Goal: Task Accomplishment & Management: Manage account settings

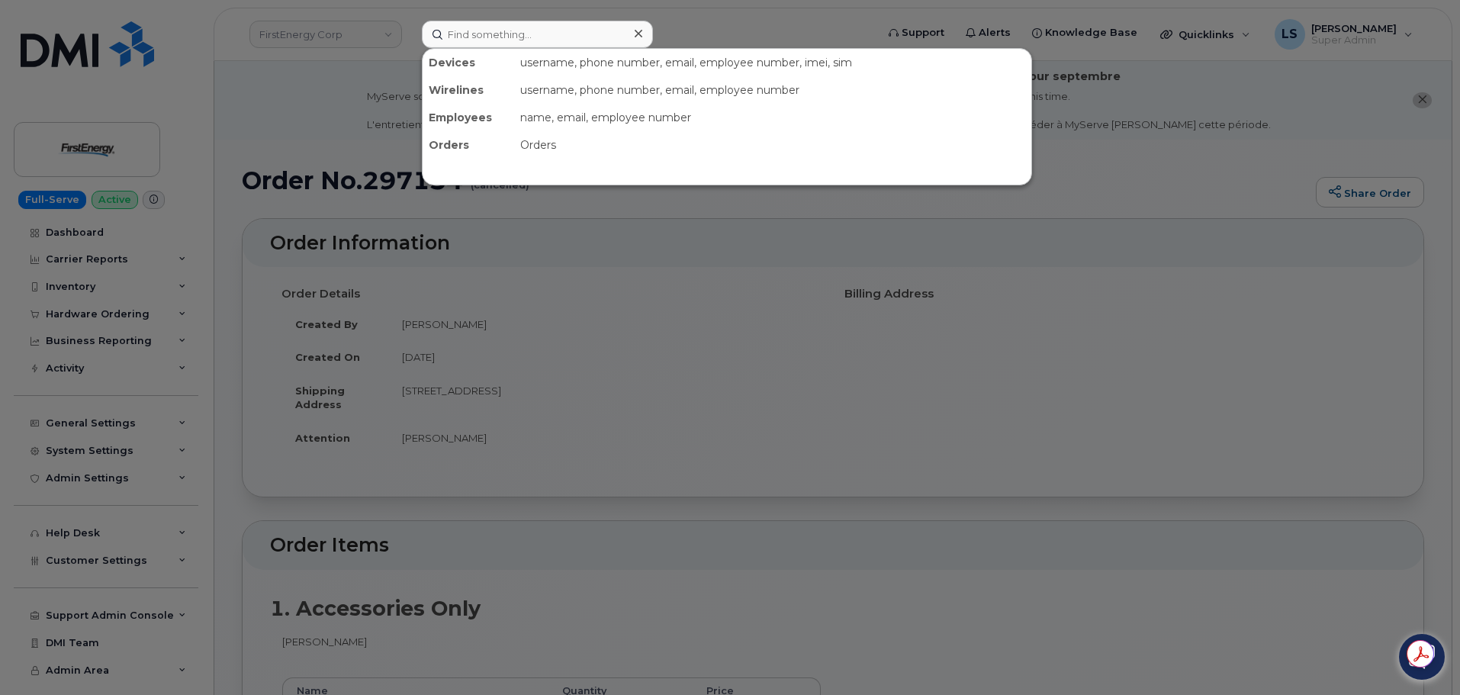
click at [452, 34] on input at bounding box center [537, 34] width 231 height 27
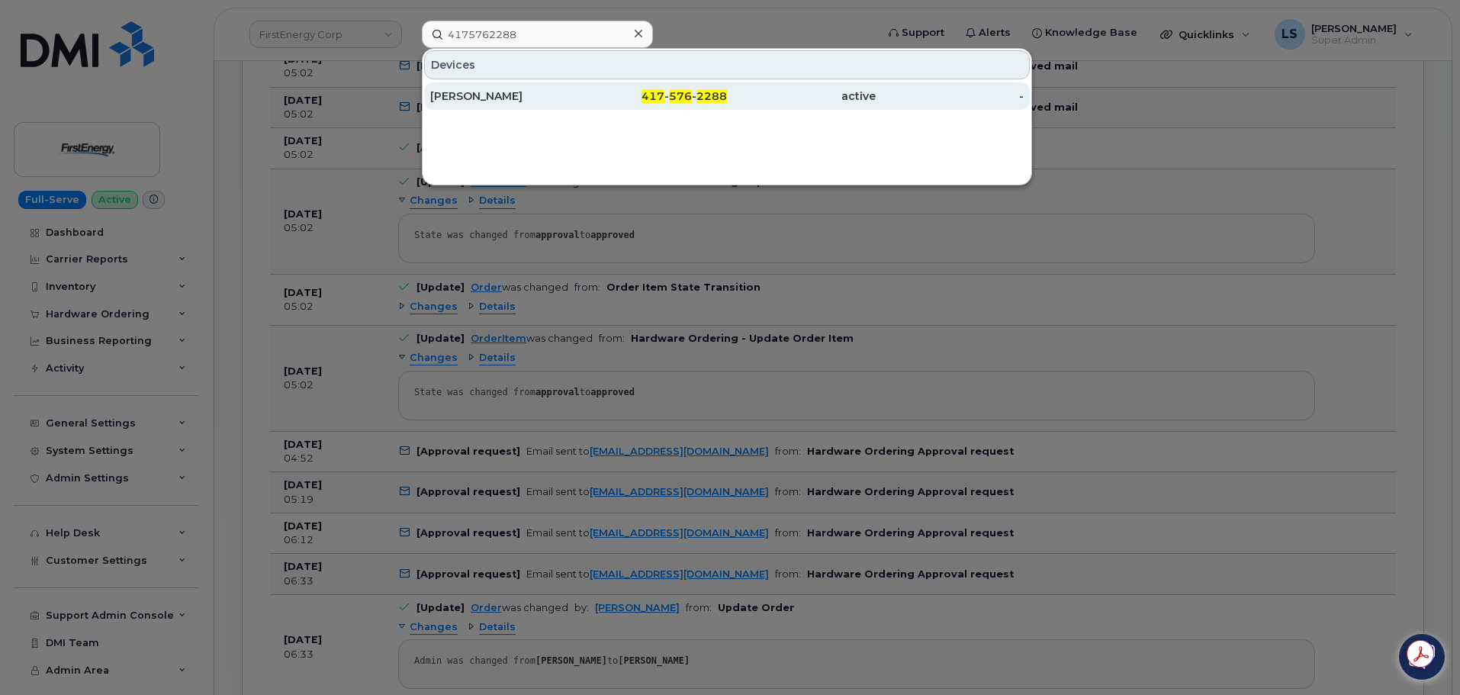
type input "4175762288"
click at [579, 104] on div "[PERSON_NAME]" at bounding box center [653, 95] width 149 height 27
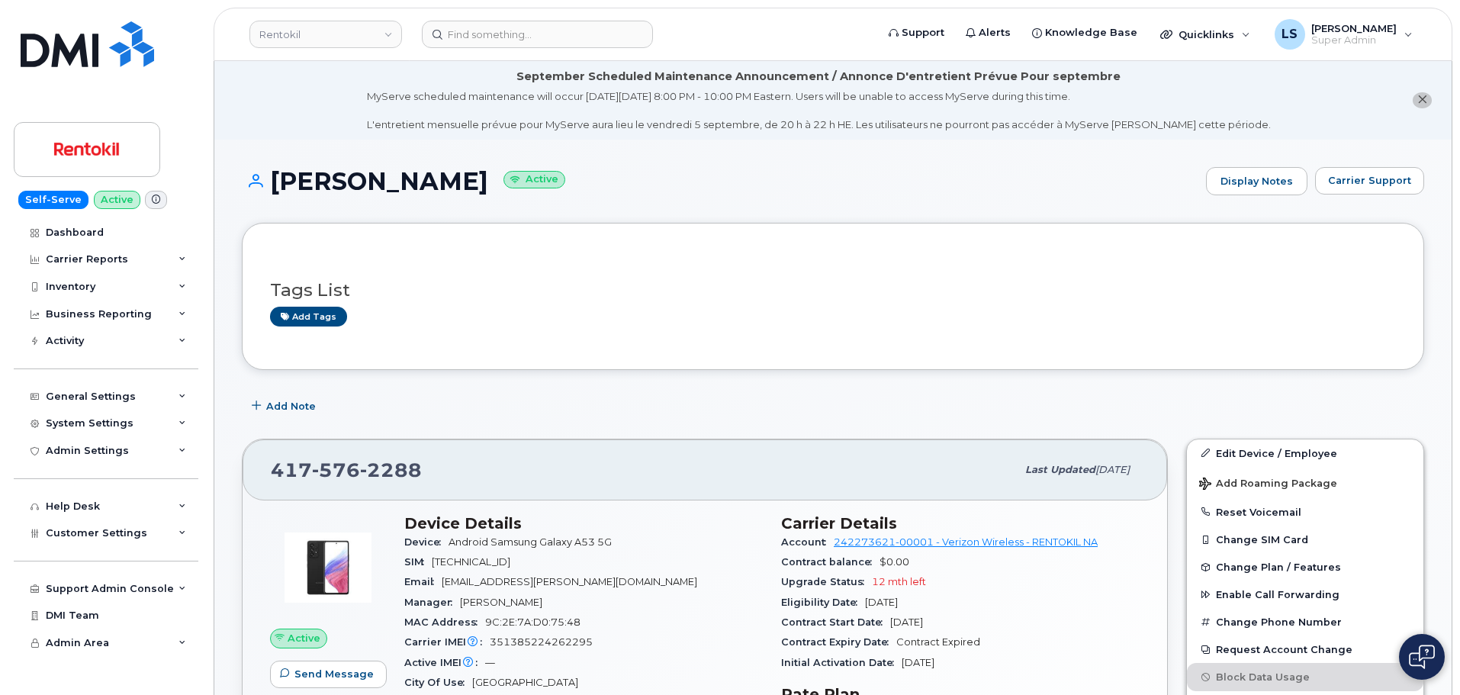
click at [542, 642] on span "351385224262295" at bounding box center [541, 641] width 103 height 11
copy span "351385224262295"
click at [562, 28] on input at bounding box center [537, 34] width 231 height 27
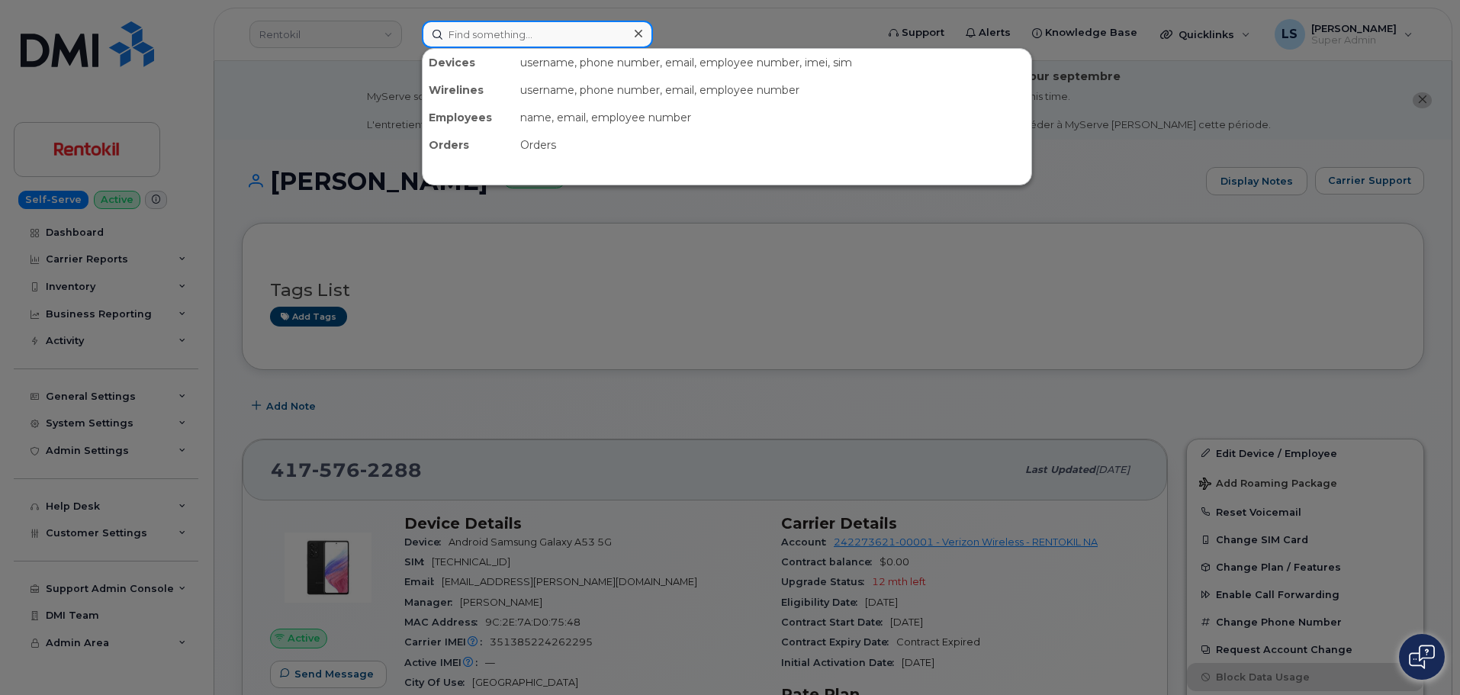
paste input "709-725-4533"
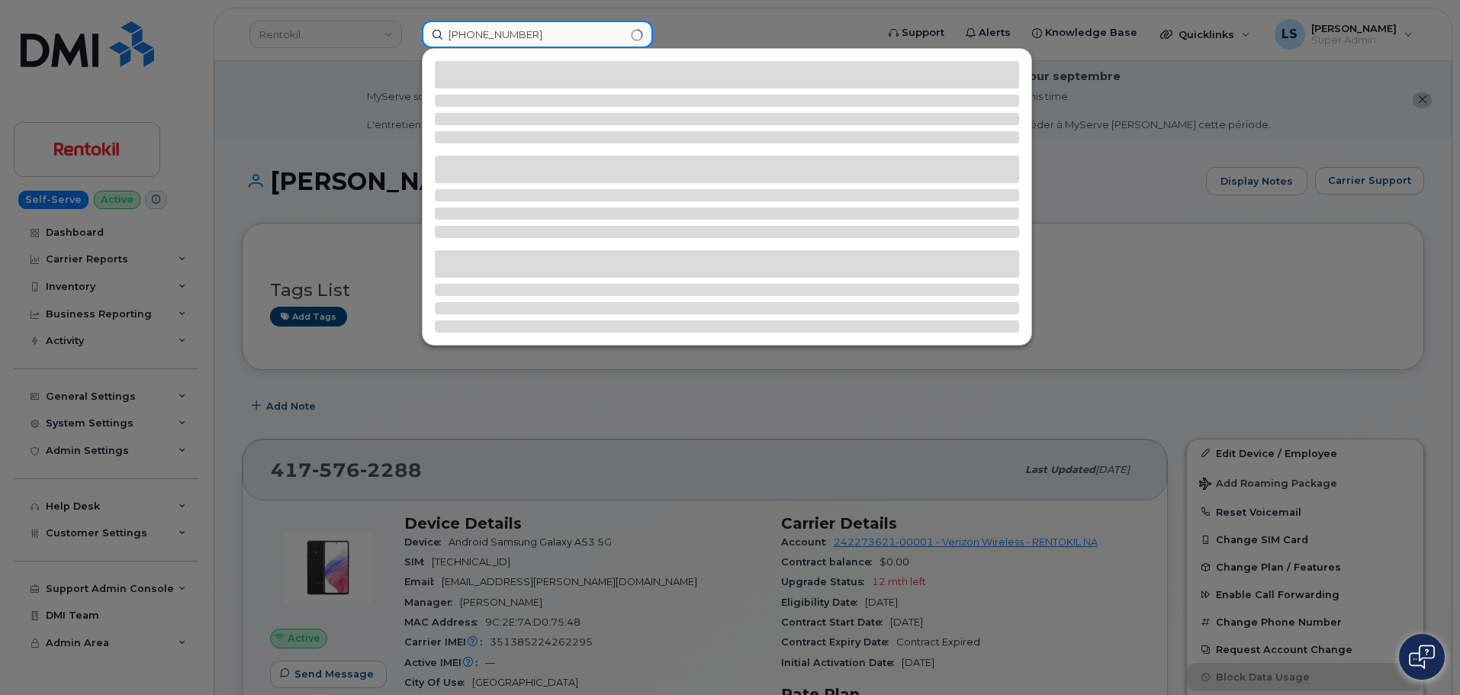
type input "709-725-4533"
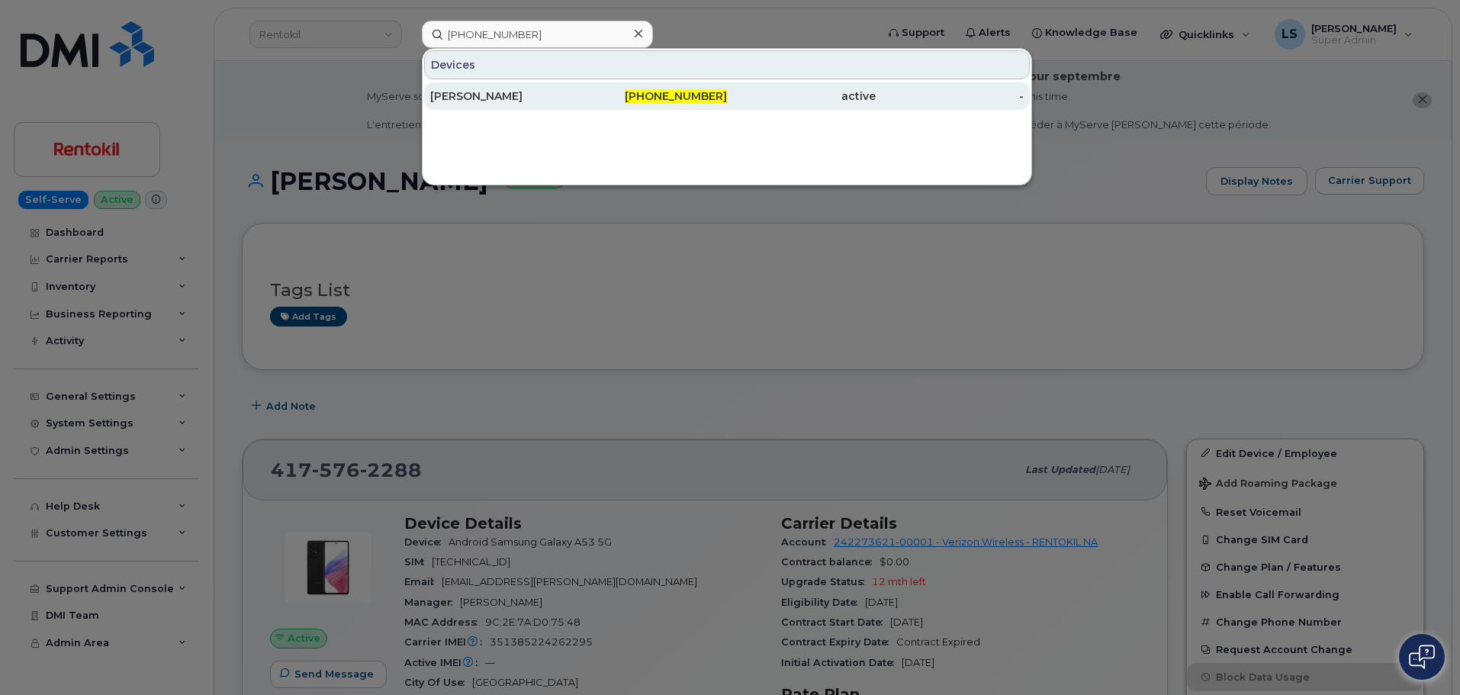
click at [547, 92] on div "Justin Randell" at bounding box center [504, 95] width 149 height 15
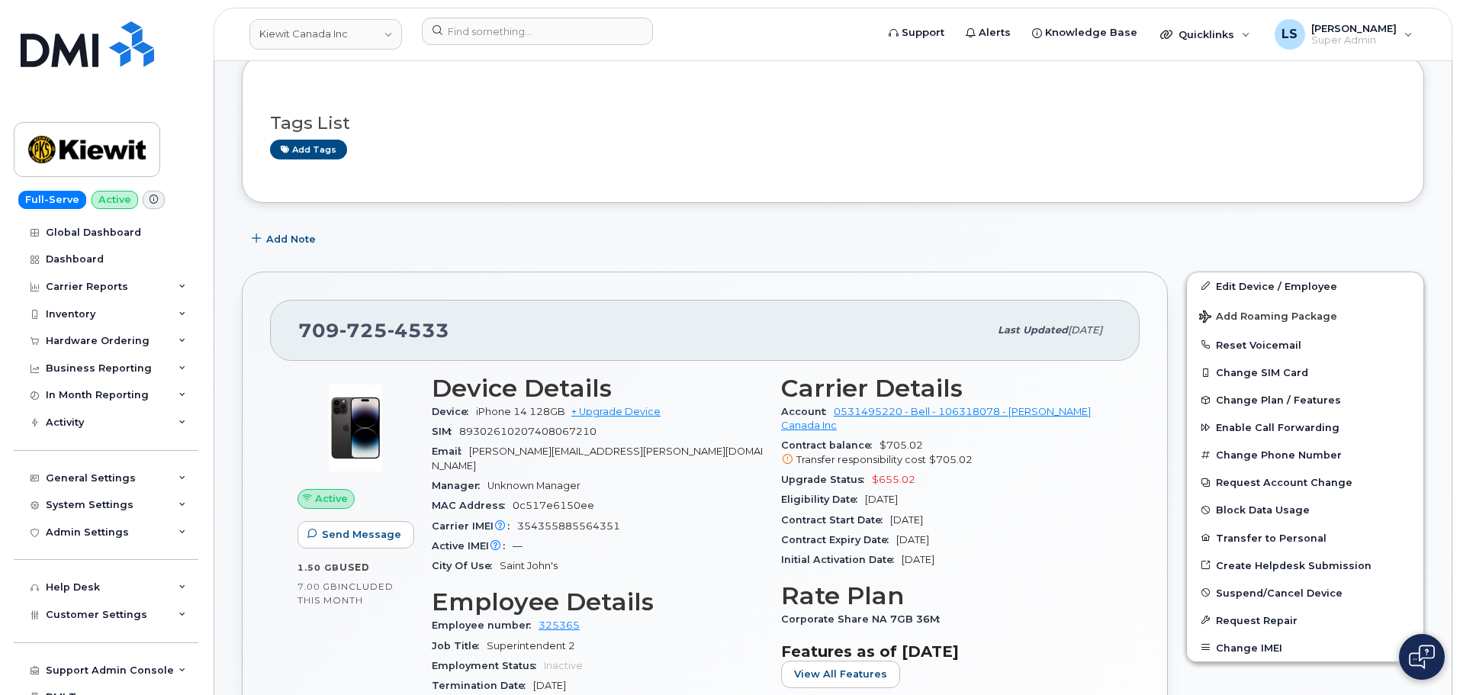
scroll to position [229, 0]
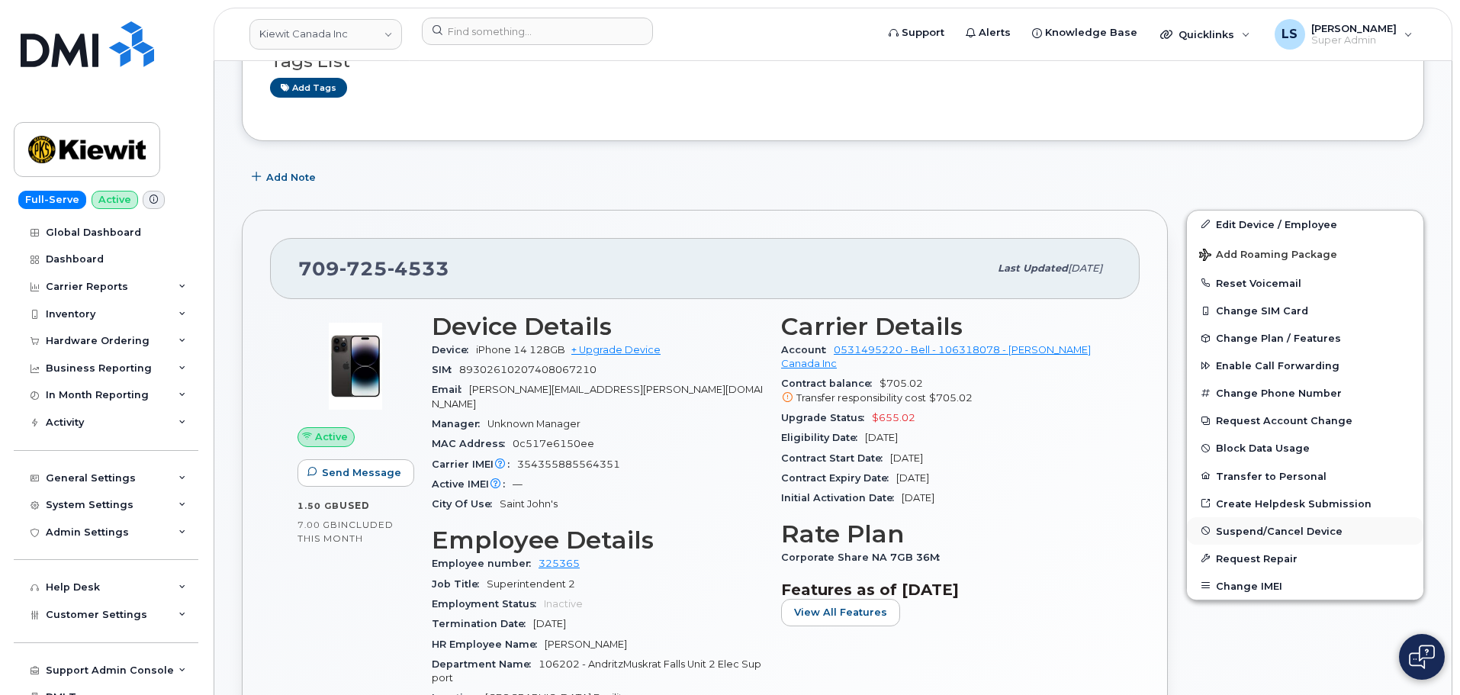
click at [1255, 538] on button "Suspend/Cancel Device" at bounding box center [1305, 530] width 236 height 27
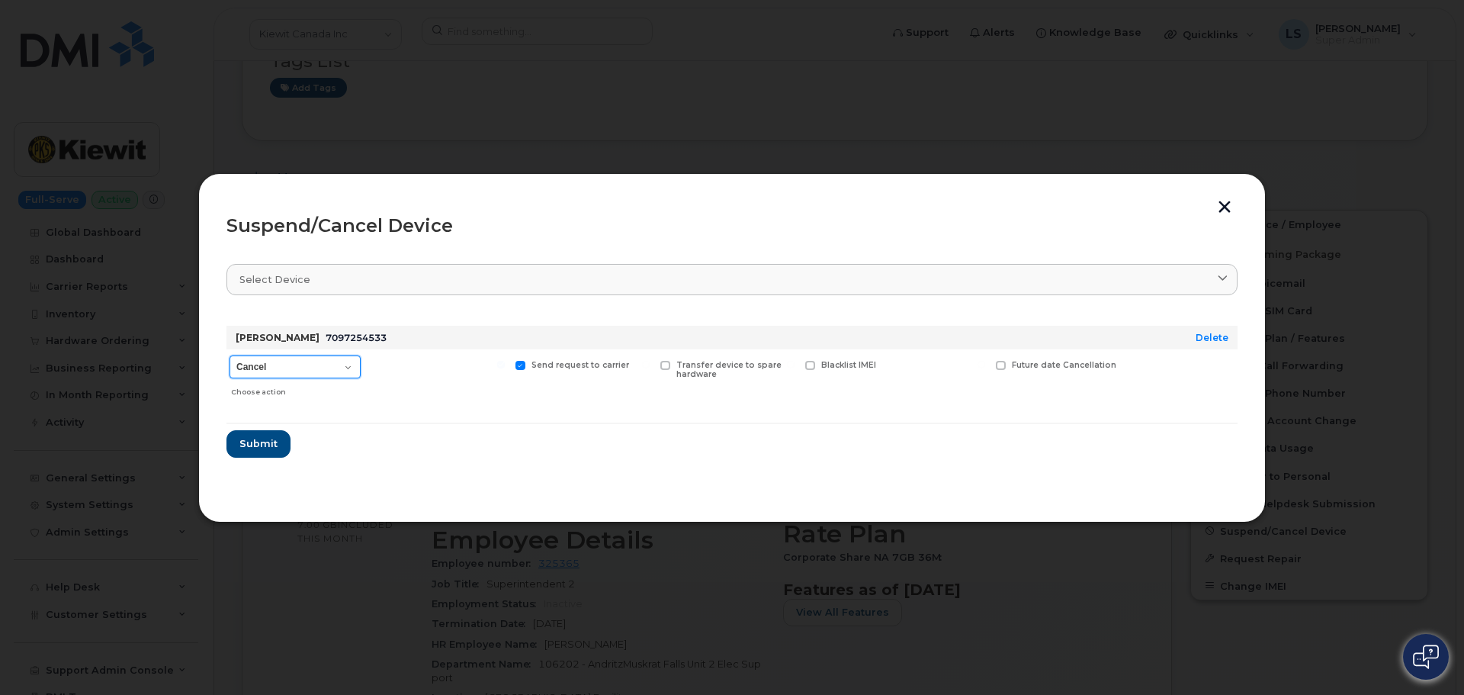
click at [270, 372] on select "Cancel Suspend - Extend Suspension Suspend - Reduced Rate Suspend - Full Rate S…" at bounding box center [295, 366] width 131 height 23
select select "[object Object]"
click at [230, 355] on select "Cancel Suspend - Extend Suspension Suspend - Reduced Rate Suspend - Full Rate S…" at bounding box center [295, 366] width 131 height 23
click at [262, 439] on span "Submit" at bounding box center [258, 443] width 38 height 14
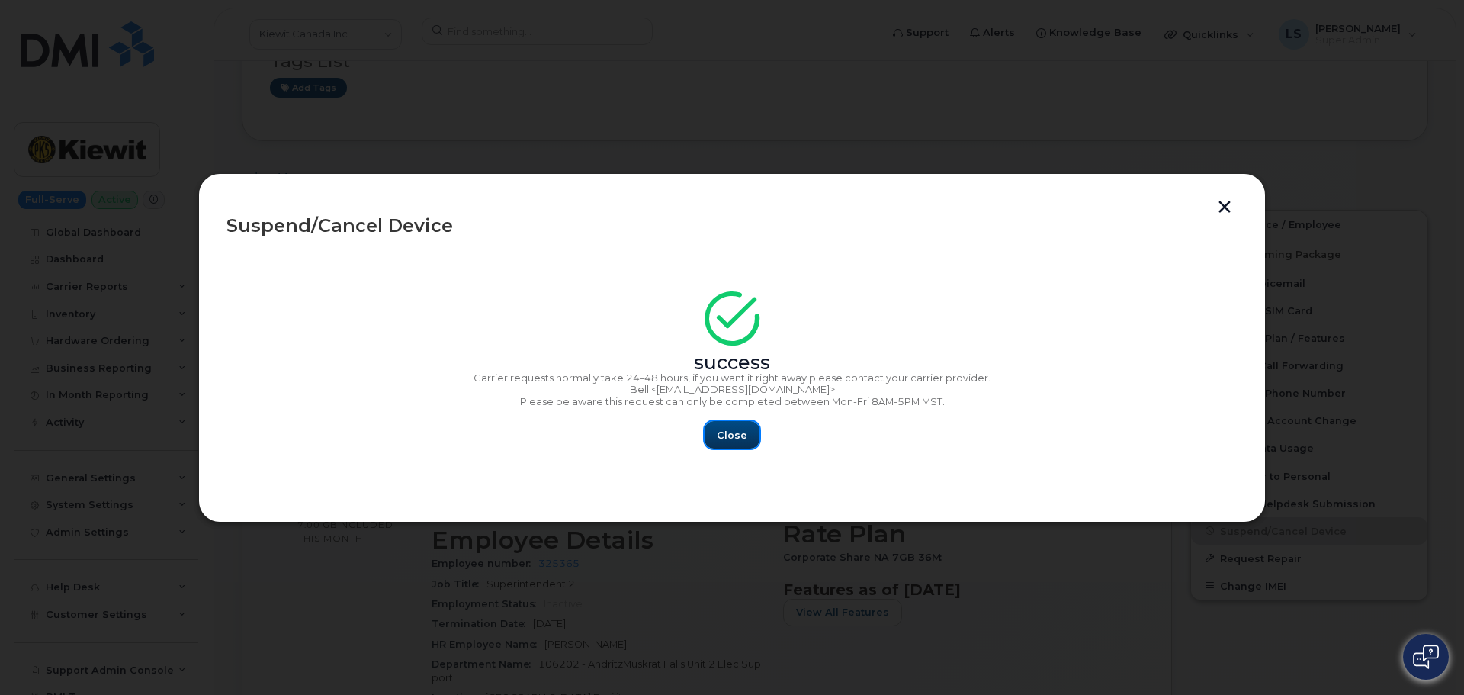
click at [728, 436] on span "Close" at bounding box center [732, 435] width 31 height 14
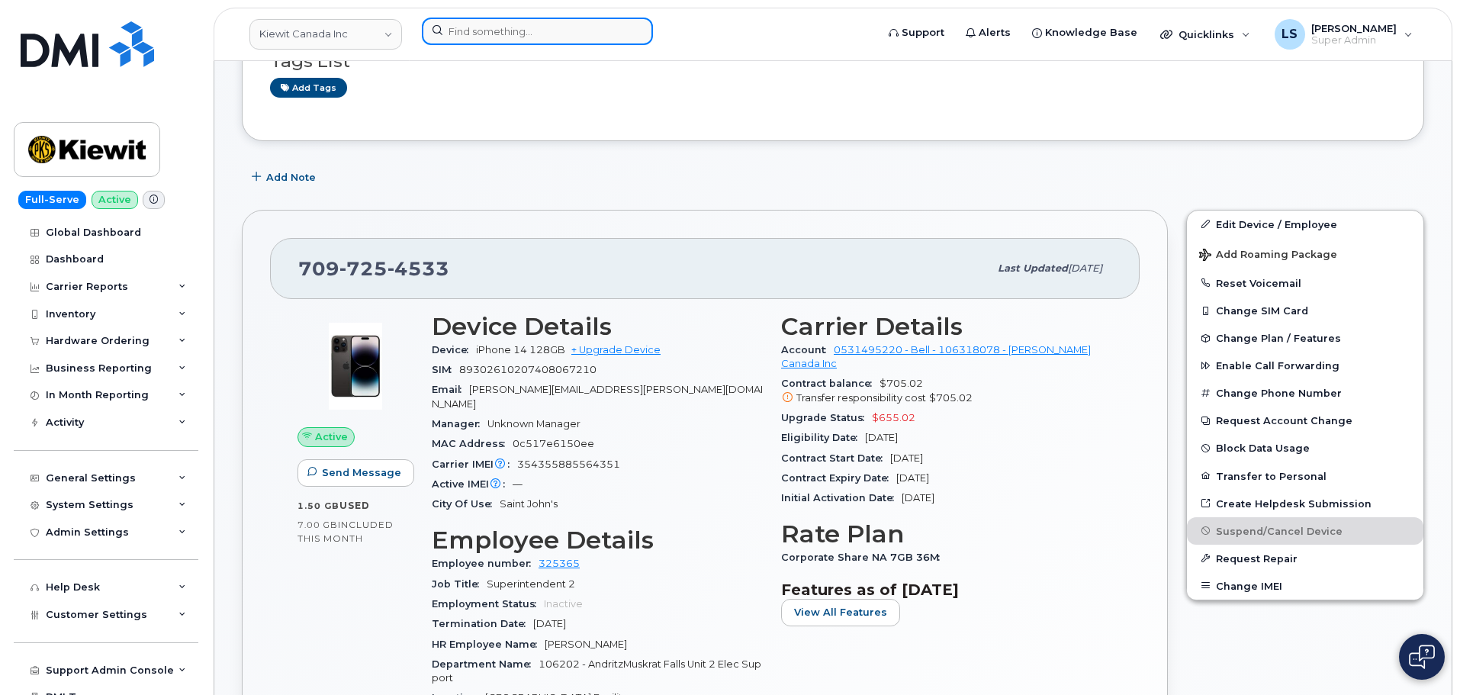
click at [463, 29] on input at bounding box center [537, 31] width 231 height 27
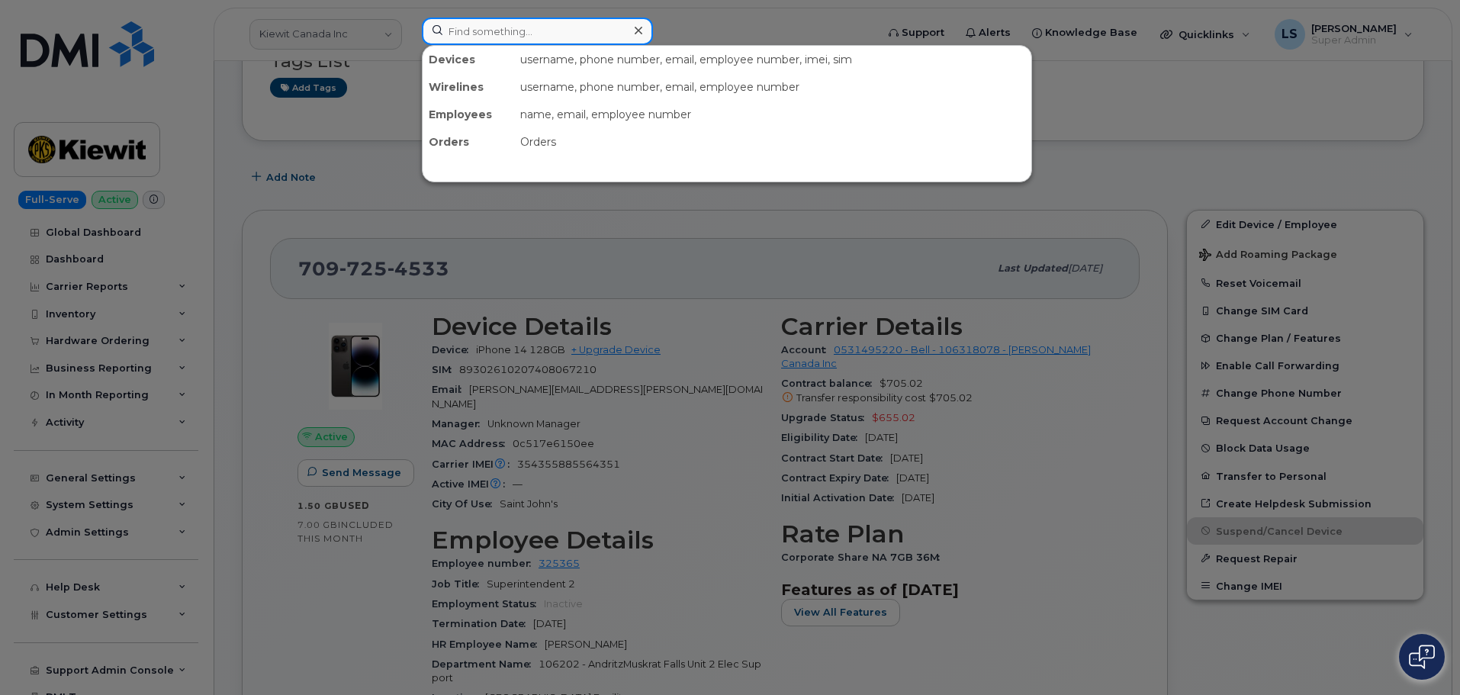
paste input "469-668-1649"
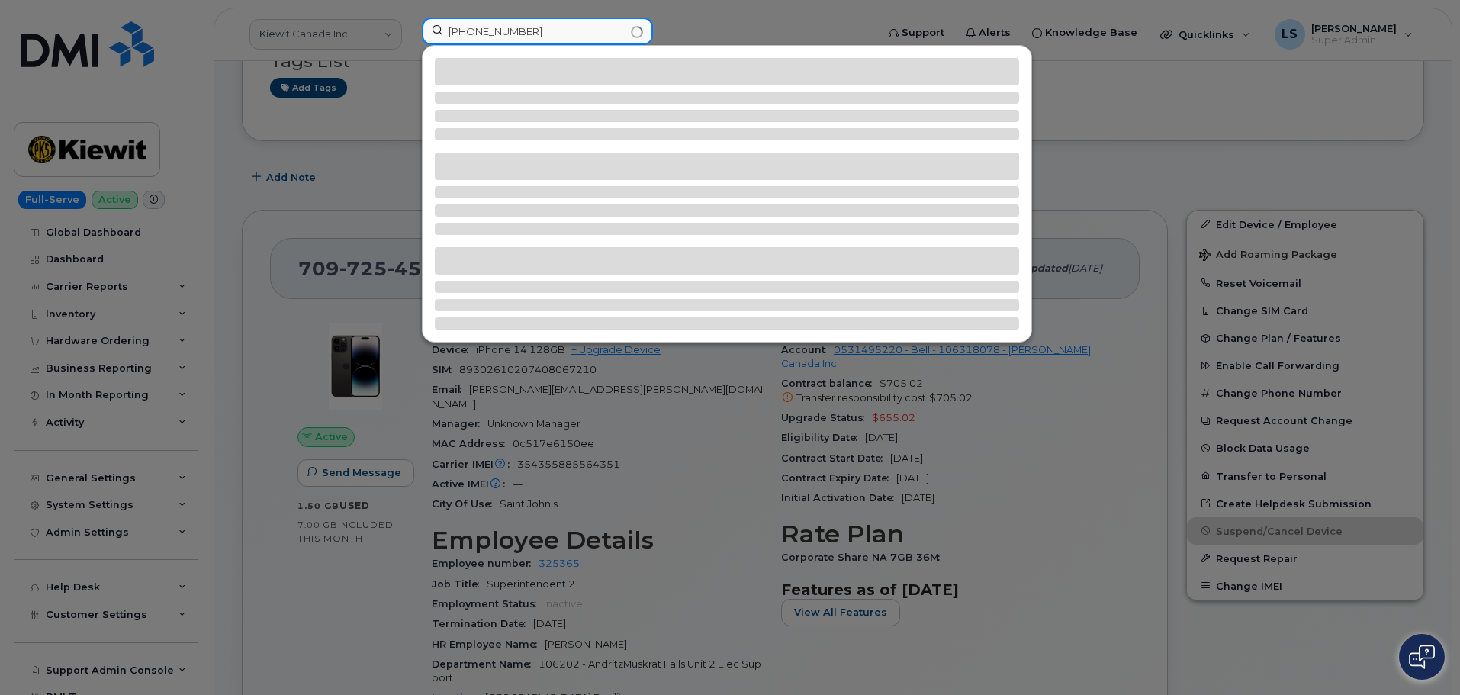
type input "469-668-1649"
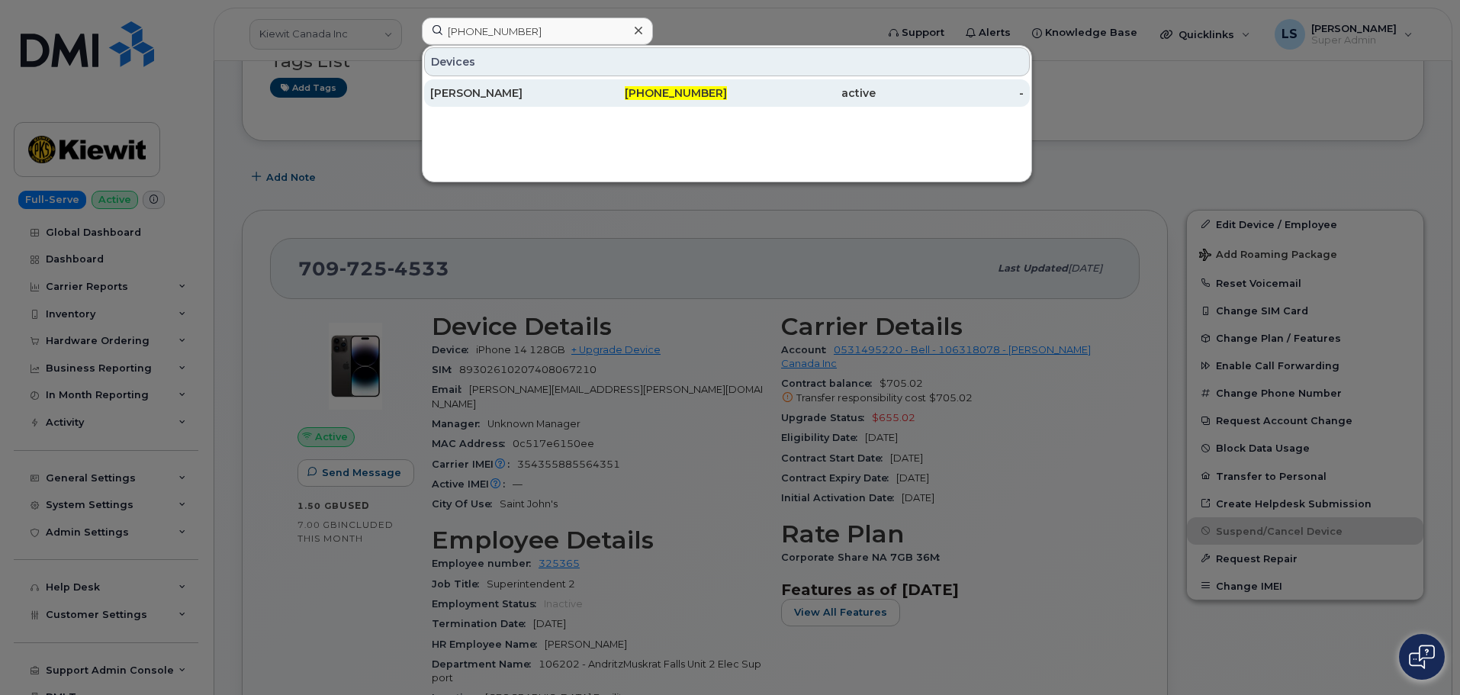
click at [607, 88] on div "469-668-1649" at bounding box center [653, 92] width 149 height 15
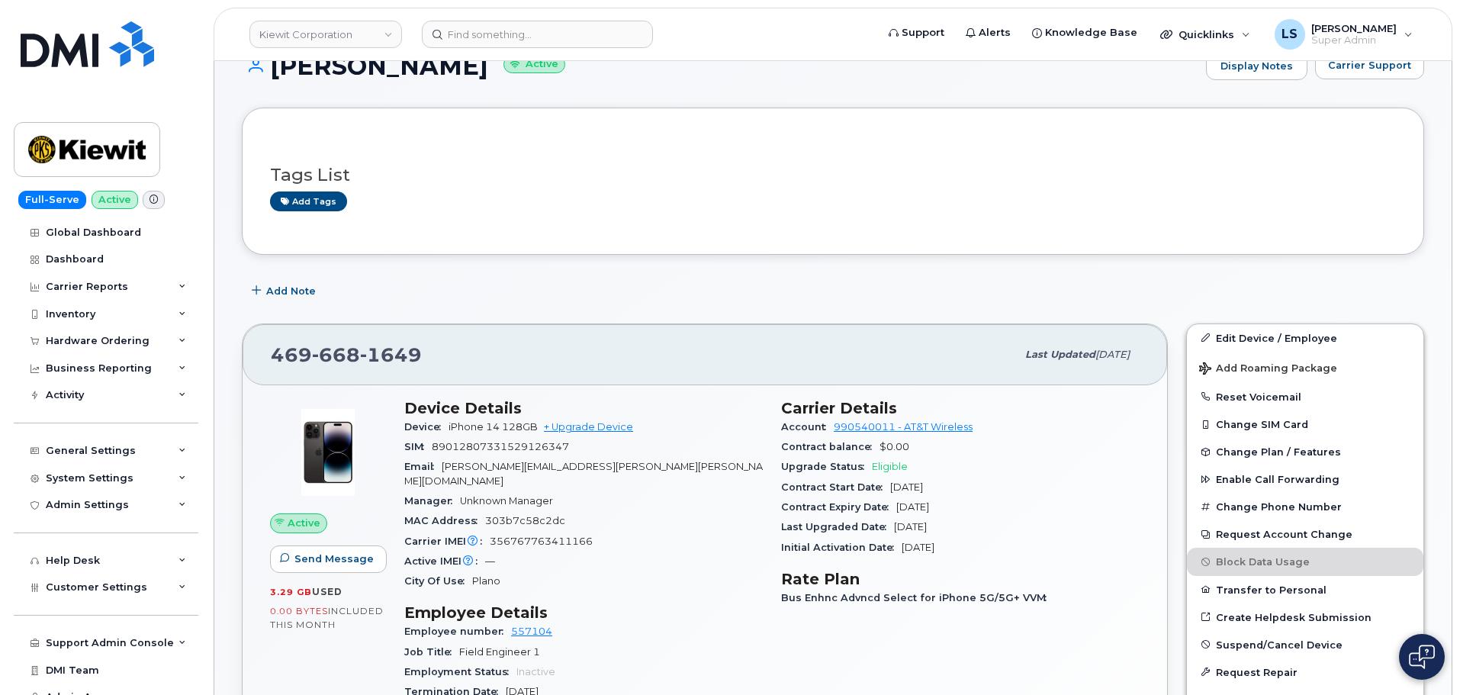
scroll to position [153, 0]
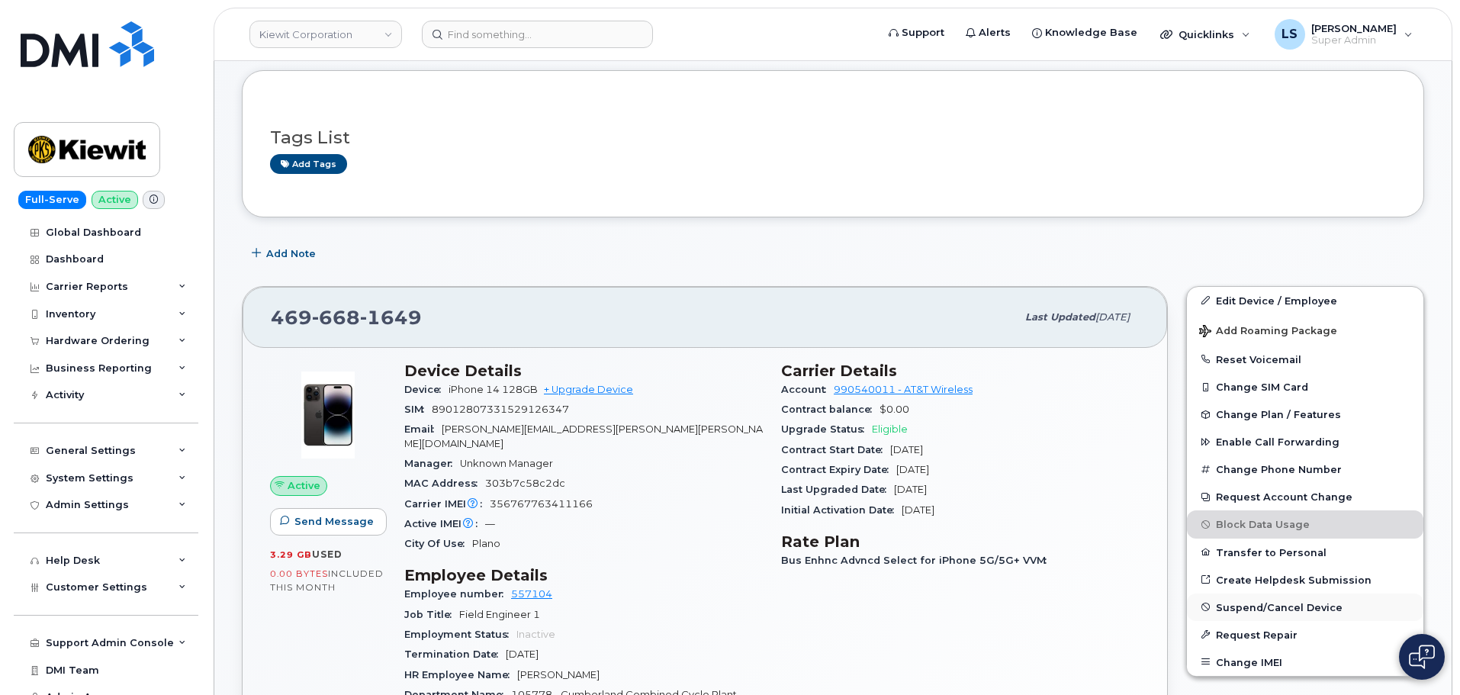
click at [1254, 605] on span "Suspend/Cancel Device" at bounding box center [1279, 606] width 127 height 11
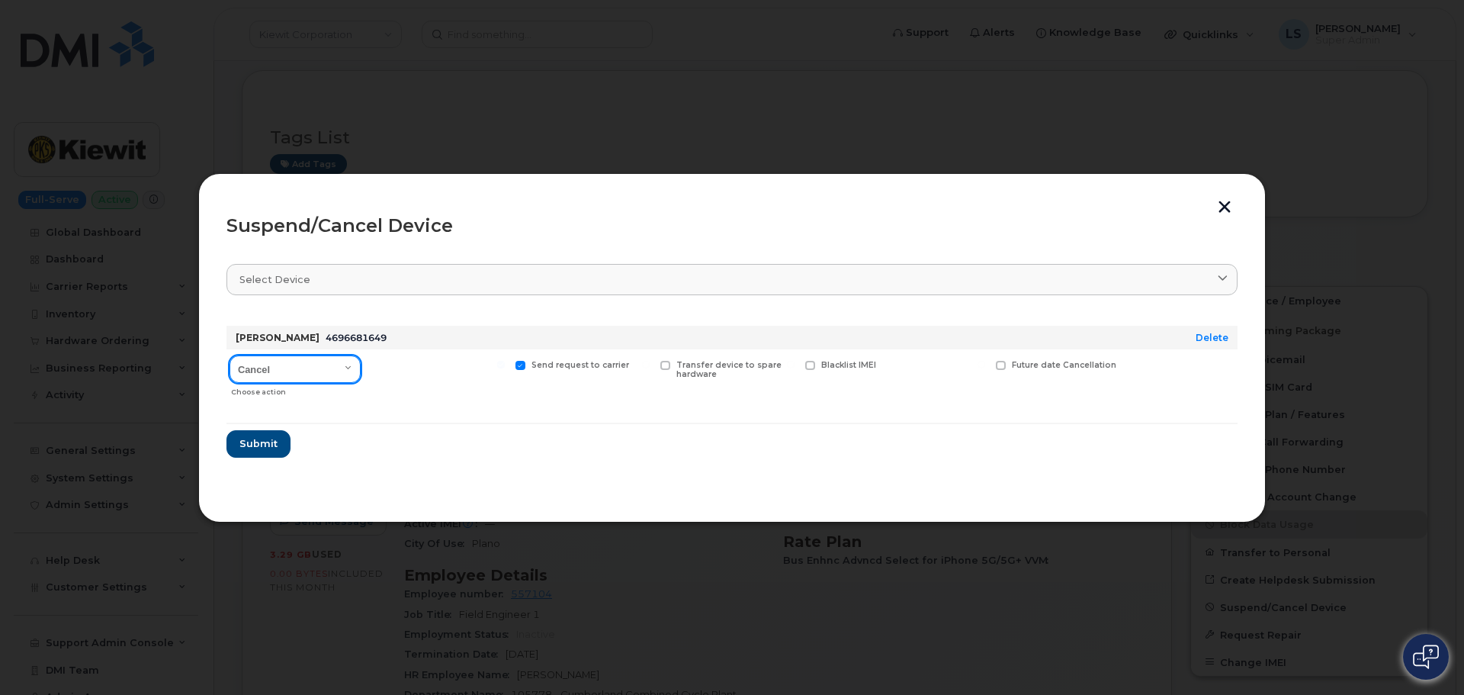
click at [312, 373] on select "Cancel Suspend - Reduced Rate Suspend - Full Rate Suspend - Lost Device/Stolen …" at bounding box center [295, 368] width 131 height 27
select select "[object Object]"
click at [230, 355] on select "Cancel Suspend - Reduced Rate Suspend - Full Rate Suspend - Lost Device/Stolen …" at bounding box center [295, 368] width 131 height 27
drag, startPoint x: 269, startPoint y: 442, endPoint x: 7, endPoint y: 457, distance: 262.8
click at [268, 442] on span "Submit" at bounding box center [258, 443] width 38 height 14
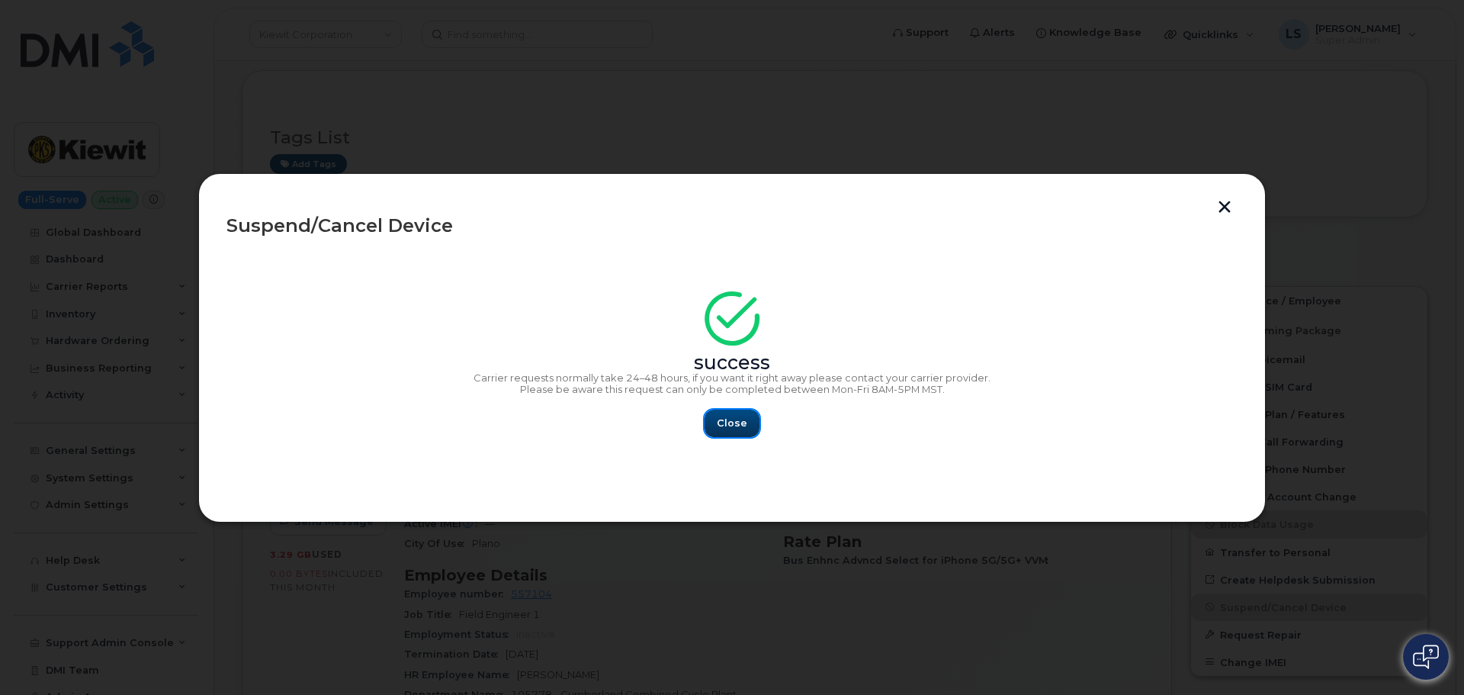
click at [738, 426] on span "Close" at bounding box center [732, 423] width 31 height 14
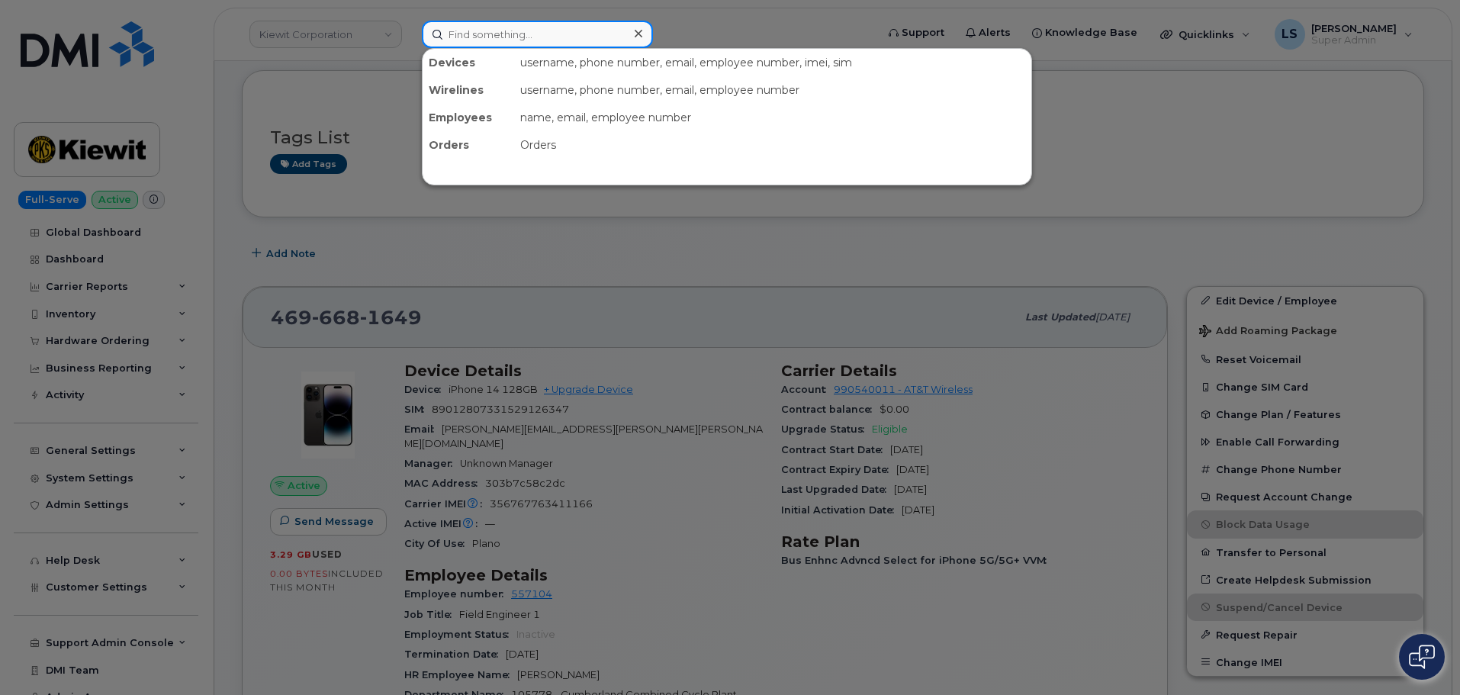
drag, startPoint x: 511, startPoint y: 41, endPoint x: 458, endPoint y: 53, distance: 54.0
click at [511, 40] on input at bounding box center [537, 34] width 231 height 27
paste input "604-712-1432"
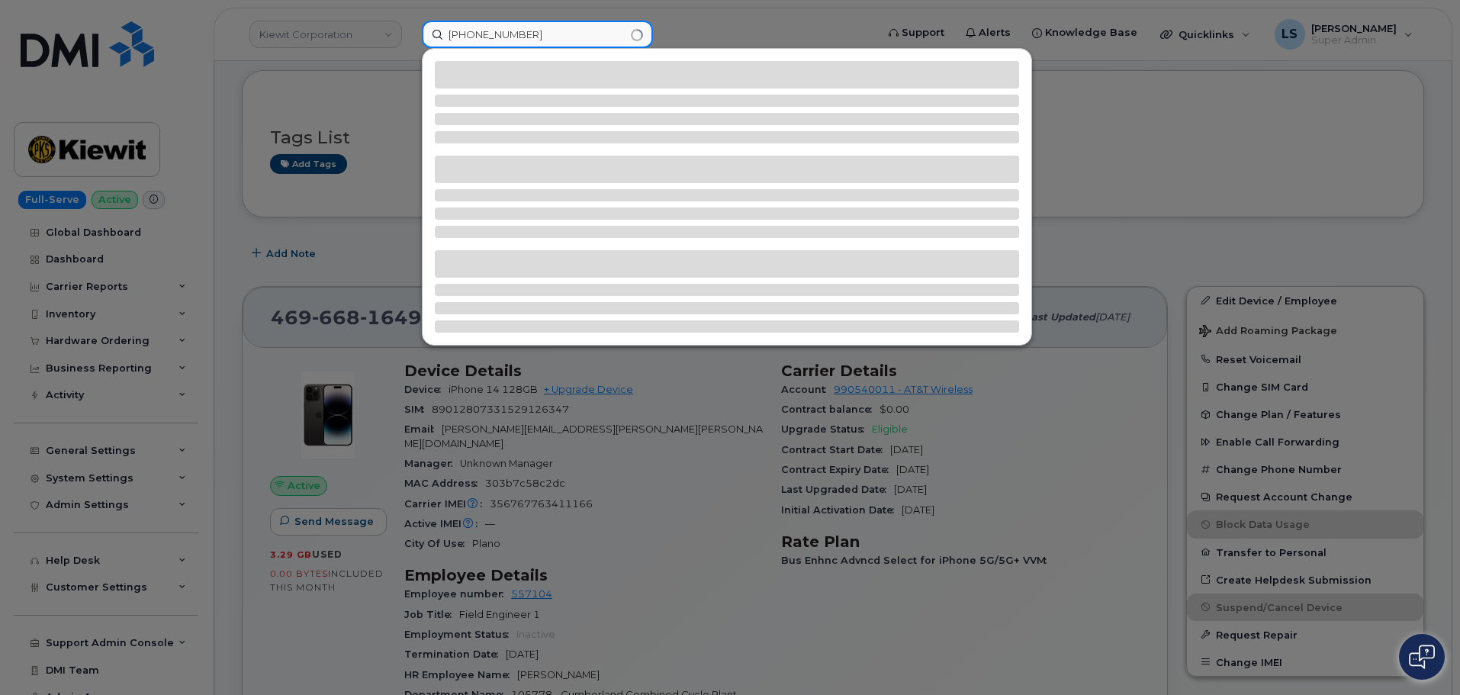
type input "604-712-1432"
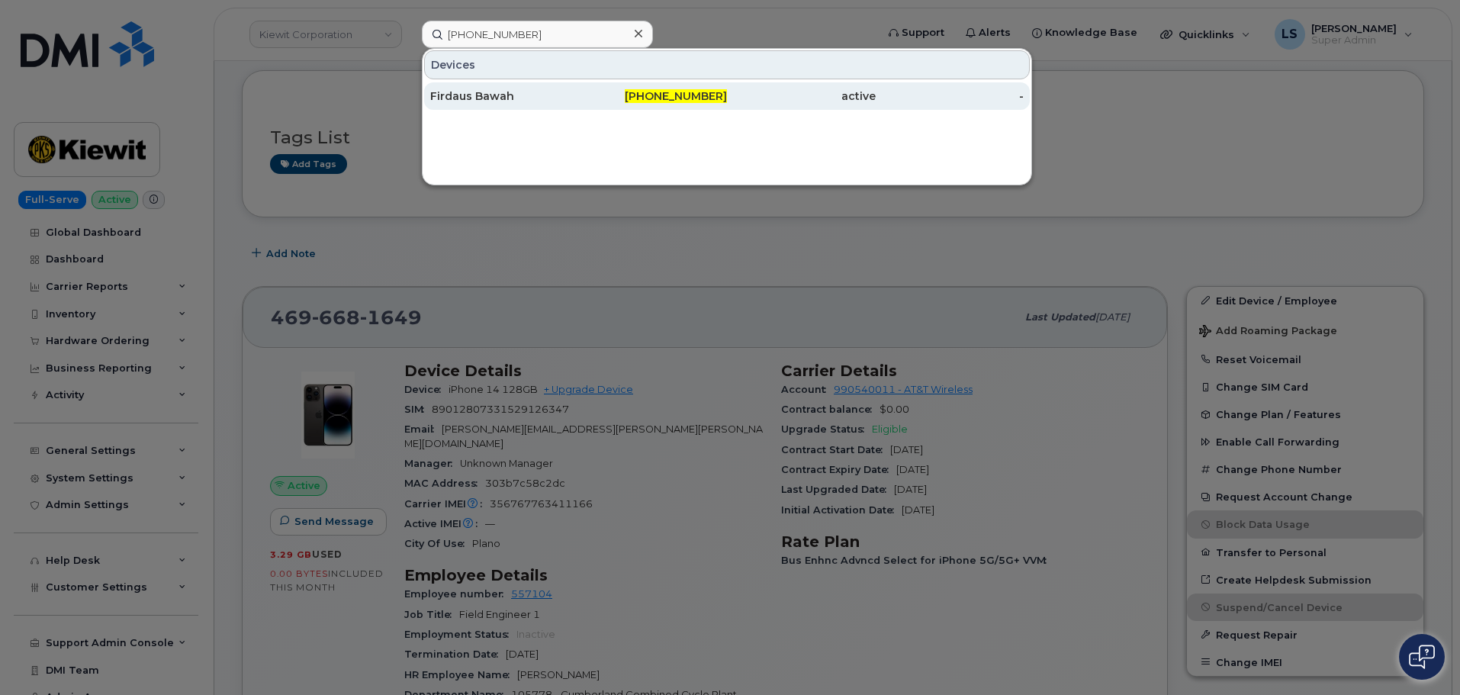
click at [504, 98] on div "Firdaus Bawah" at bounding box center [504, 95] width 149 height 15
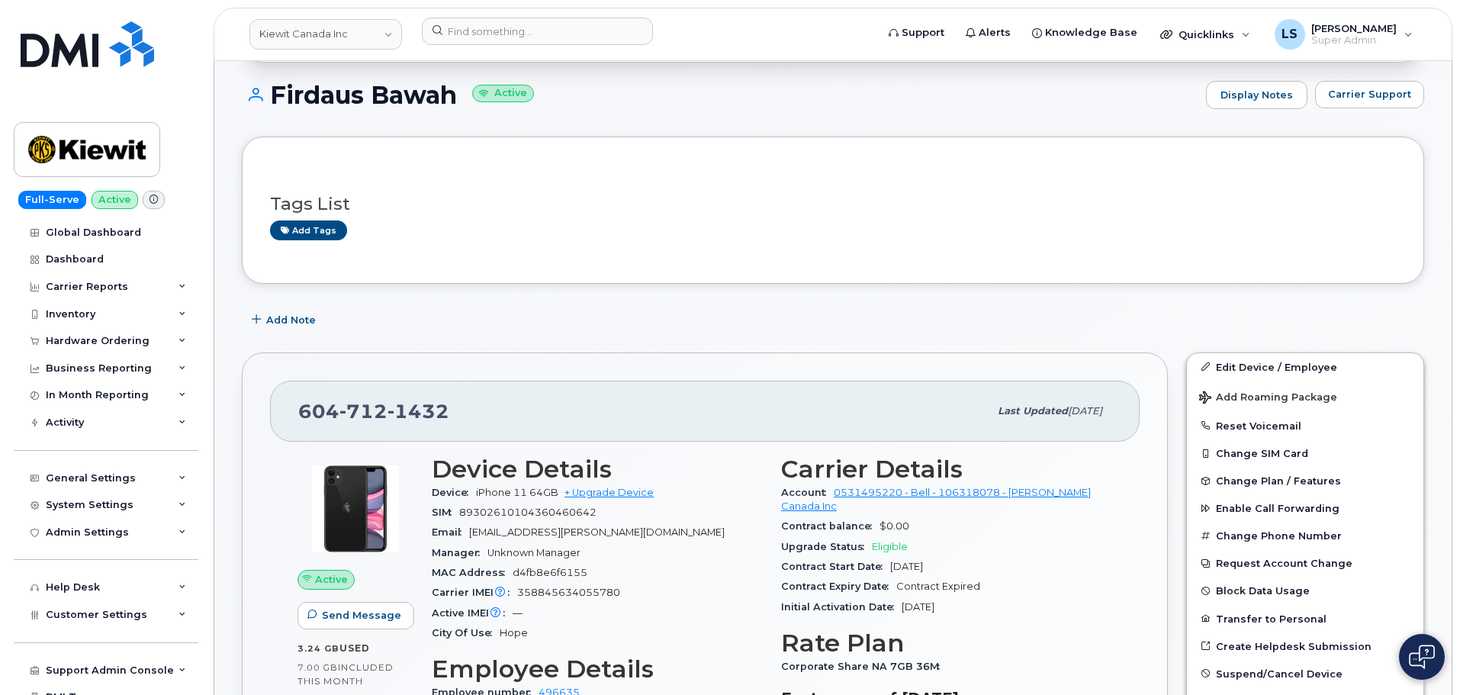
scroll to position [292, 0]
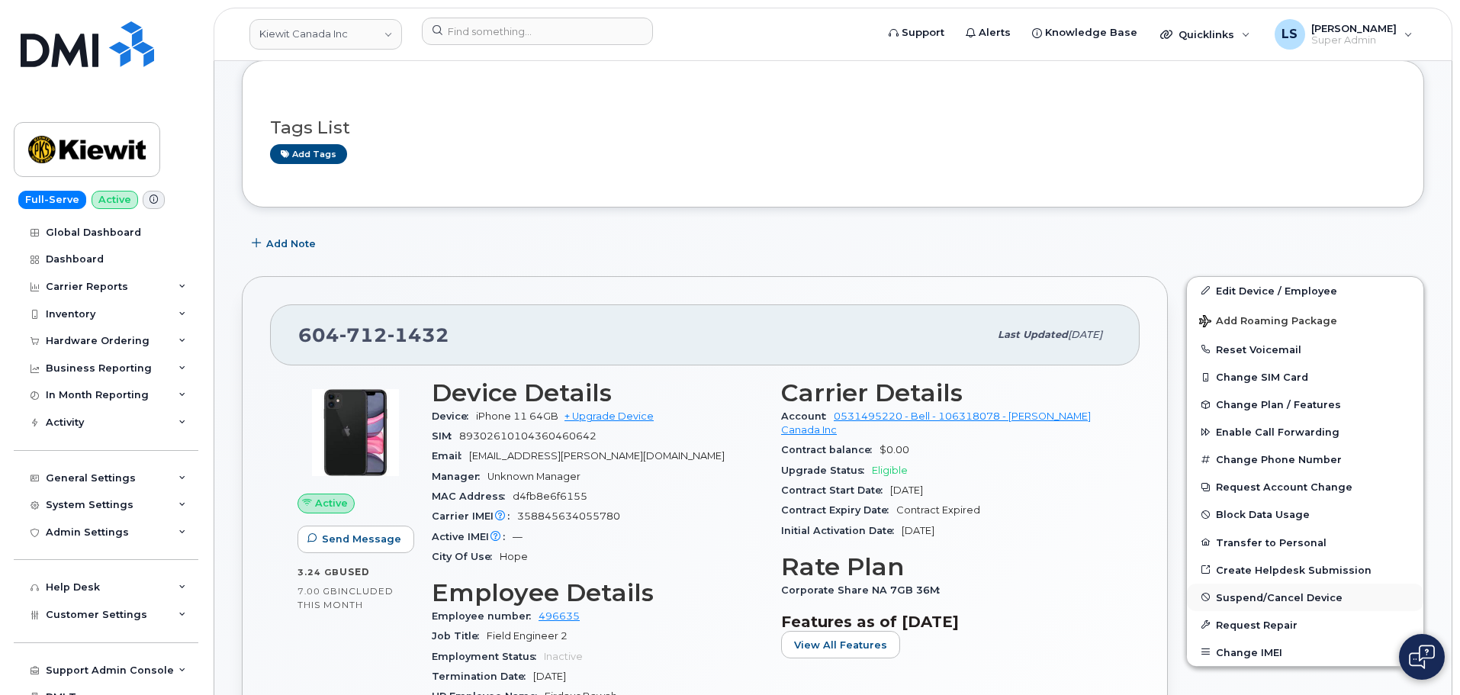
click at [1274, 595] on span "Suspend/Cancel Device" at bounding box center [1279, 596] width 127 height 11
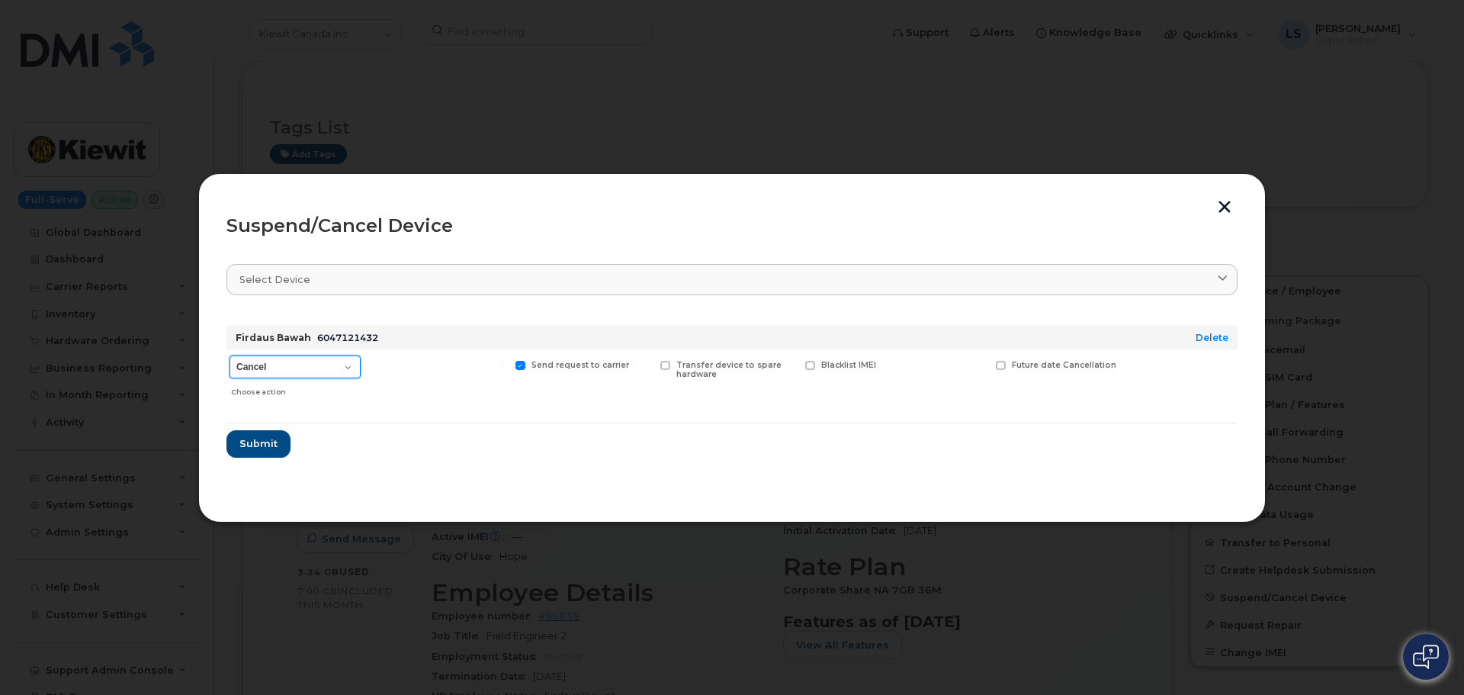
click at [342, 368] on select "Cancel Suspend - Extend Suspension Suspend - Reduced Rate Suspend - Full Rate S…" at bounding box center [295, 366] width 131 height 23
select select "[object Object]"
click at [230, 355] on select "Cancel Suspend - Extend Suspension Suspend - Reduced Rate Suspend - Full Rate S…" at bounding box center [295, 366] width 131 height 23
drag, startPoint x: 268, startPoint y: 450, endPoint x: 63, endPoint y: 460, distance: 204.7
click at [265, 450] on span "Submit" at bounding box center [258, 443] width 38 height 14
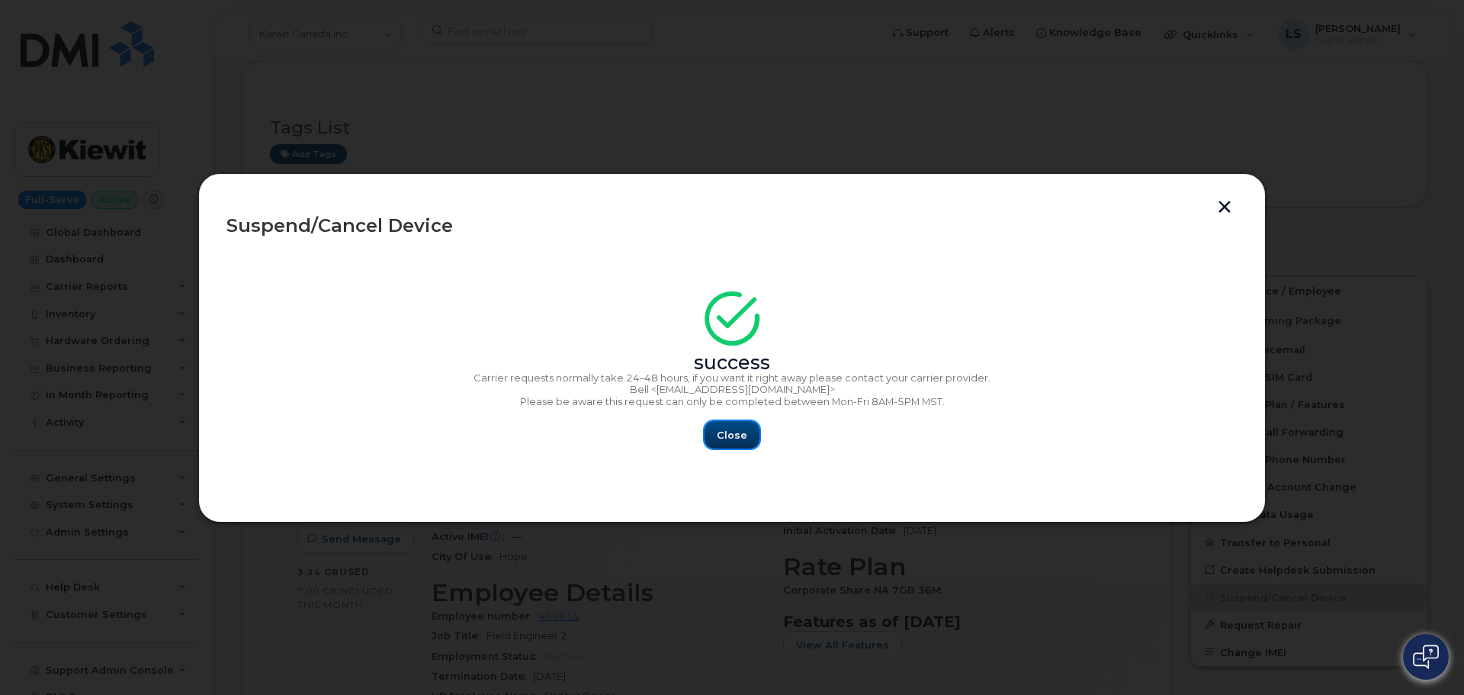
click at [734, 436] on span "Close" at bounding box center [732, 435] width 31 height 14
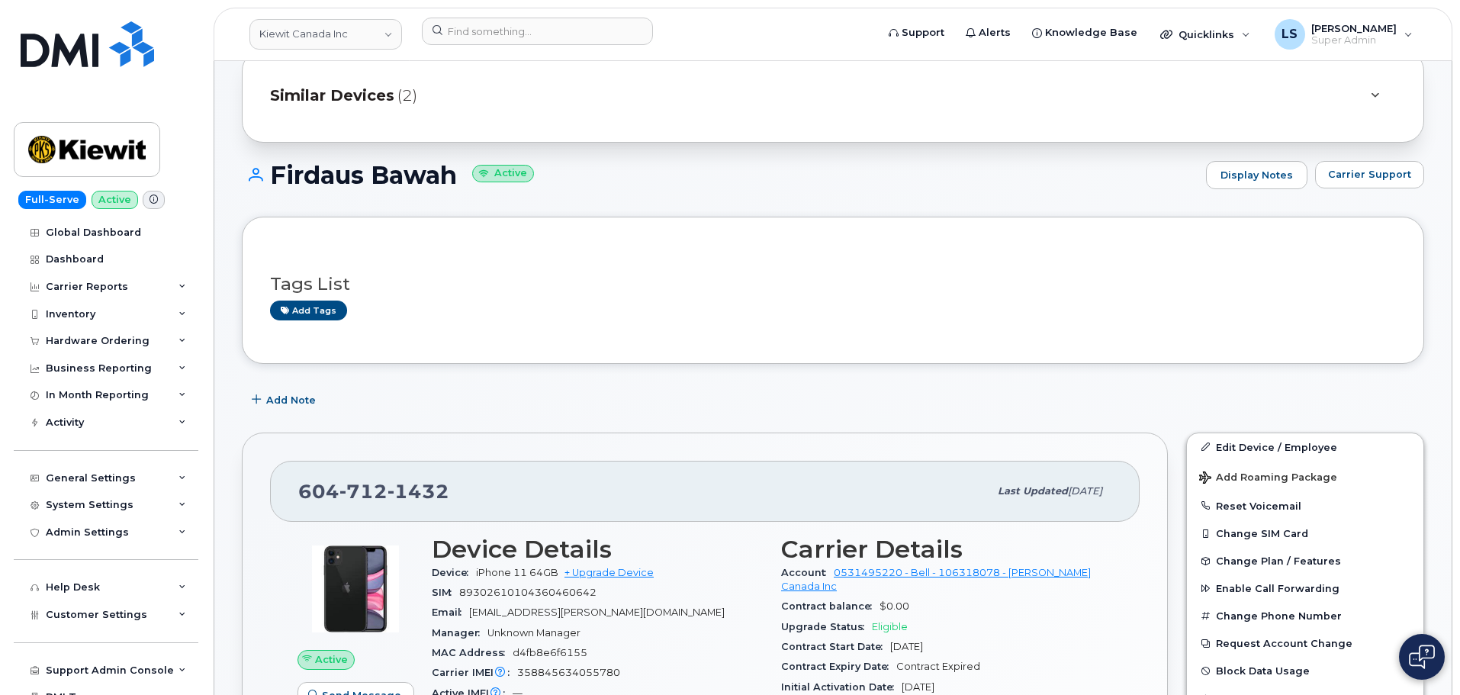
scroll to position [381, 0]
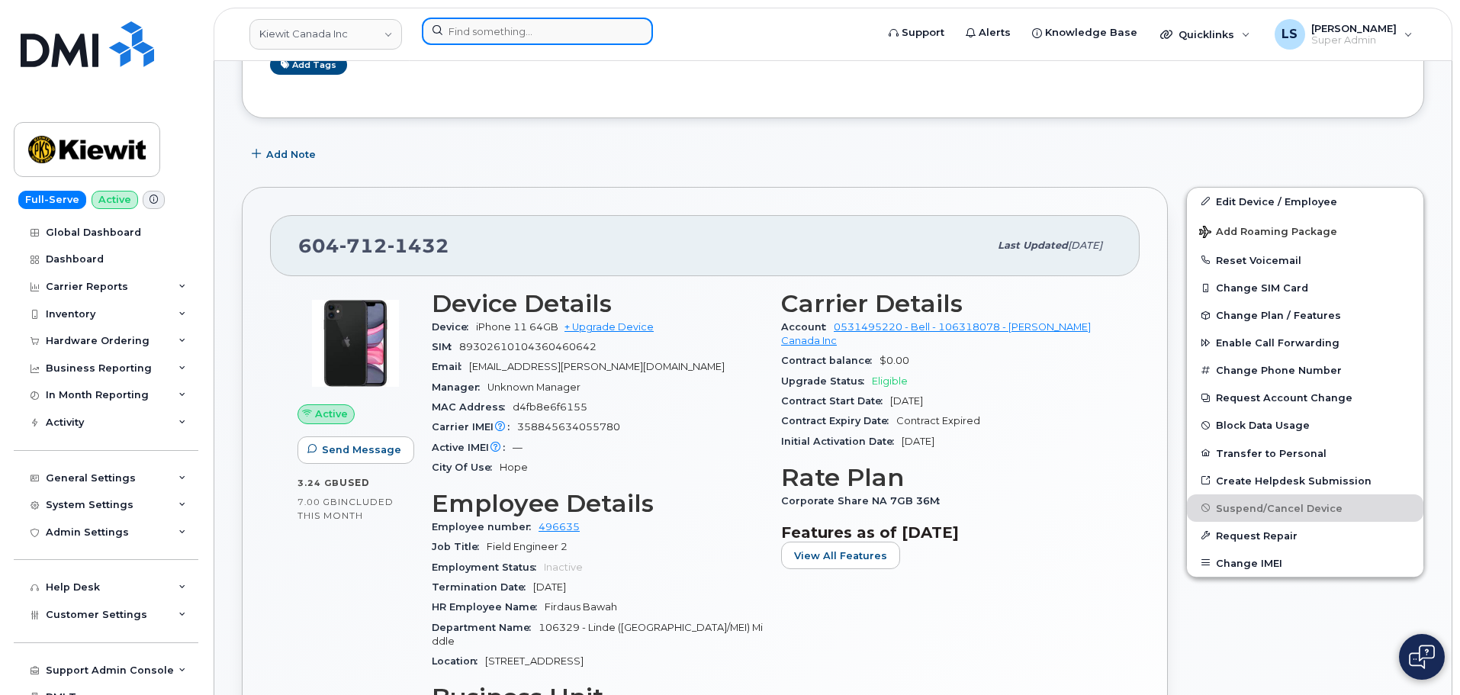
click at [475, 34] on input at bounding box center [537, 31] width 231 height 27
paste input "206-665-5683"
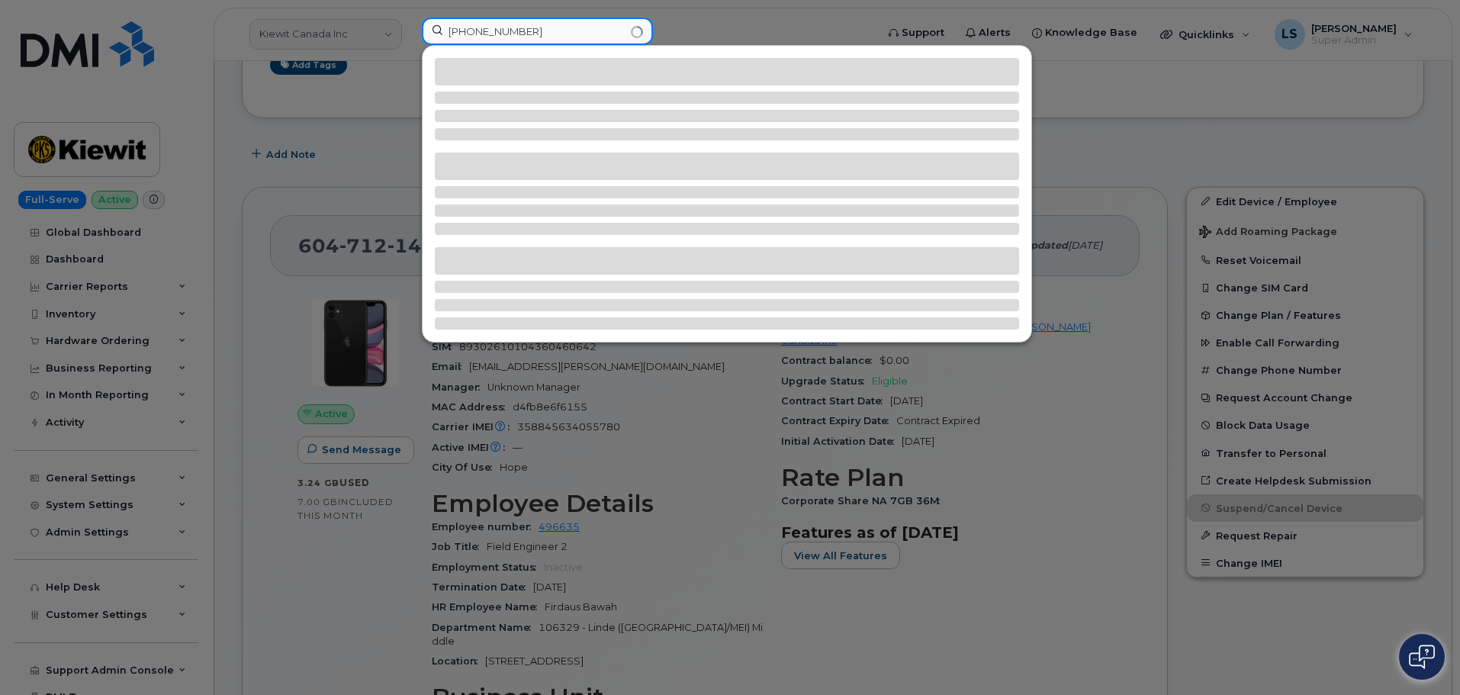
type input "206-665-5683"
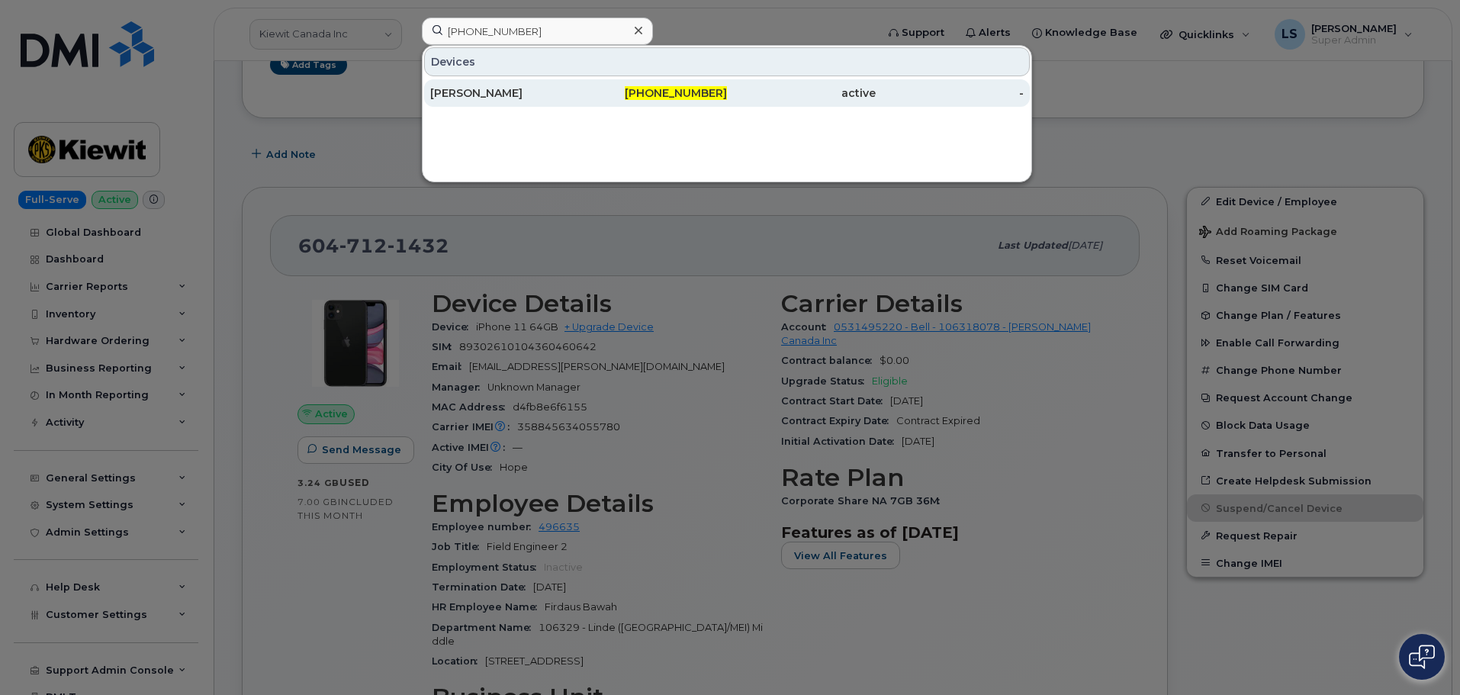
click at [494, 90] on div "JAIPRAKASH BHUJANGRAO BHALE" at bounding box center [504, 92] width 149 height 15
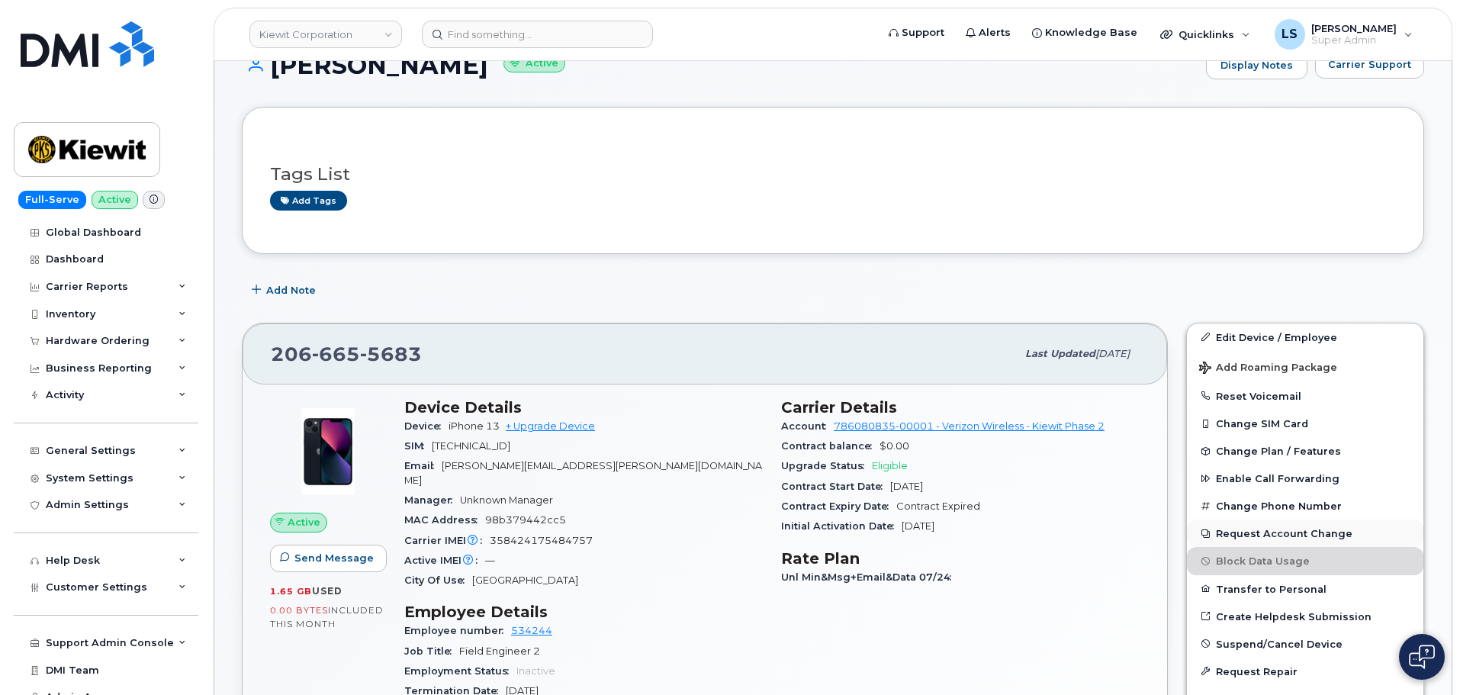
scroll to position [153, 0]
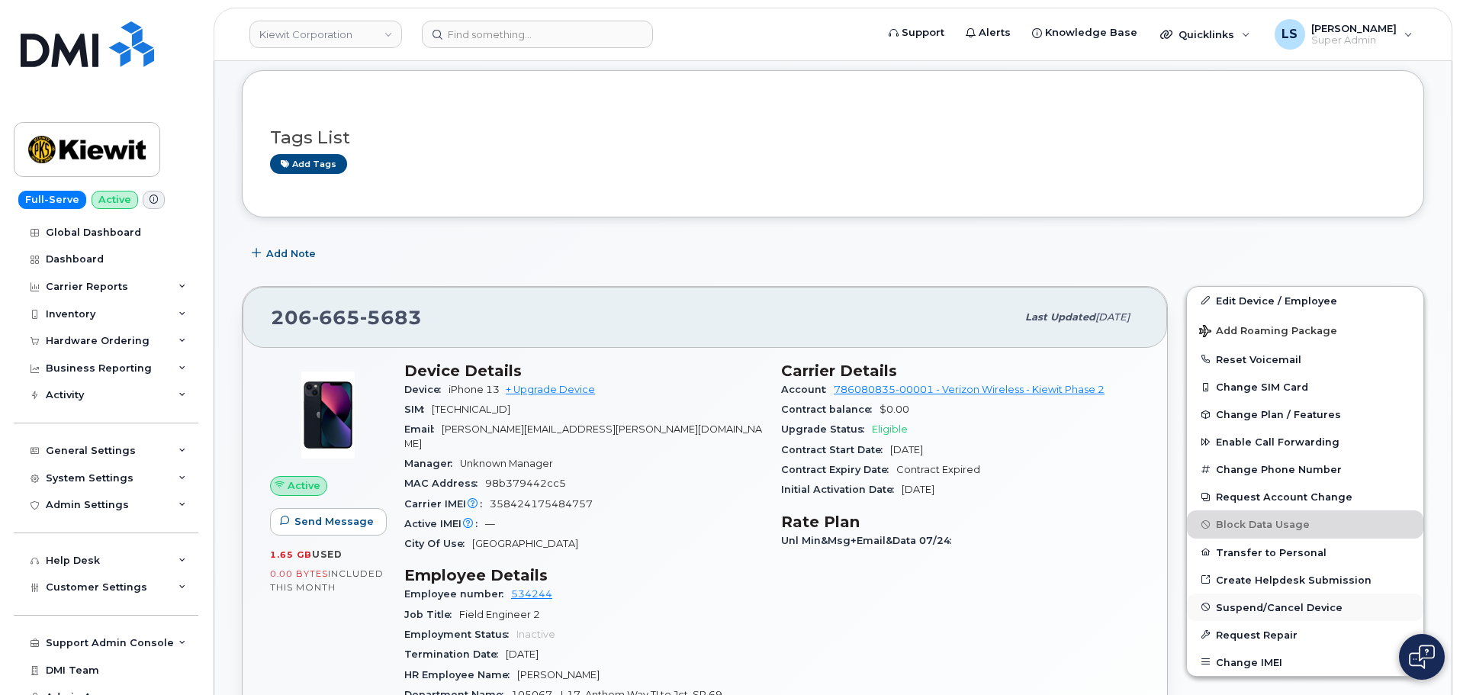
click at [1233, 609] on span "Suspend/Cancel Device" at bounding box center [1279, 606] width 127 height 11
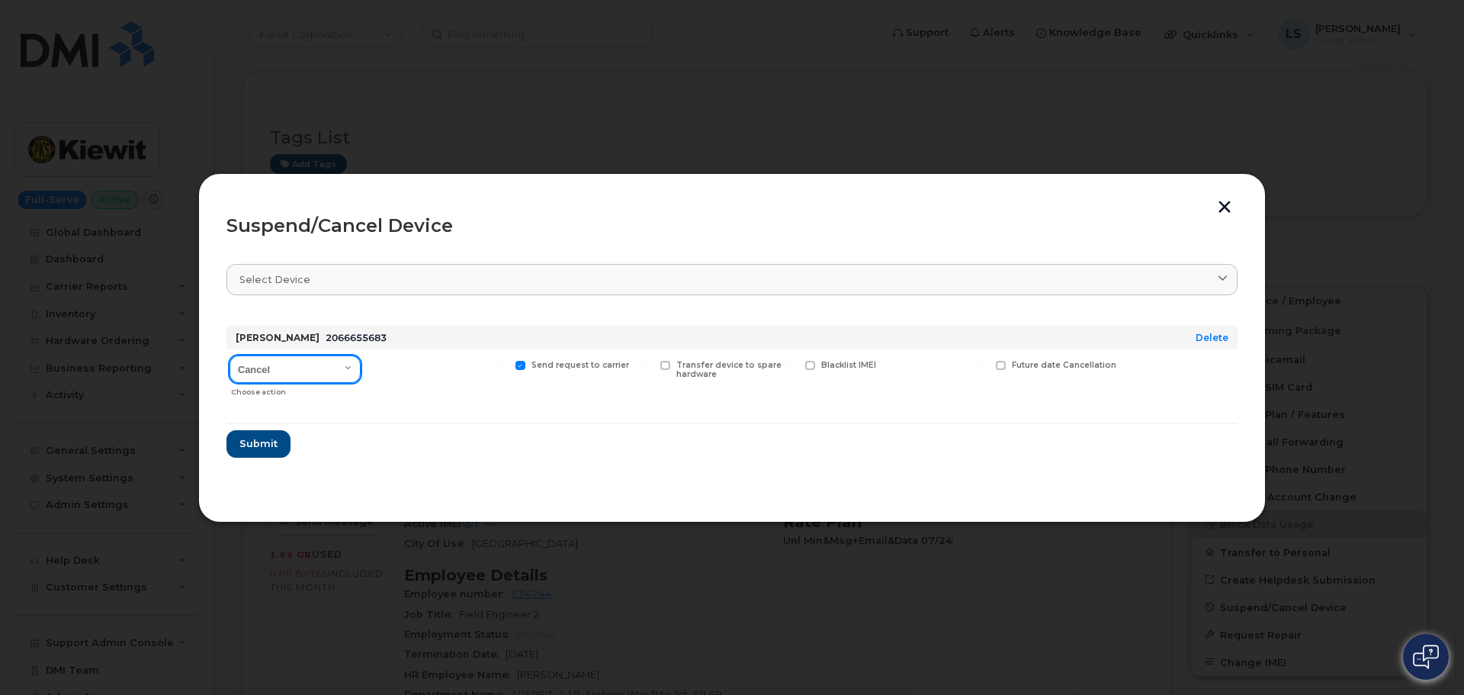
click at [314, 374] on select "Cancel Suspend - Reduced Rate Suspend - Full Rate Suspend - Lost Device/Stolen …" at bounding box center [295, 368] width 131 height 27
select select "[object Object]"
click at [230, 355] on select "Cancel Suspend - Reduced Rate Suspend - Full Rate Suspend - Lost Device/Stolen …" at bounding box center [295, 368] width 131 height 27
click at [263, 446] on span "Submit" at bounding box center [258, 443] width 38 height 14
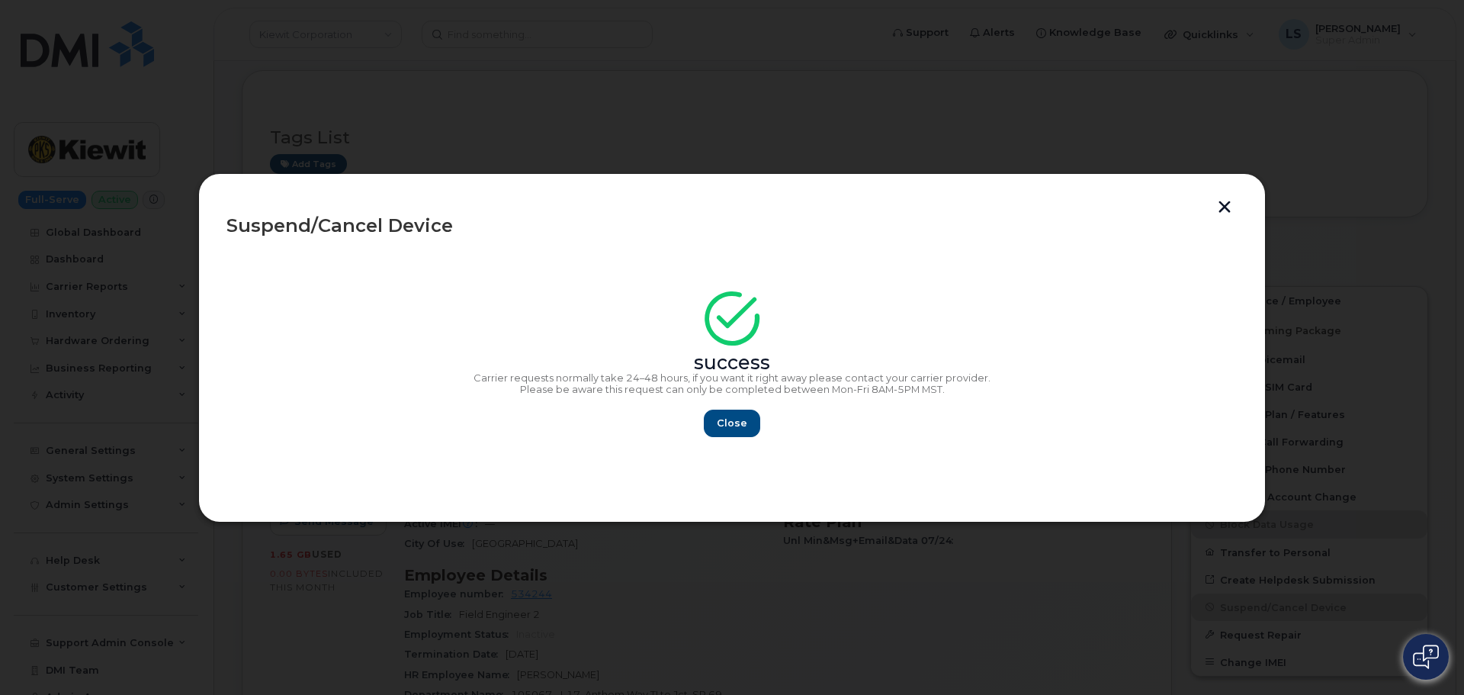
click at [737, 441] on section "success Carrier requests normally take 24–48 hours, if you want it right away p…" at bounding box center [732, 372] width 1011 height 244
click at [734, 427] on span "Close" at bounding box center [732, 423] width 31 height 14
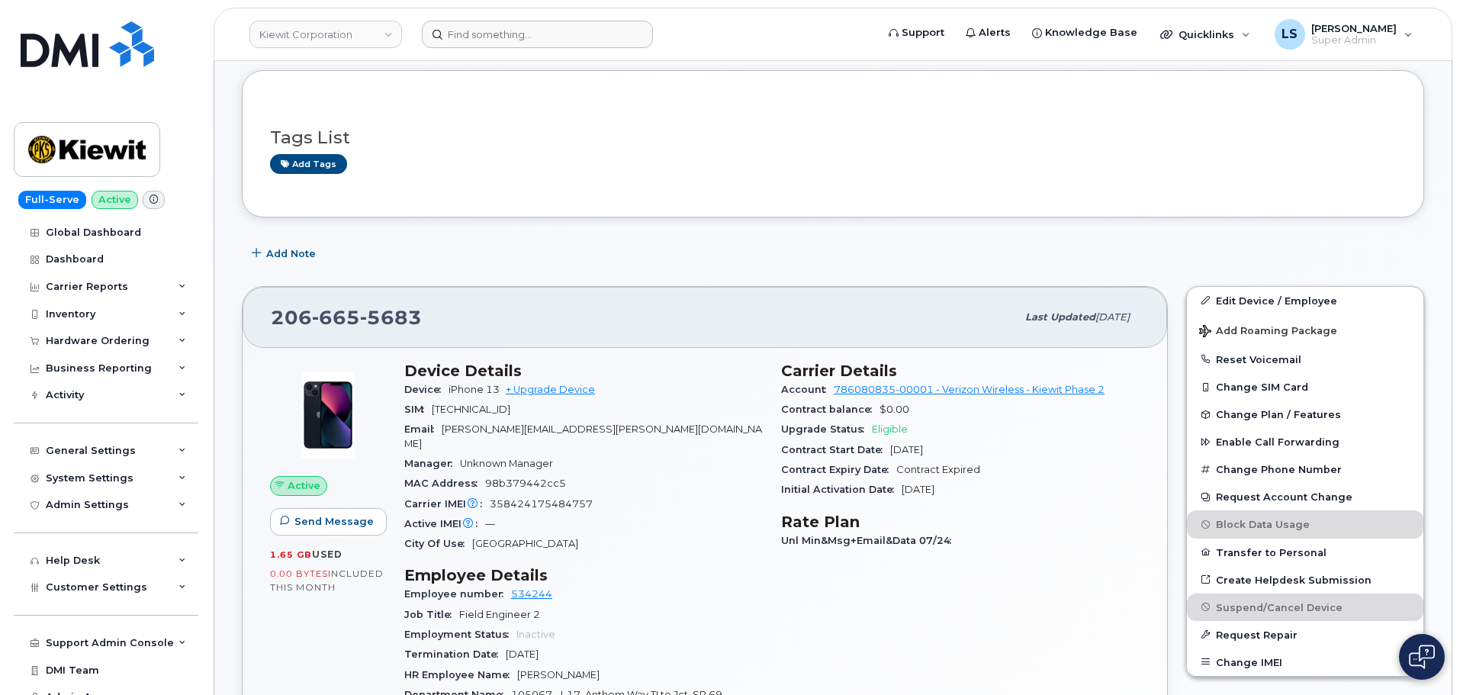
click at [577, 48] on header "Kiewit Corporation Support Alerts Knowledge Base Quicklinks Suspend / Cancel De…" at bounding box center [833, 34] width 1239 height 53
click at [576, 43] on input at bounding box center [537, 34] width 231 height 27
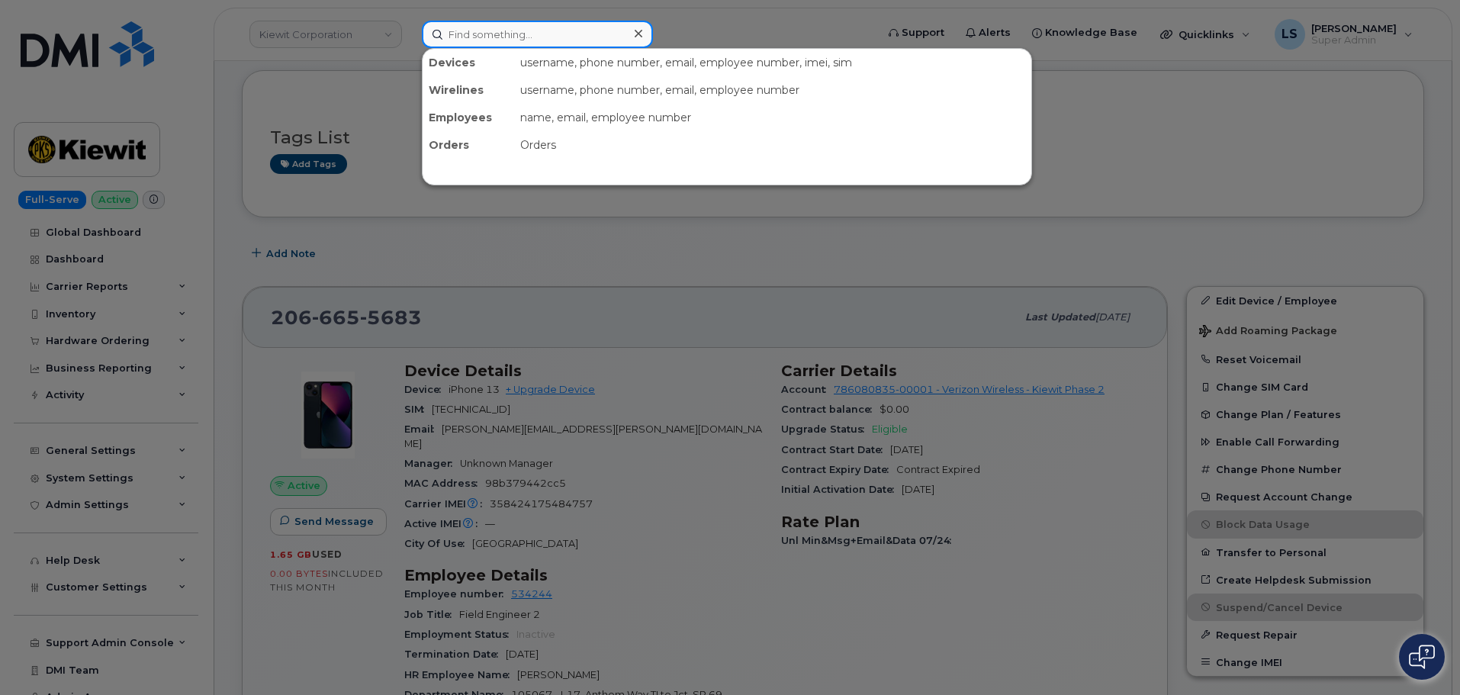
paste input "299499"
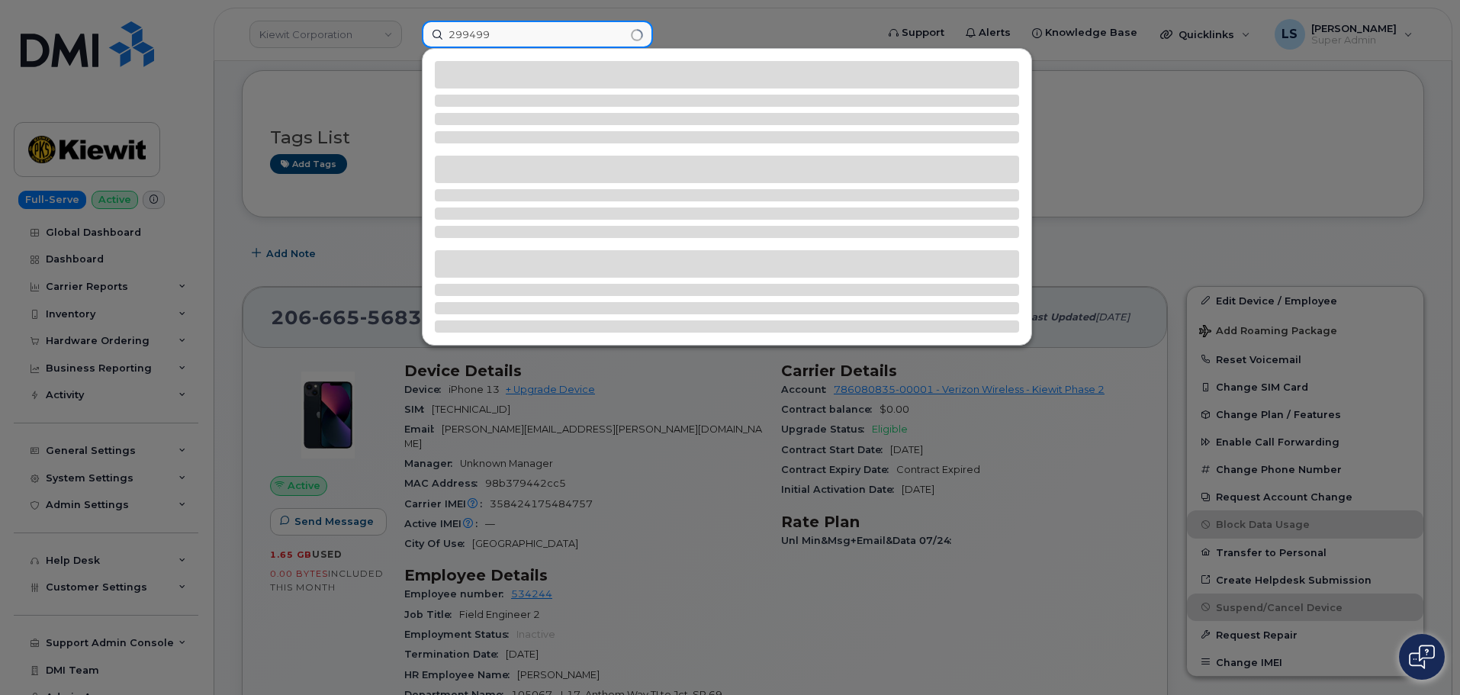
type input "299499"
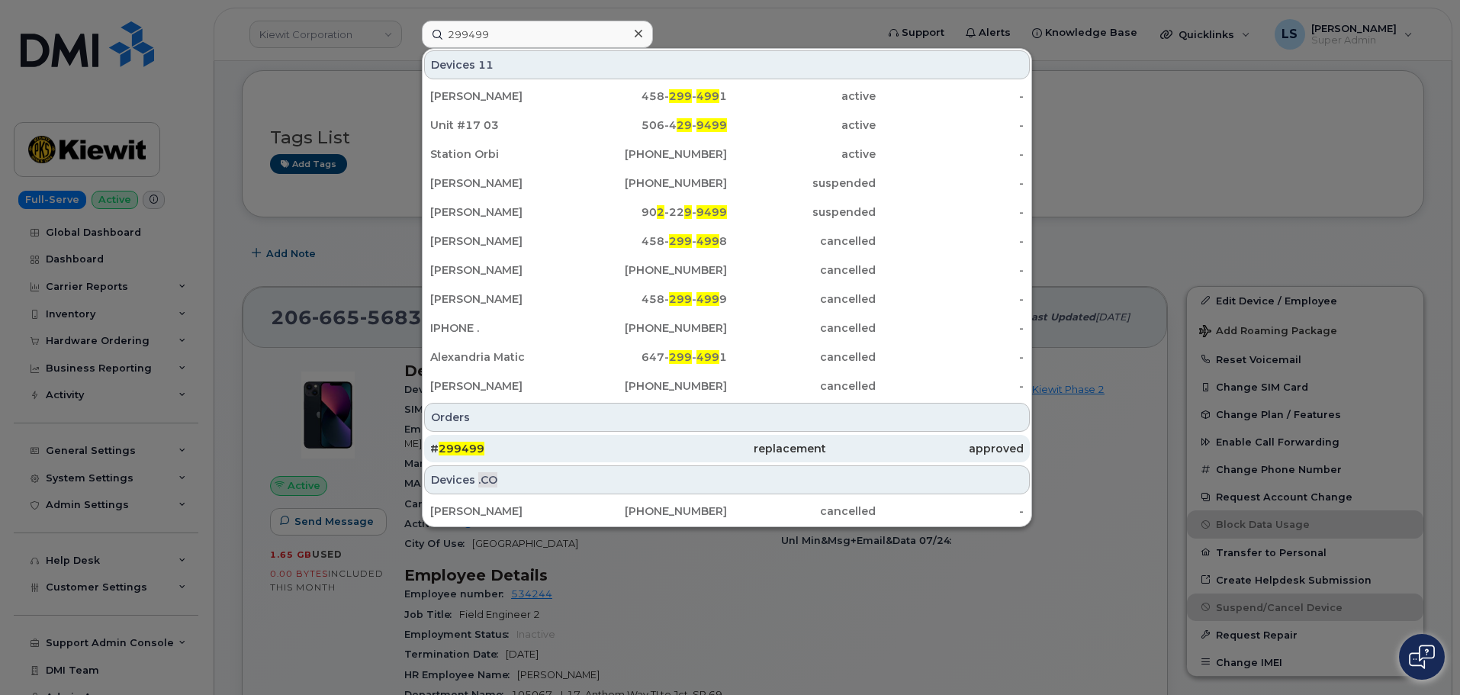
click at [628, 457] on div "# 299499" at bounding box center [727, 448] width 198 height 27
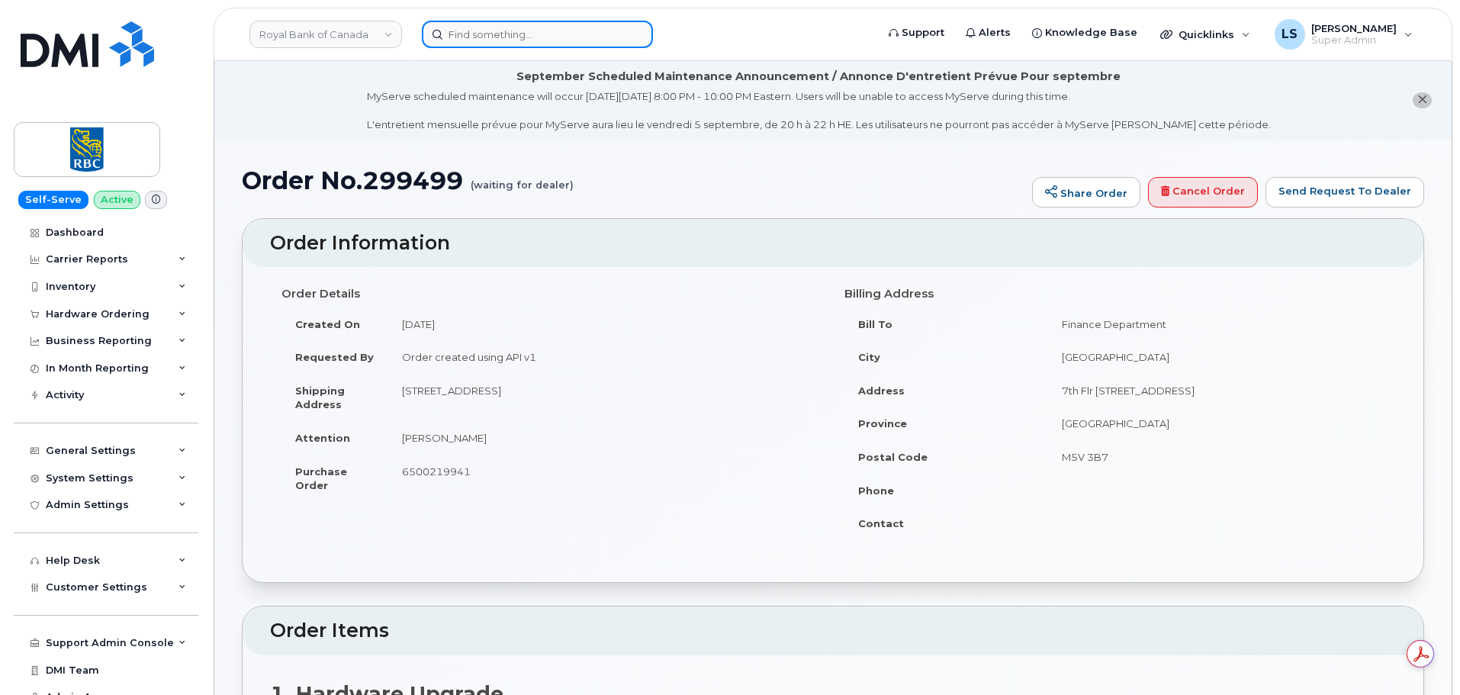
click at [496, 30] on input at bounding box center [537, 34] width 231 height 27
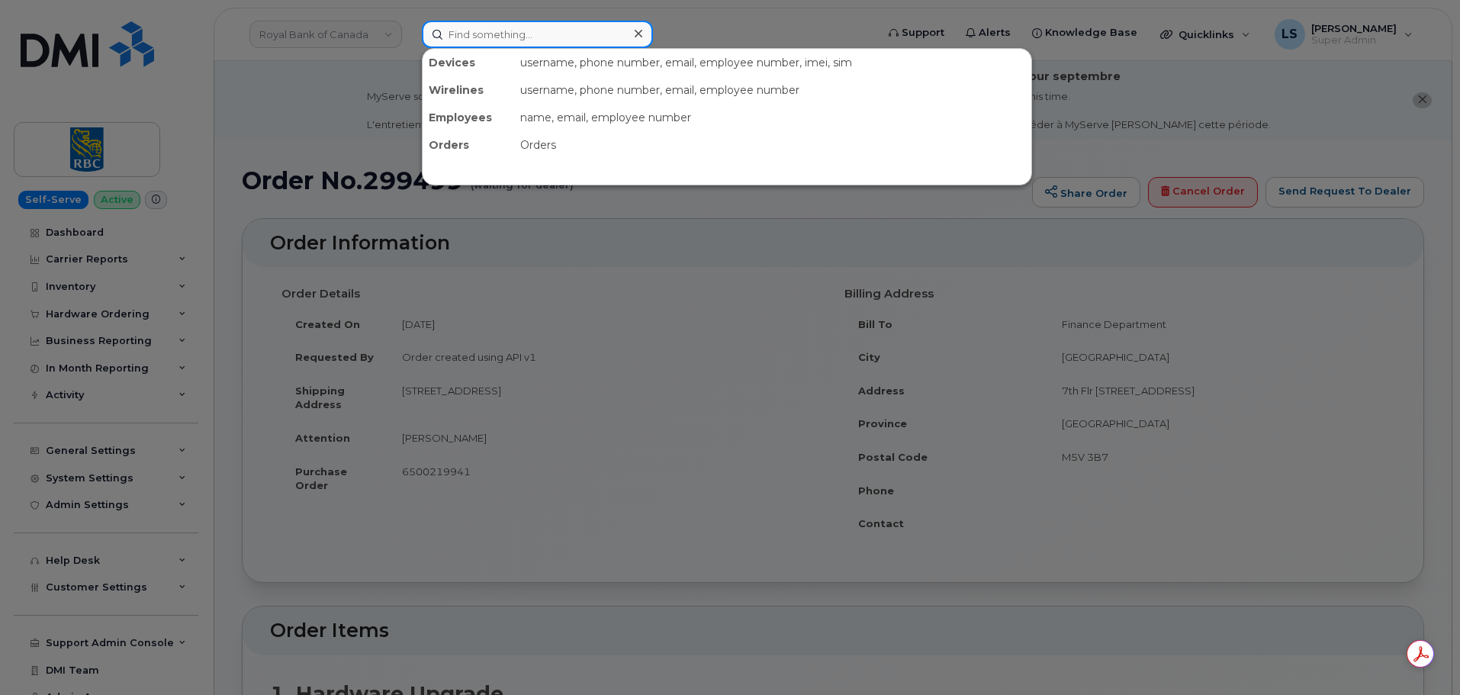
paste input "[PHONE_NUMBER]"
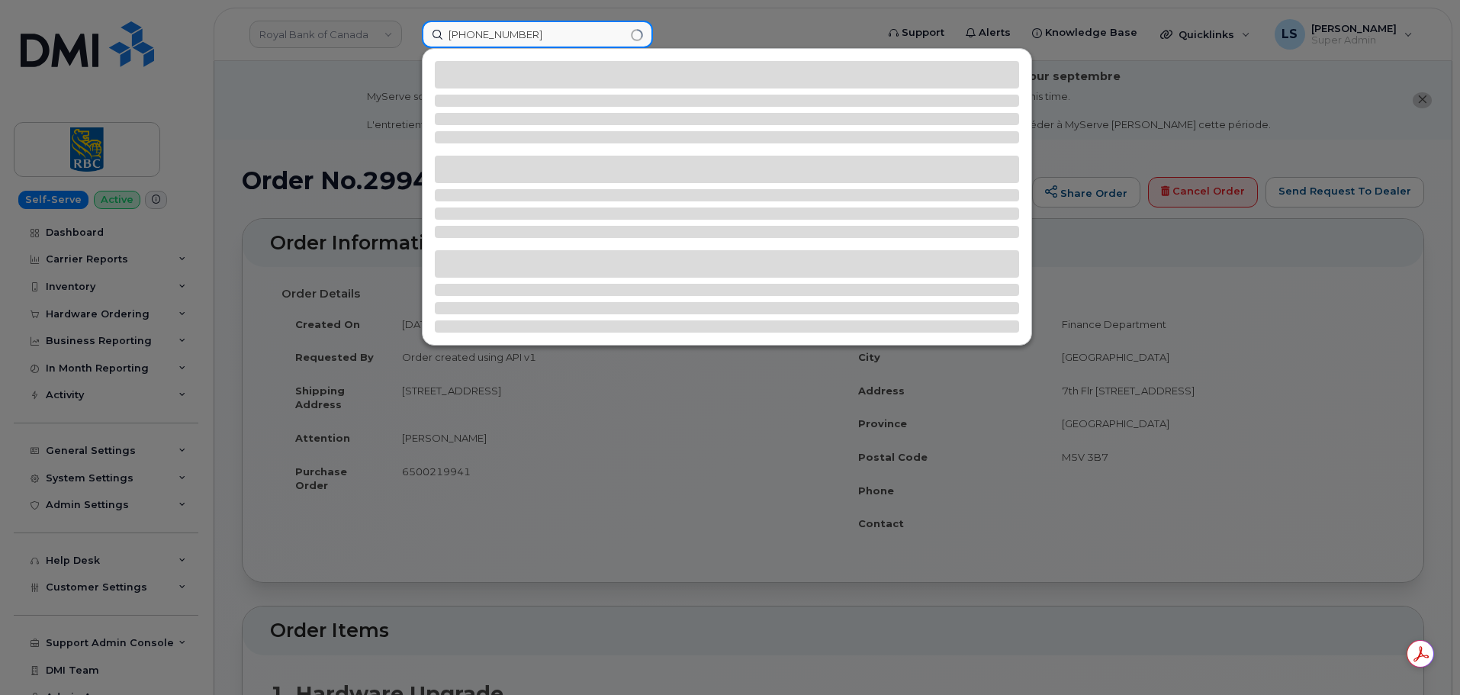
type input "[PHONE_NUMBER]"
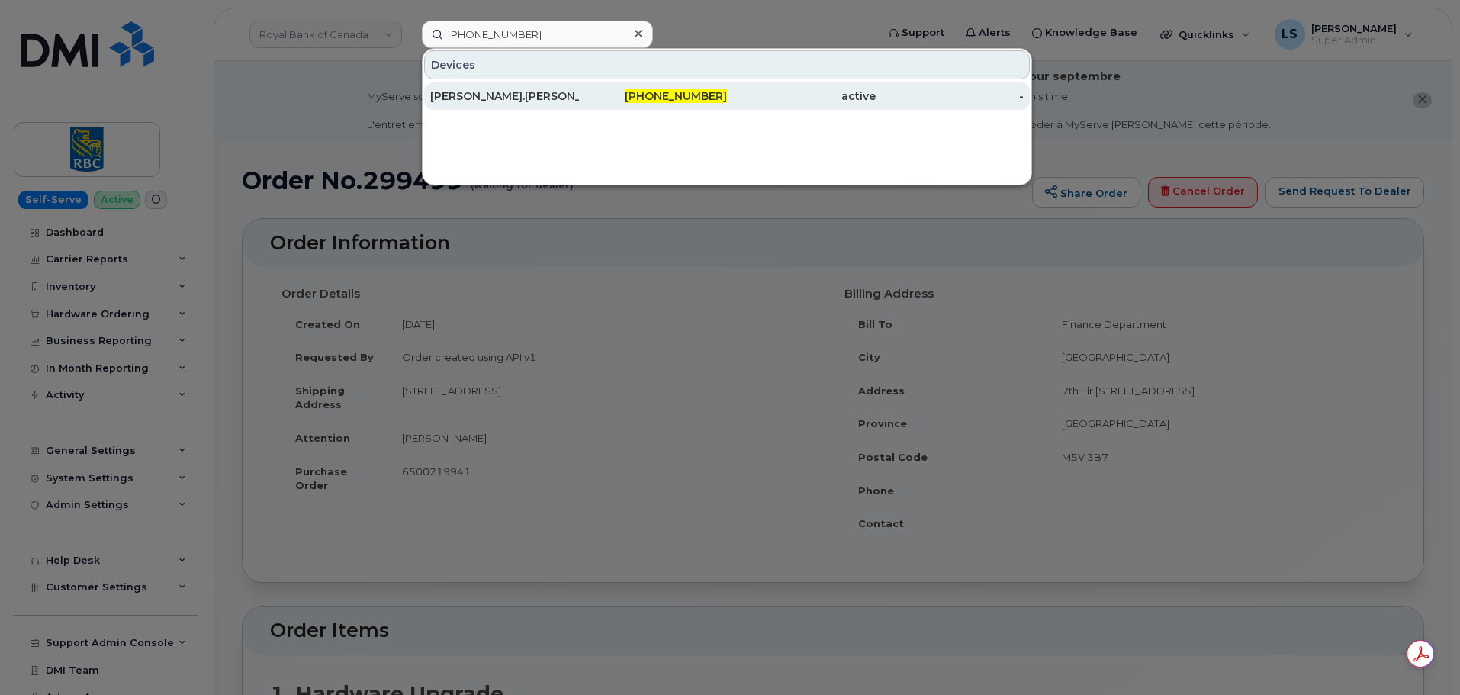
click at [650, 95] on span "[PHONE_NUMBER]" at bounding box center [676, 96] width 102 height 14
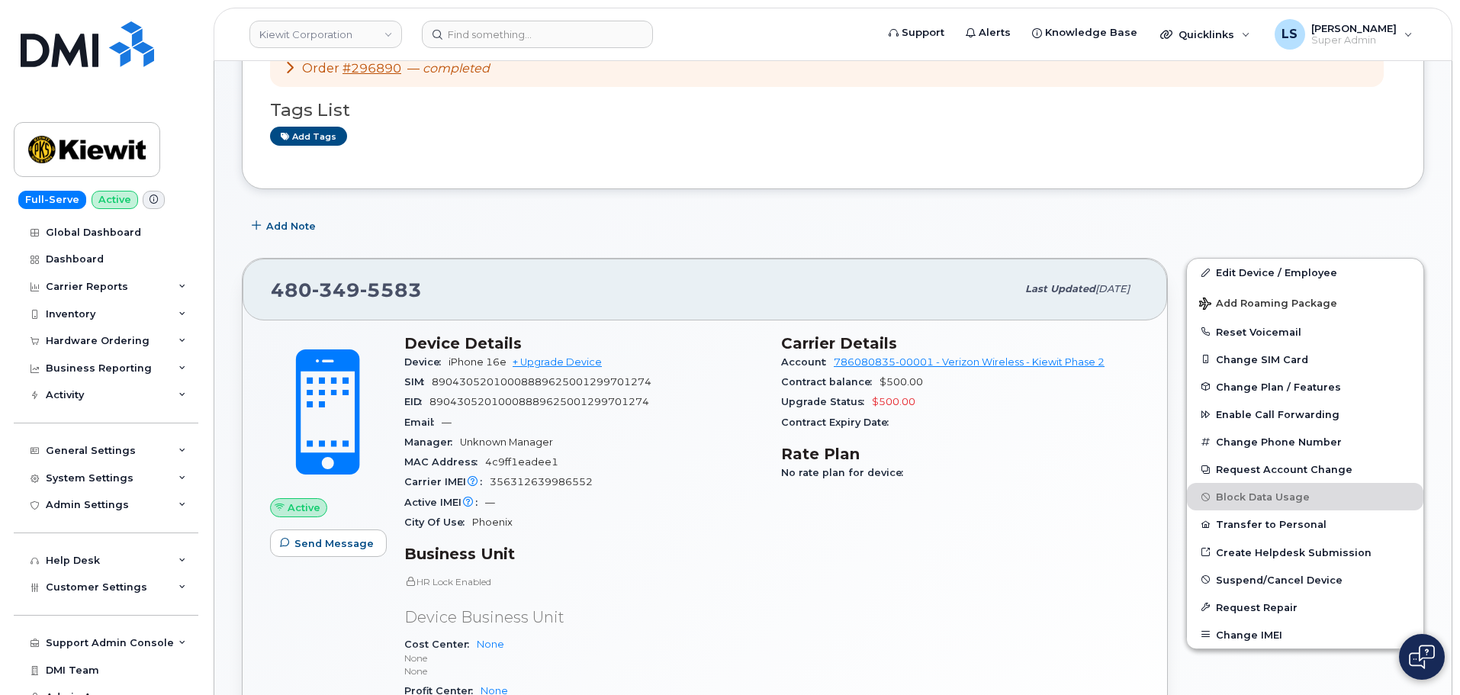
scroll to position [229, 0]
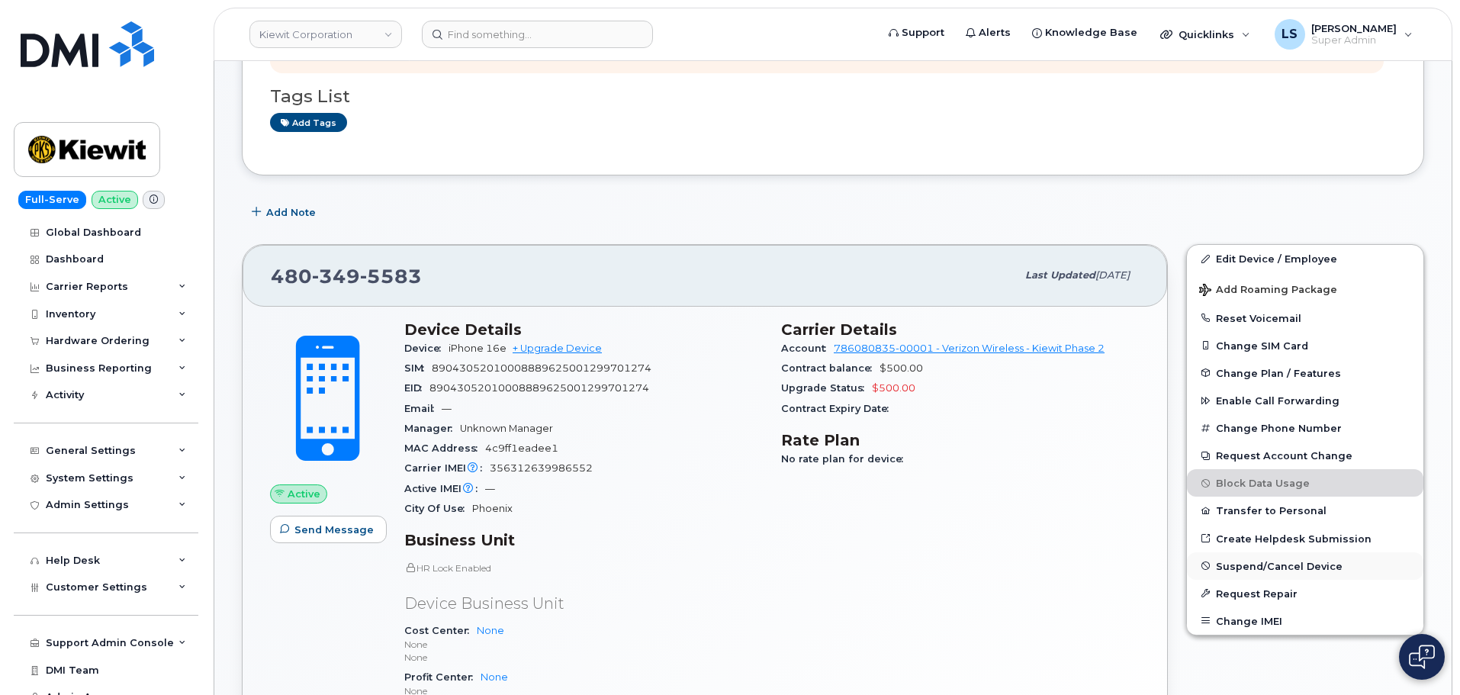
click at [1249, 564] on span "Suspend/Cancel Device" at bounding box center [1279, 565] width 127 height 11
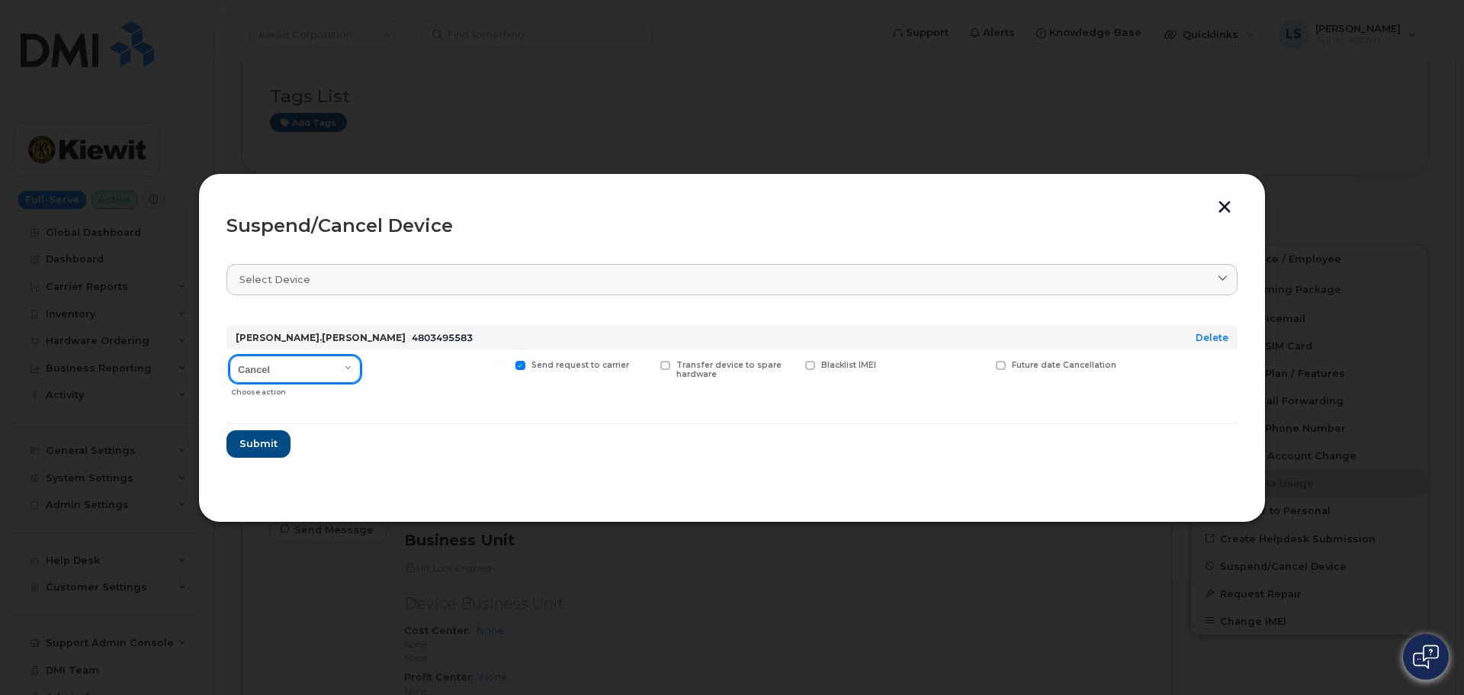
click at [269, 371] on select "Cancel Suspend - Reduced Rate Suspend - Full Rate Suspend - Lost Device/Stolen …" at bounding box center [295, 368] width 131 height 27
select select "[object Object]"
click at [230, 355] on select "Cancel Suspend - Reduced Rate Suspend - Full Rate Suspend - Lost Device/Stolen …" at bounding box center [295, 368] width 131 height 27
click at [276, 450] on button "Submit" at bounding box center [258, 443] width 63 height 27
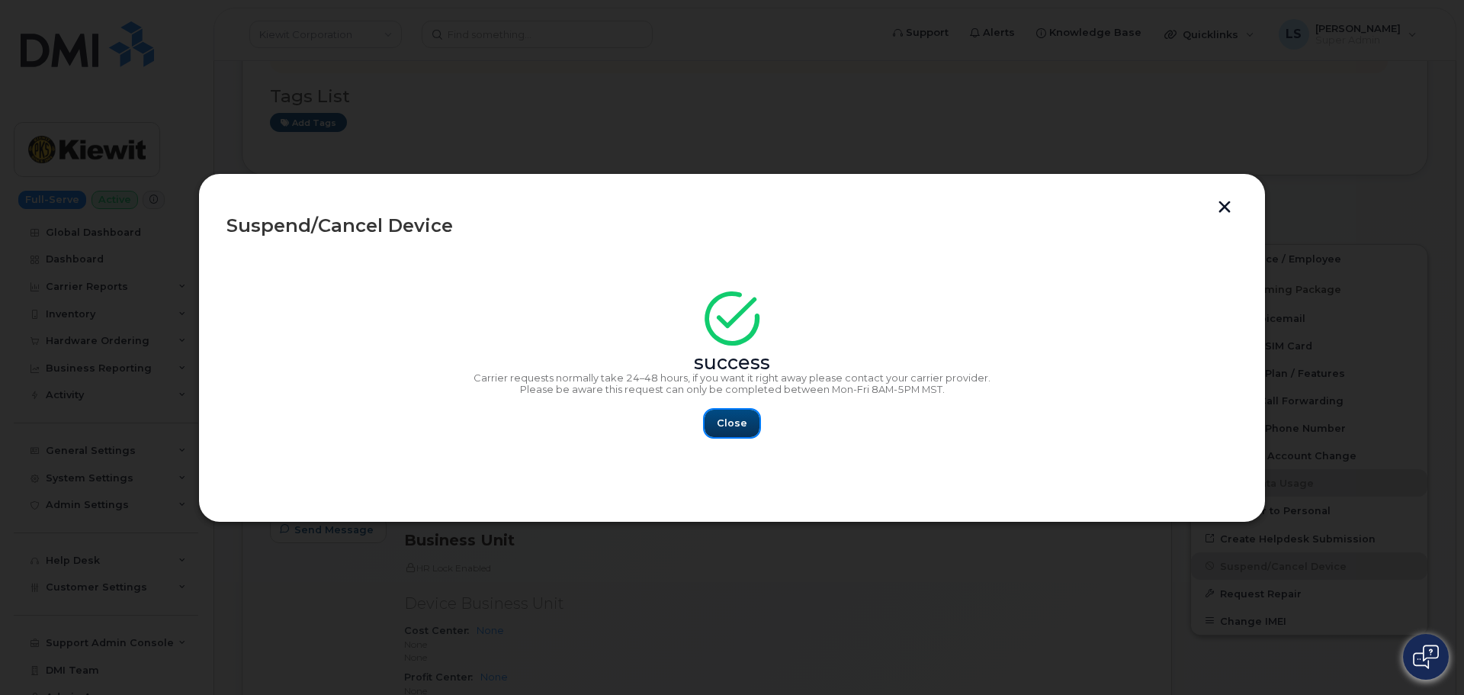
click at [724, 420] on span "Close" at bounding box center [732, 423] width 31 height 14
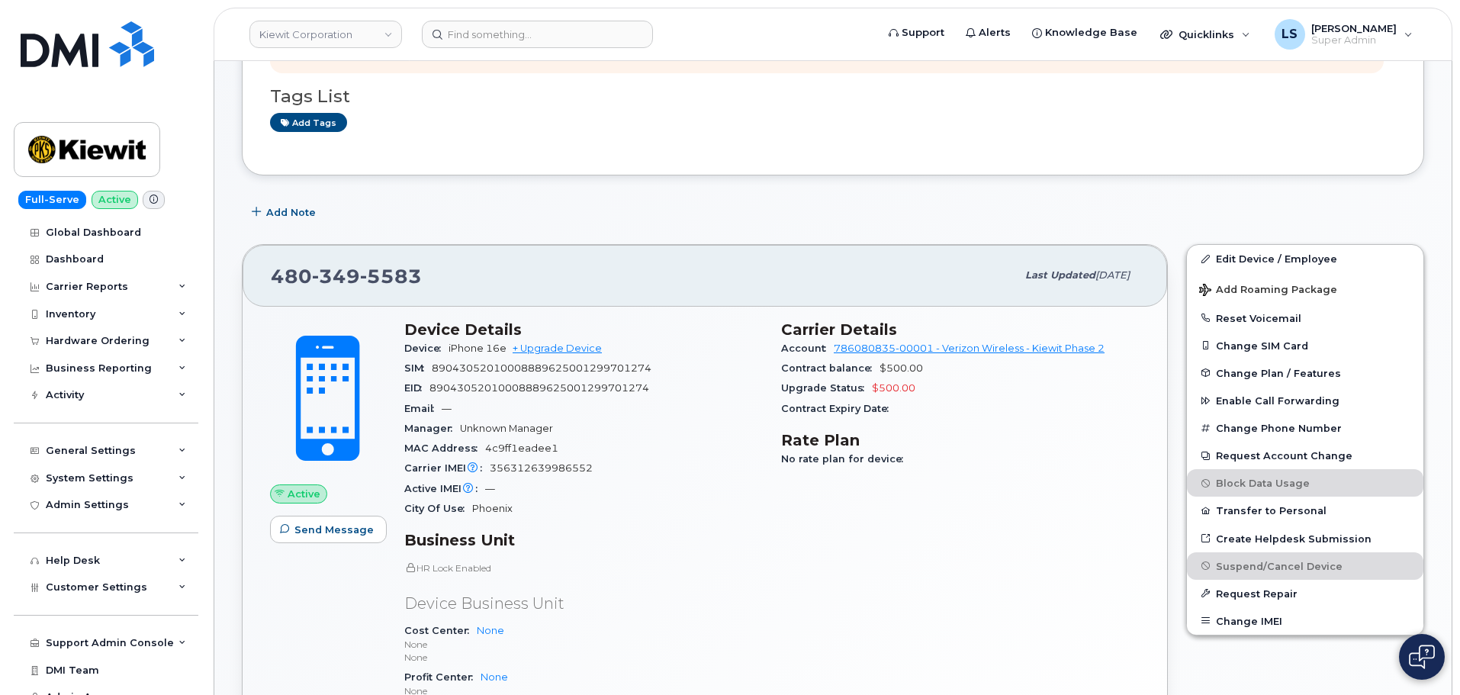
click at [504, 49] on header "[PERSON_NAME] Corporation Support Alerts Knowledge Base Quicklinks Suspend / Ca…" at bounding box center [833, 34] width 1239 height 53
click at [503, 42] on input at bounding box center [537, 34] width 231 height 27
paste input "[PHONE_NUMBER]"
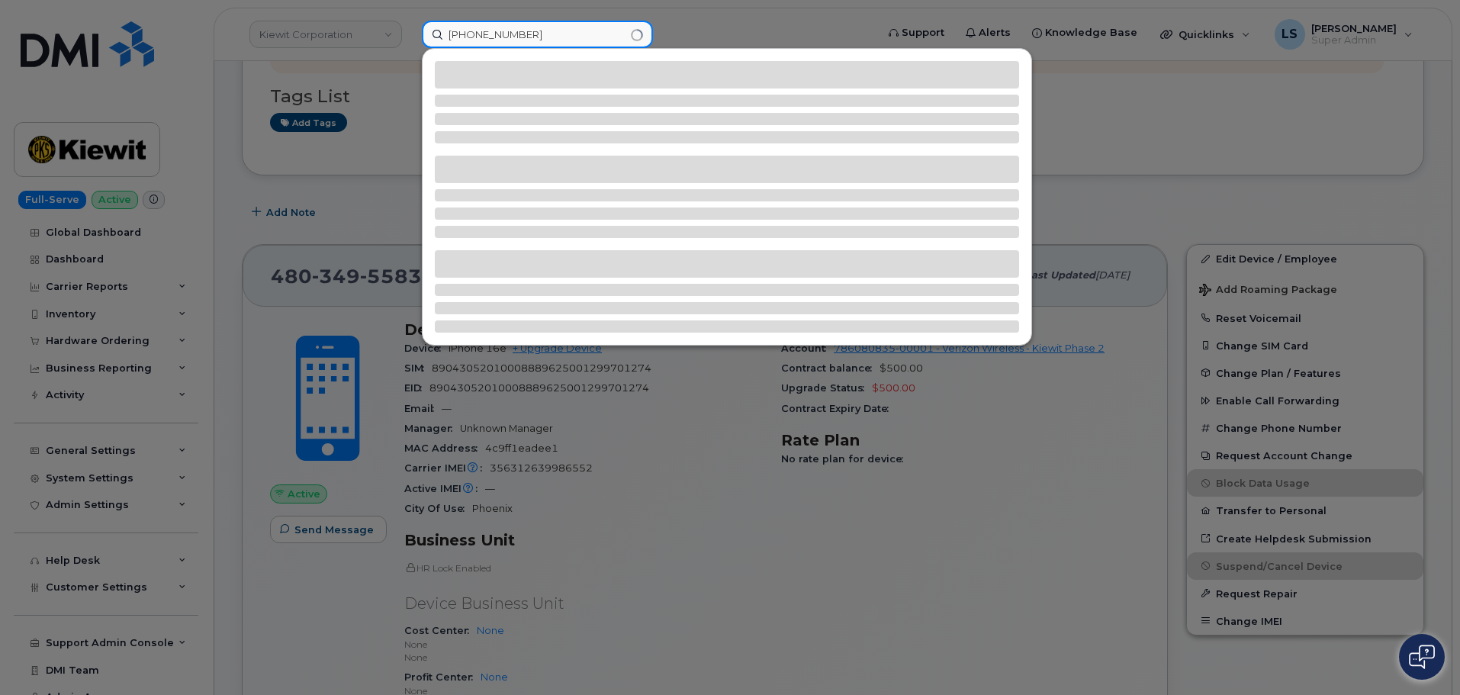
type input "[PHONE_NUMBER]"
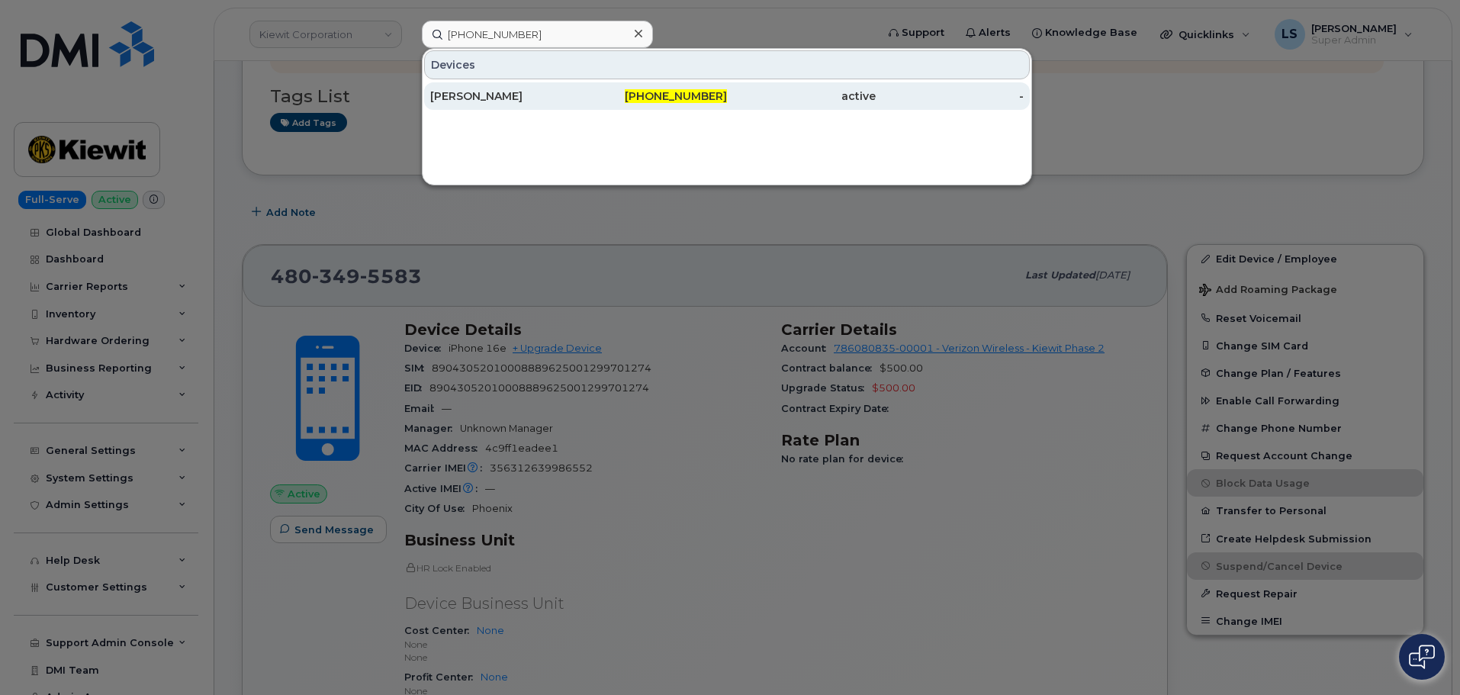
click at [553, 95] on div "MATTHEW KLENK" at bounding box center [504, 95] width 149 height 15
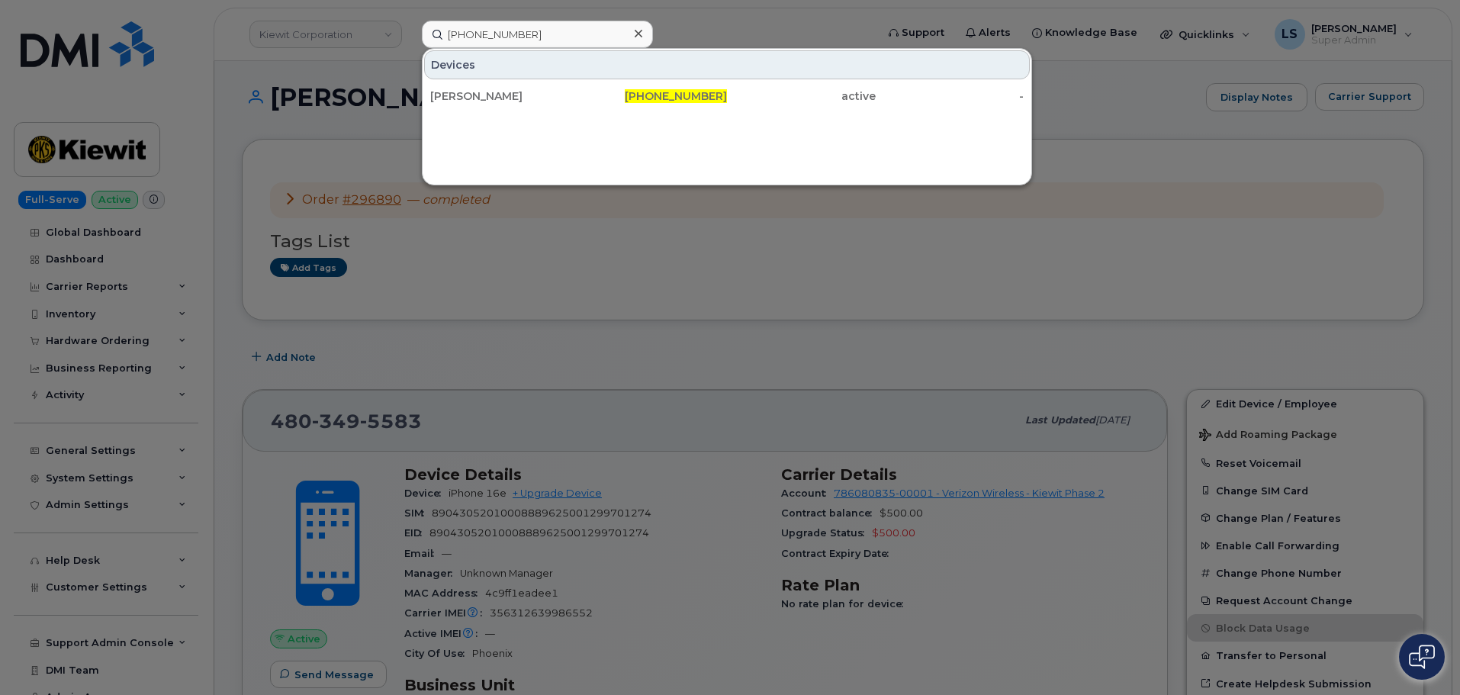
scroll to position [0, 0]
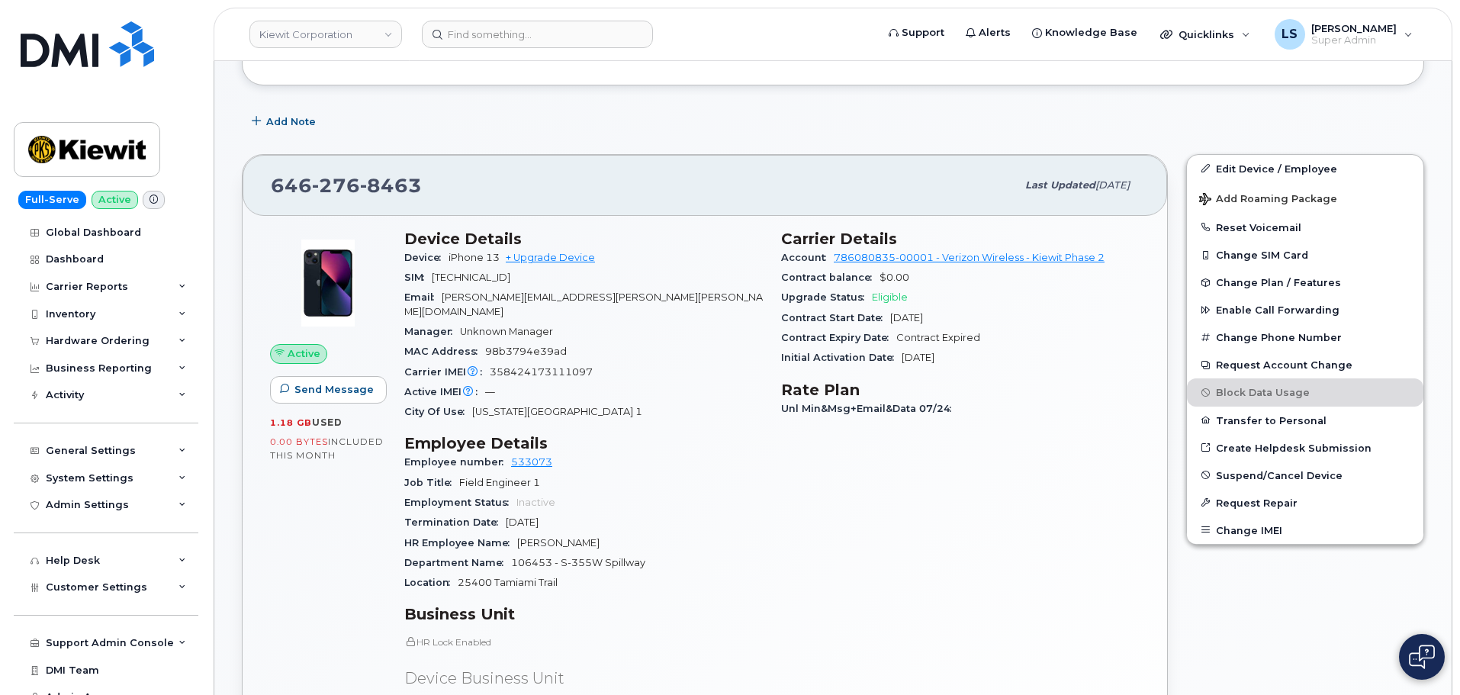
scroll to position [305, 0]
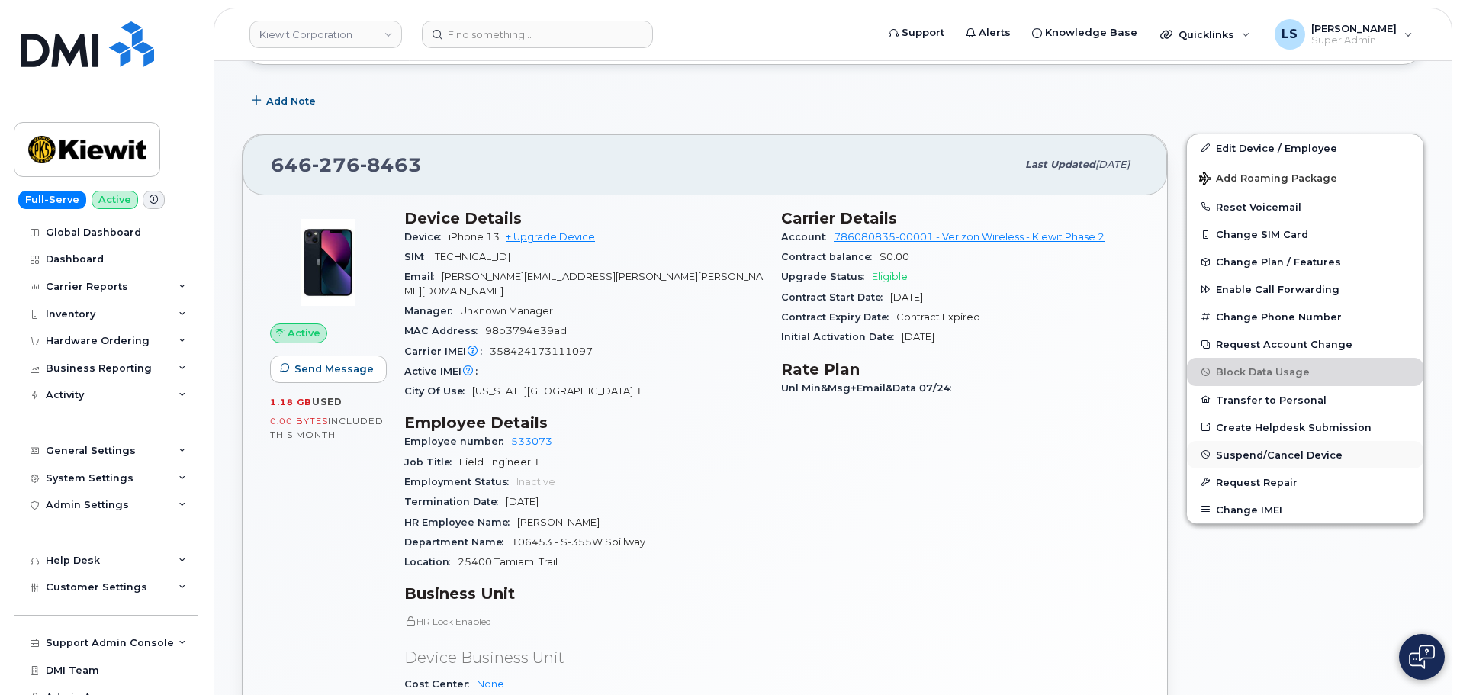
click at [1233, 448] on button "Suspend/Cancel Device" at bounding box center [1305, 454] width 236 height 27
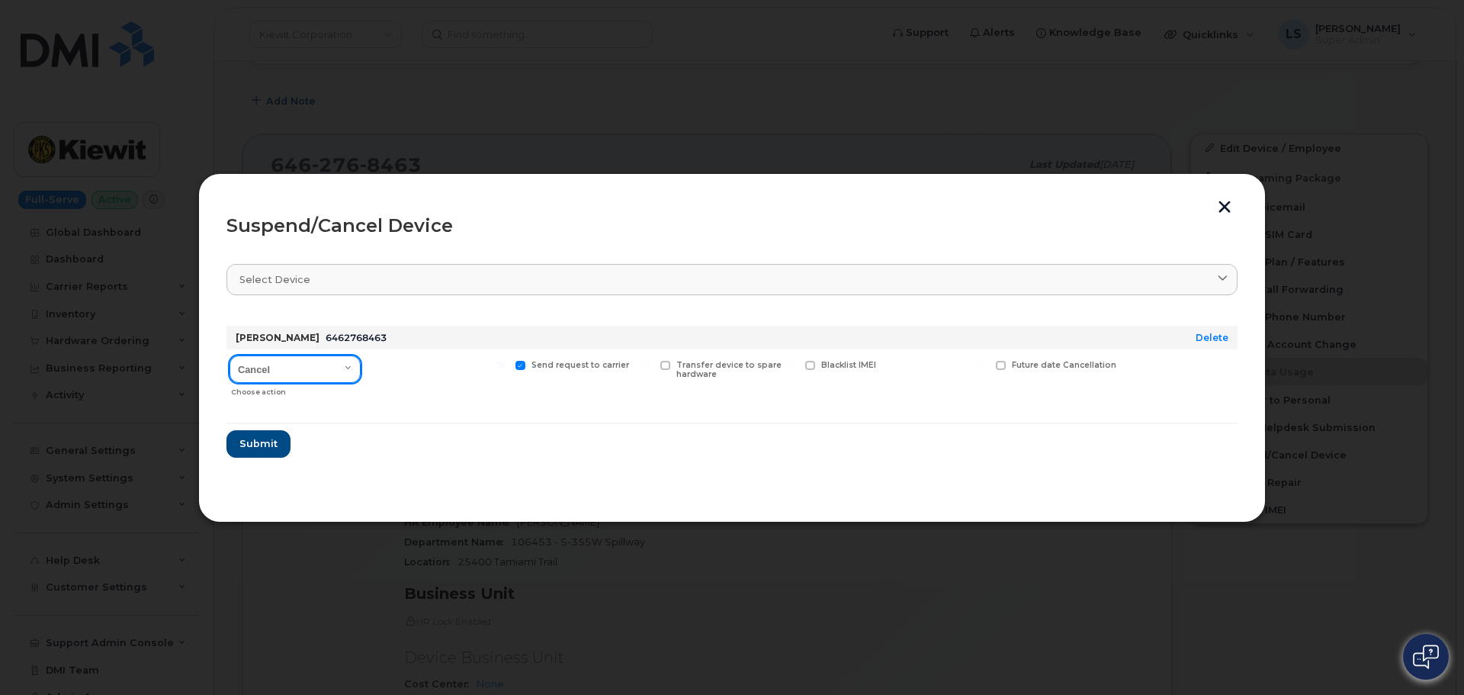
click at [323, 367] on select "Cancel Suspend - Reduced Rate Suspend - Full Rate Suspend - Lost Device/Stolen …" at bounding box center [295, 368] width 131 height 27
select select "[object Object]"
click at [230, 355] on select "Cancel Suspend - Reduced Rate Suspend - Full Rate Suspend - Lost Device/Stolen …" at bounding box center [295, 368] width 131 height 27
drag, startPoint x: 269, startPoint y: 439, endPoint x: 263, endPoint y: 446, distance: 9.2
click at [271, 439] on span "Submit" at bounding box center [258, 443] width 38 height 14
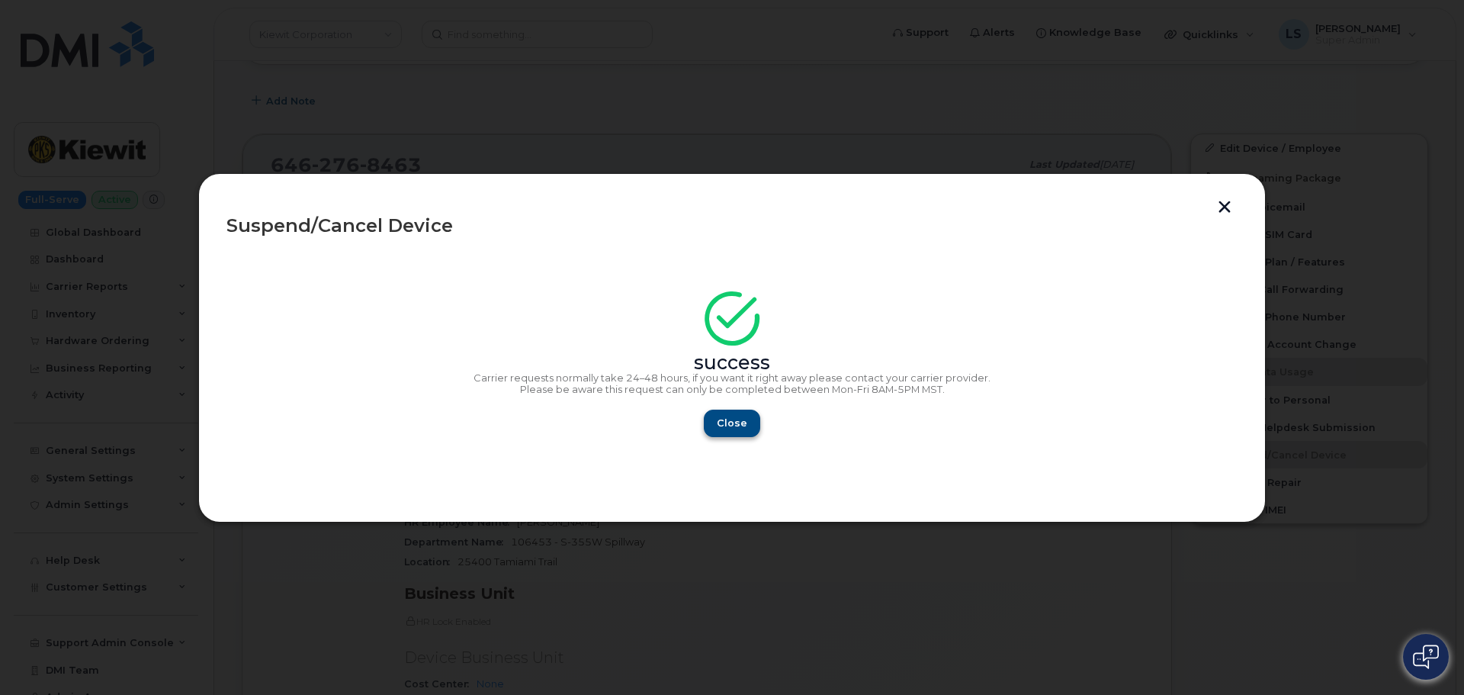
drag, startPoint x: 710, startPoint y: 440, endPoint x: 711, endPoint y: 432, distance: 8.4
click at [710, 436] on section "success Carrier requests normally take 24–48 hours, if you want it right away p…" at bounding box center [732, 372] width 1011 height 244
click at [723, 419] on span "Close" at bounding box center [732, 423] width 31 height 14
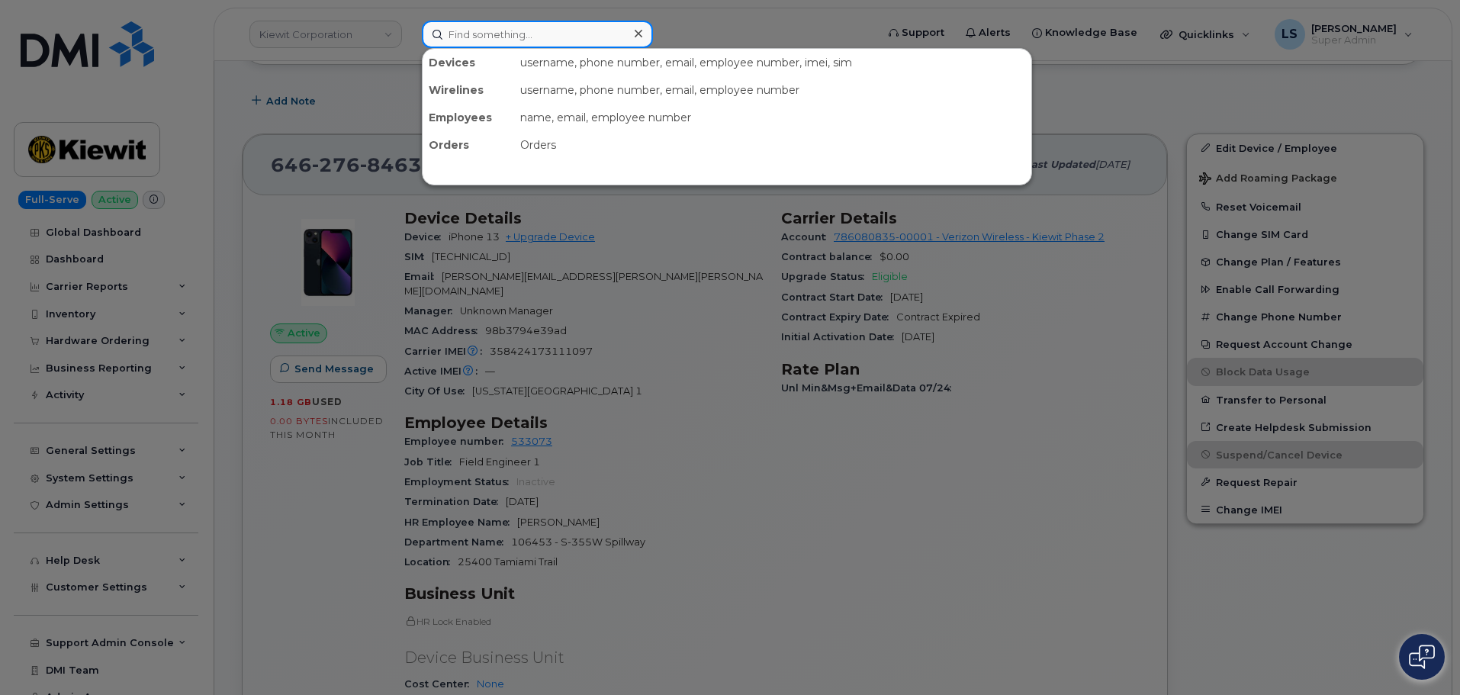
click at [543, 27] on input at bounding box center [537, 34] width 231 height 27
paste input "Morgan Demman"
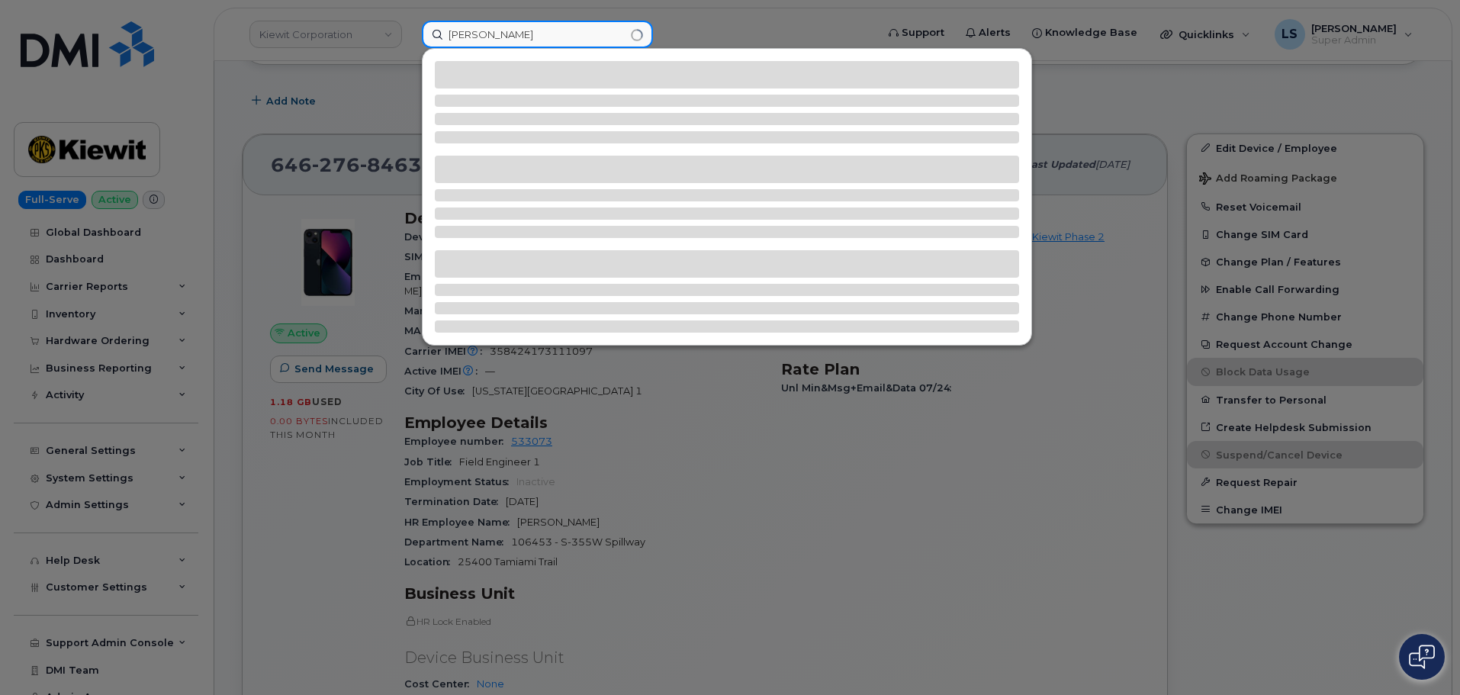
type input "Morgan Demman"
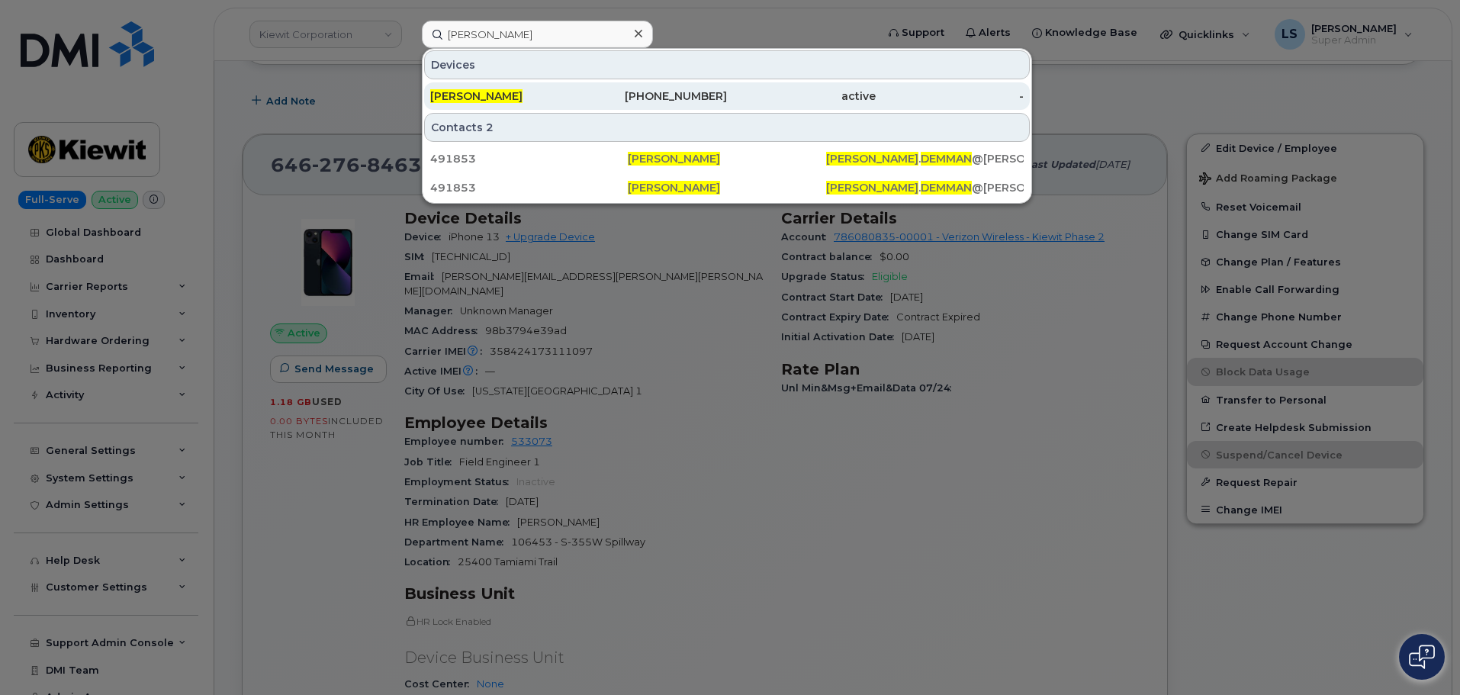
click at [521, 102] on span "MORGAN DEMMAN" at bounding box center [476, 96] width 92 height 14
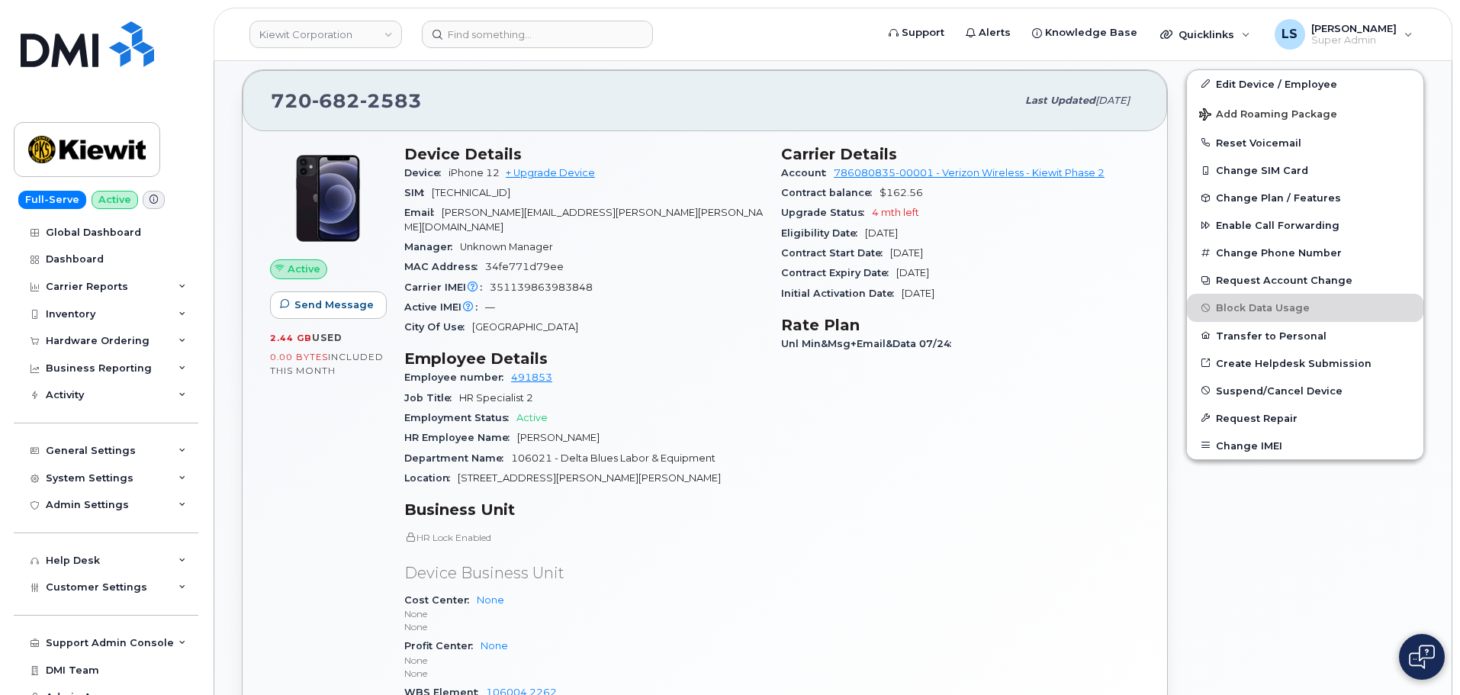
scroll to position [444, 0]
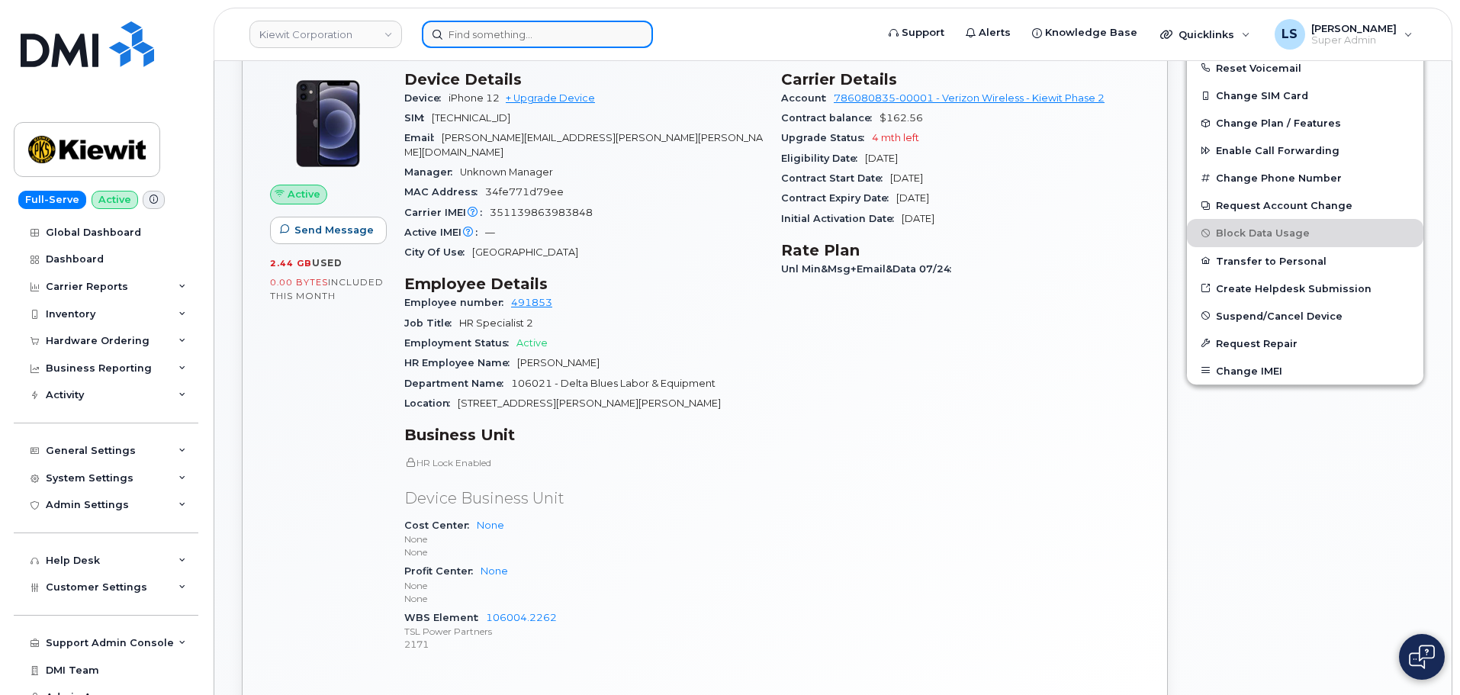
click at [485, 36] on input at bounding box center [537, 34] width 231 height 27
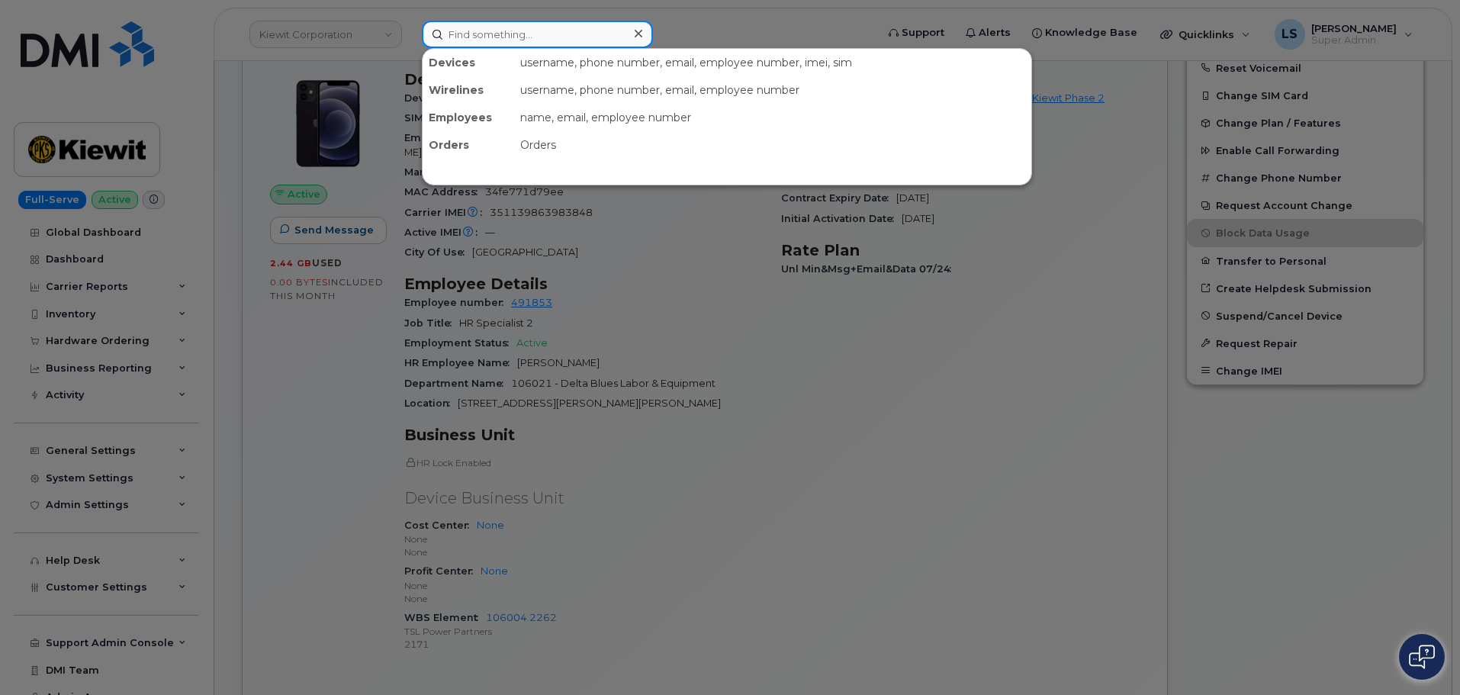
paste input "[PERSON_NAME][EMAIL_ADDRESS][PERSON_NAME][DOMAIN_NAME]"
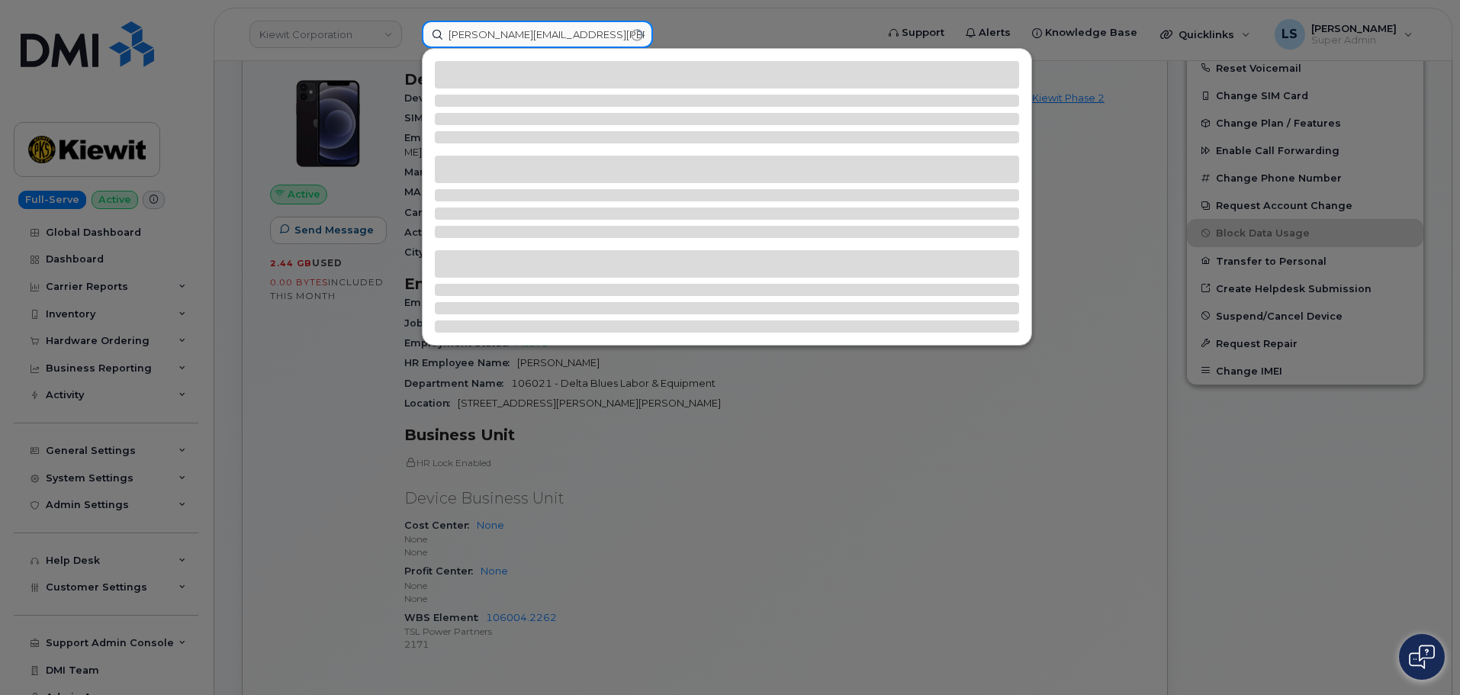
type input "[PERSON_NAME][EMAIL_ADDRESS][PERSON_NAME][DOMAIN_NAME]"
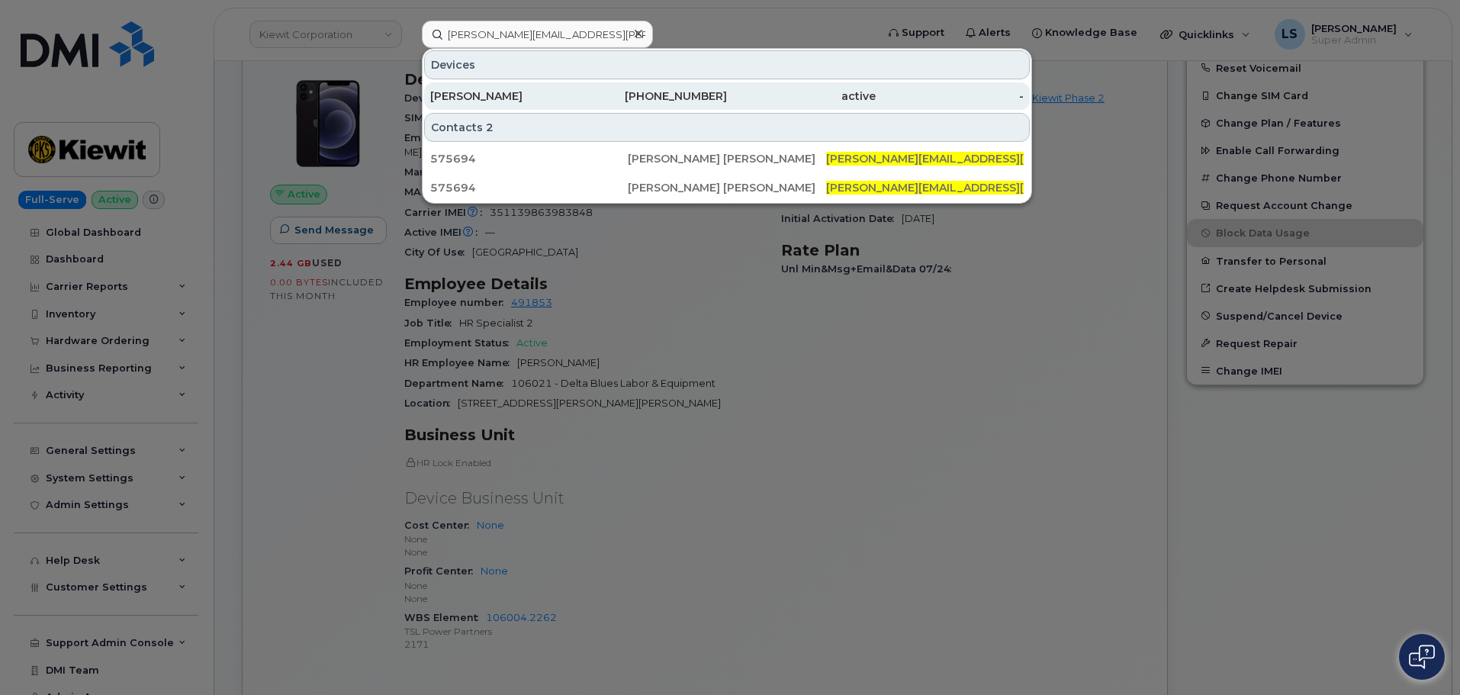
drag, startPoint x: 668, startPoint y: 79, endPoint x: 660, endPoint y: 91, distance: 14.2
click at [663, 88] on div "Devices [PERSON_NAME] [PHONE_NUMBER] active -" at bounding box center [727, 80] width 609 height 63
click at [653, 99] on div "[PHONE_NUMBER]" at bounding box center [653, 95] width 149 height 15
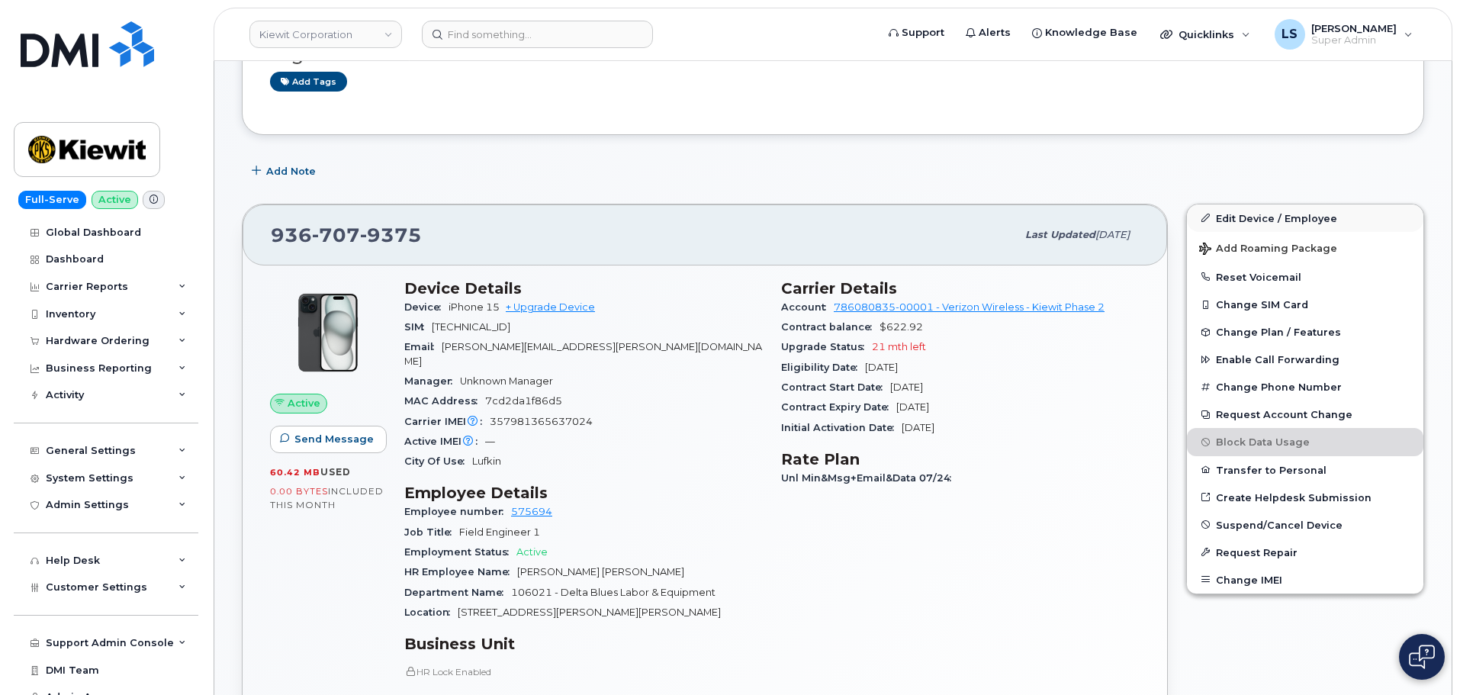
scroll to position [229, 0]
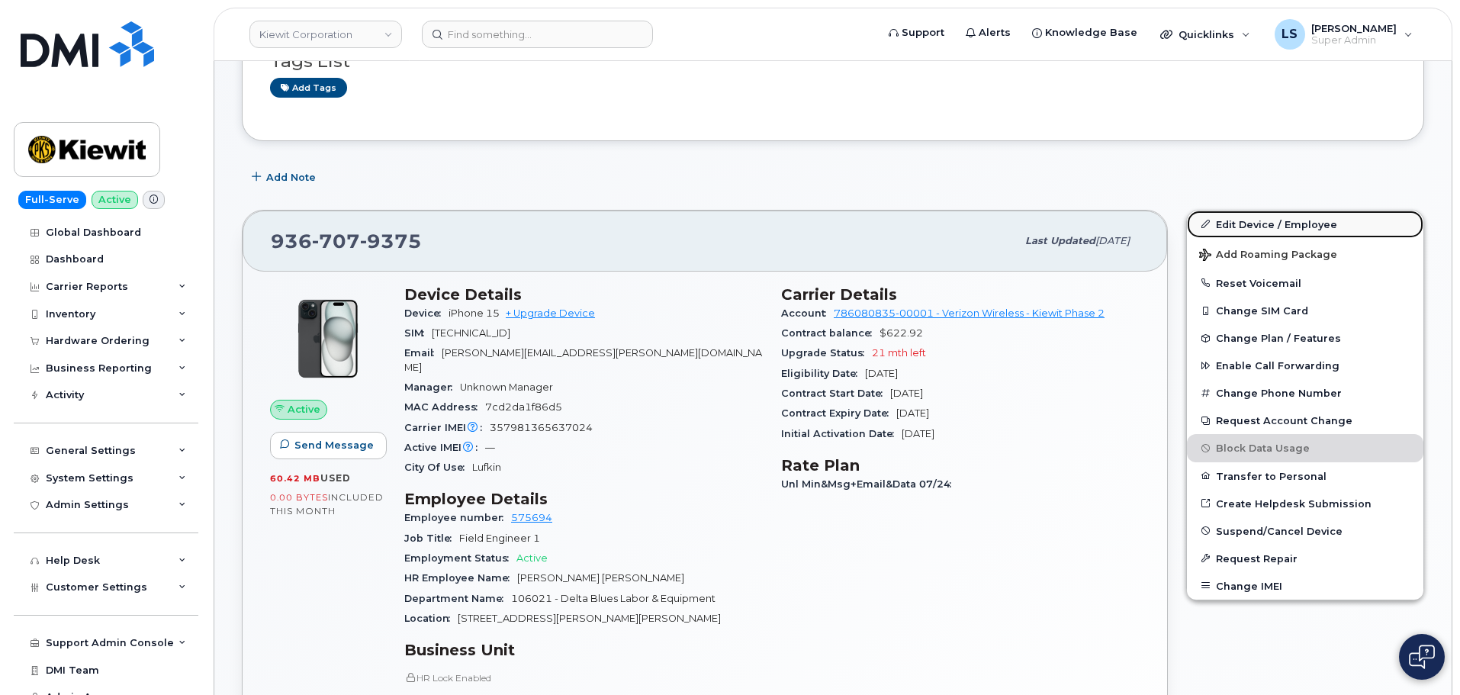
click at [1320, 227] on link "Edit Device / Employee" at bounding box center [1305, 224] width 236 height 27
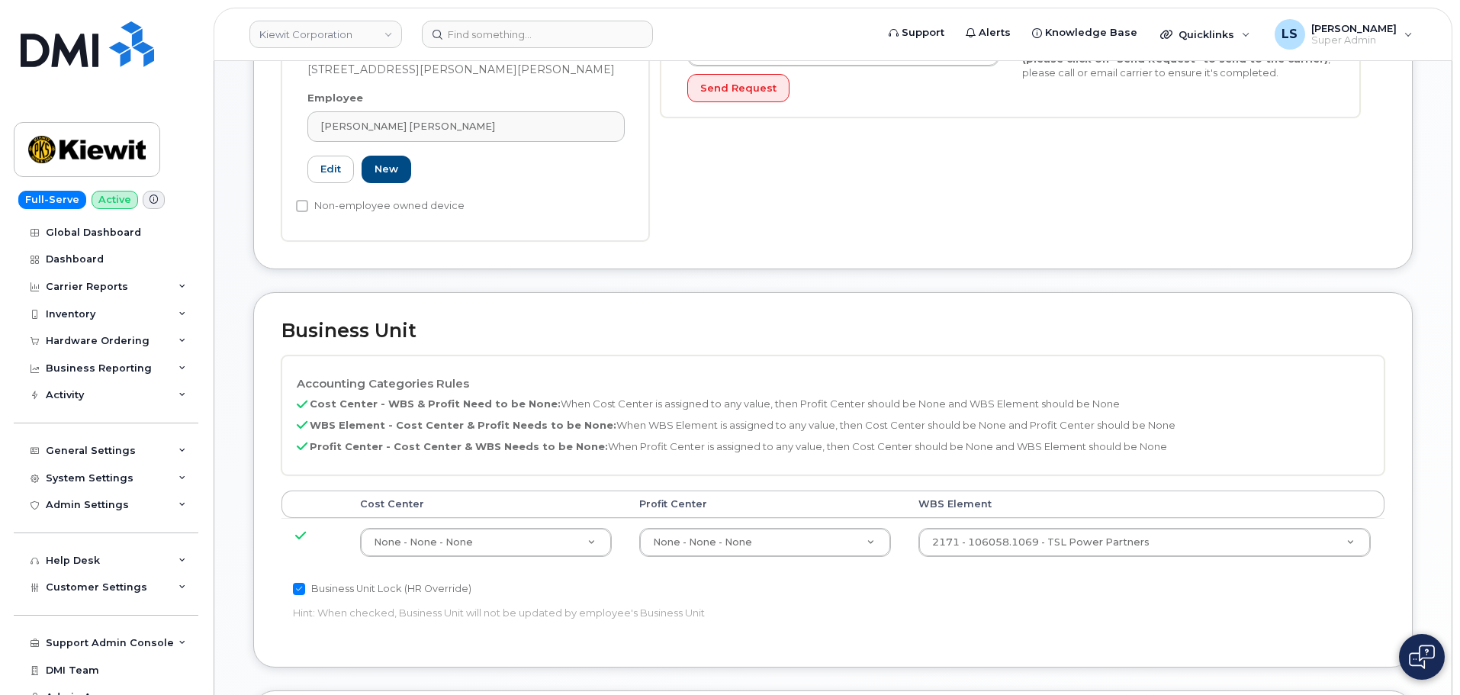
scroll to position [686, 0]
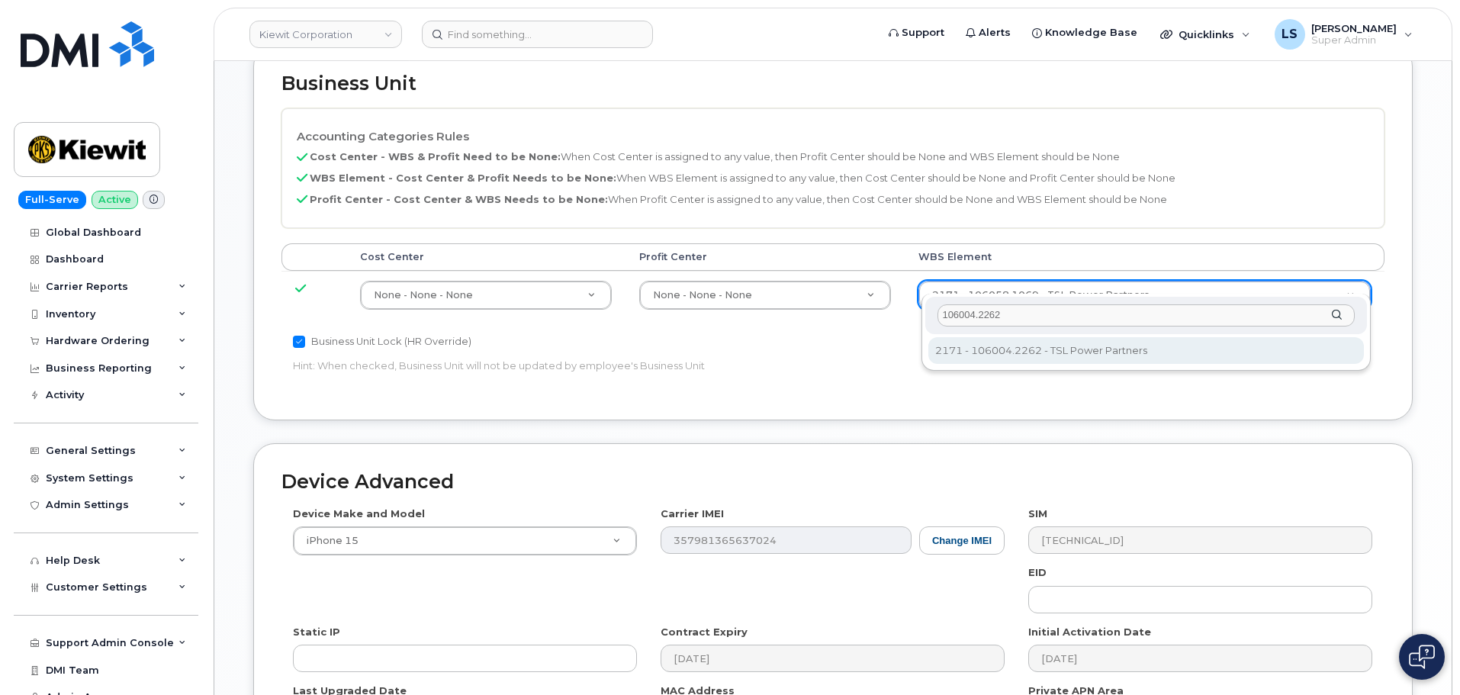
type input "106004.2262"
type input "30249370"
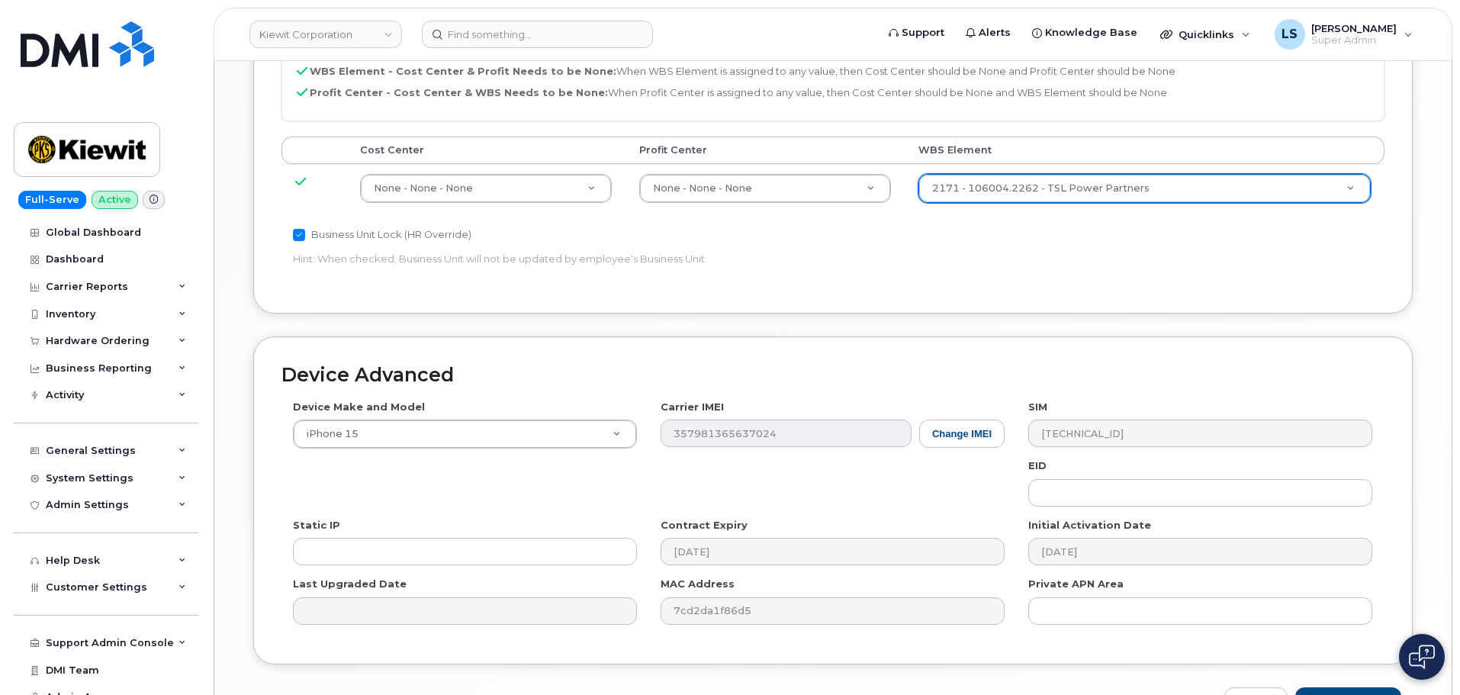
scroll to position [951, 0]
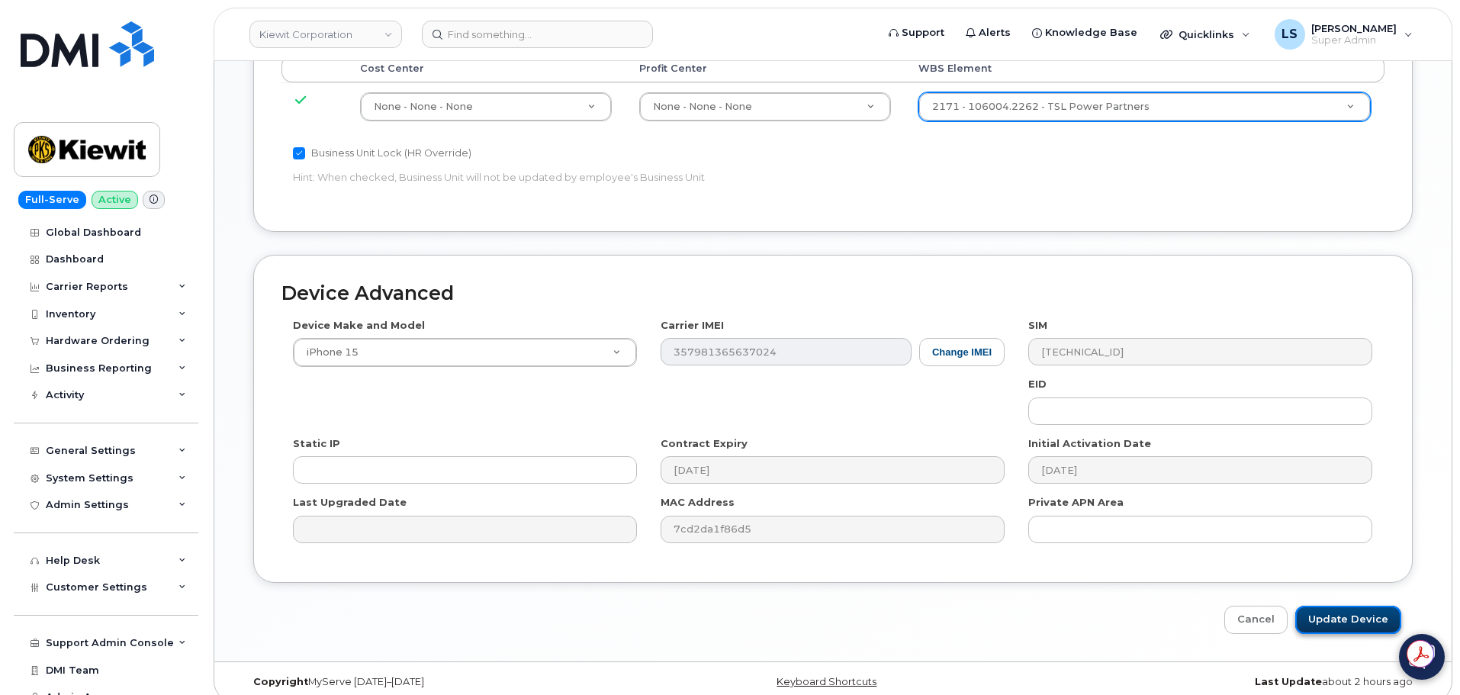
click at [1337, 606] on input "Update Device" at bounding box center [1348, 620] width 106 height 28
type input "Saving..."
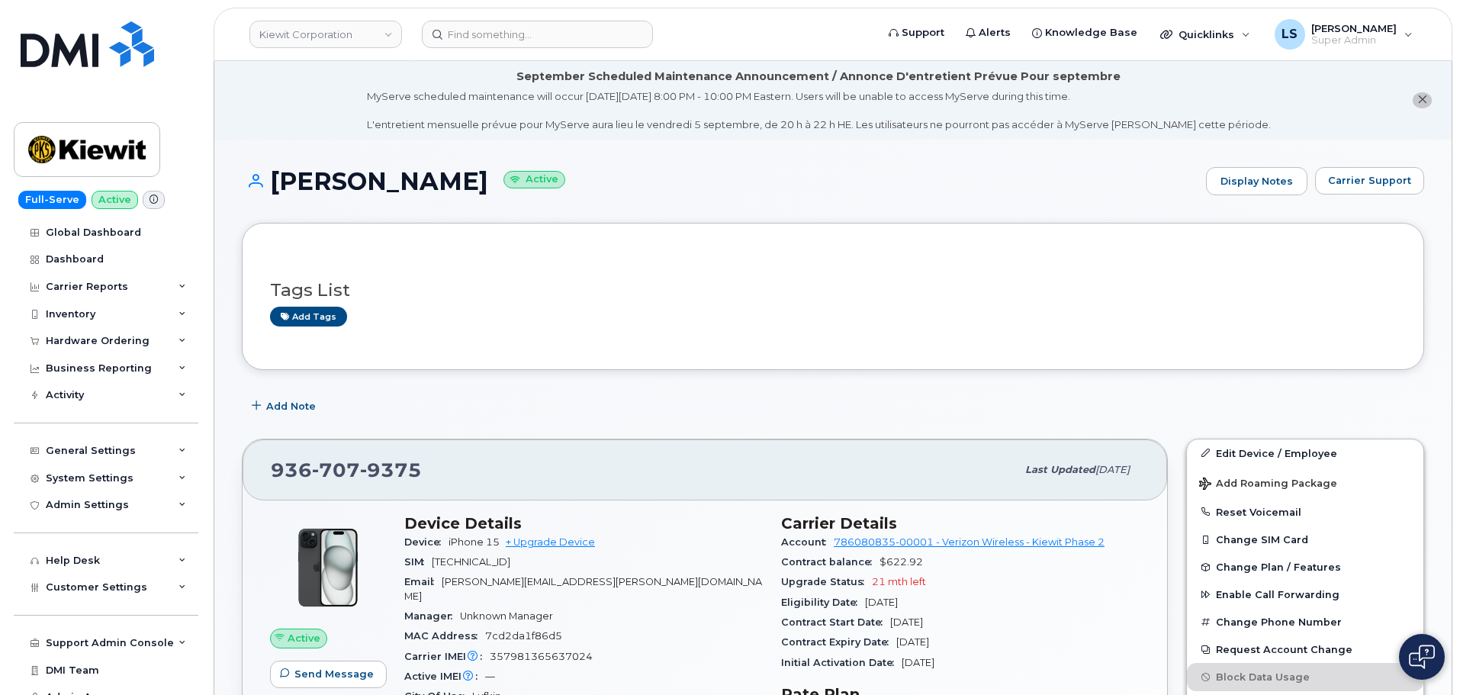
click at [448, 15] on header "[PERSON_NAME] Corporation Support Alerts Knowledge Base Quicklinks Suspend / Ca…" at bounding box center [833, 34] width 1239 height 53
click at [456, 31] on input at bounding box center [537, 34] width 231 height 27
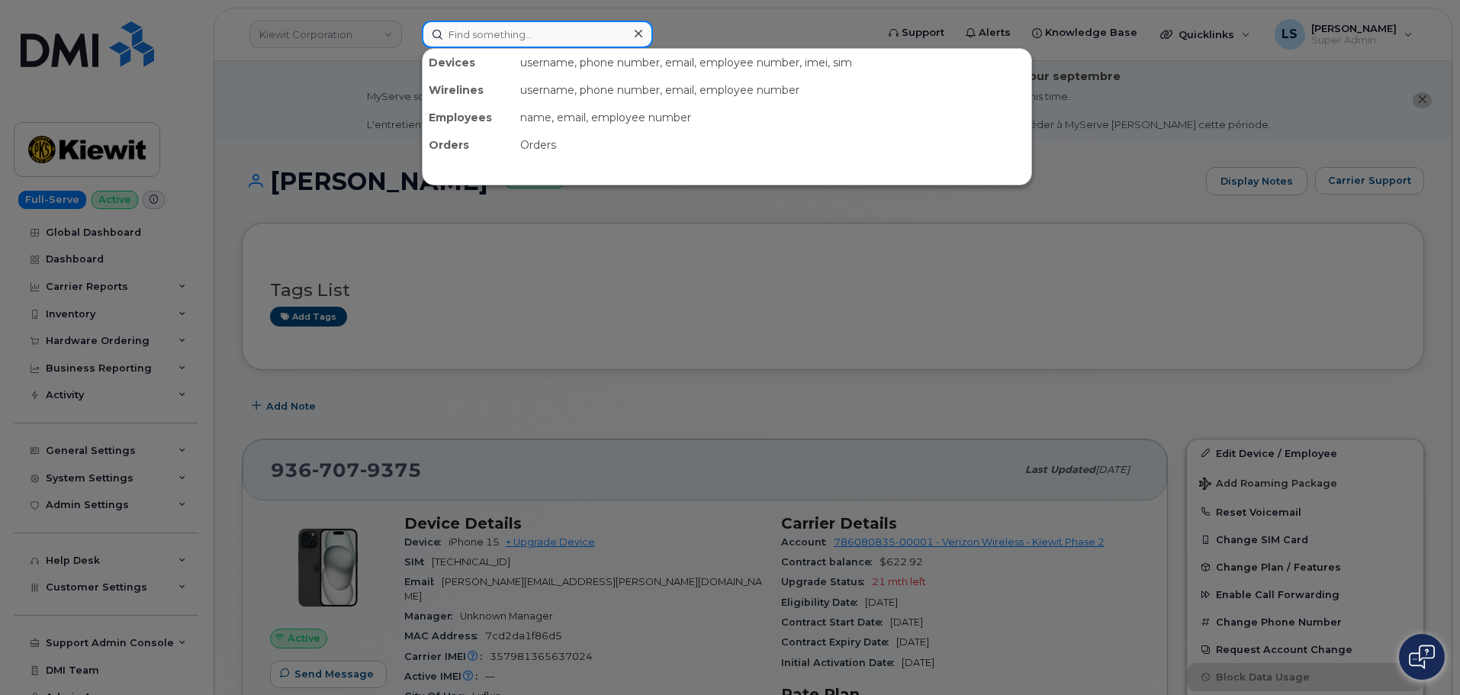
paste input "[PERSON_NAME]"
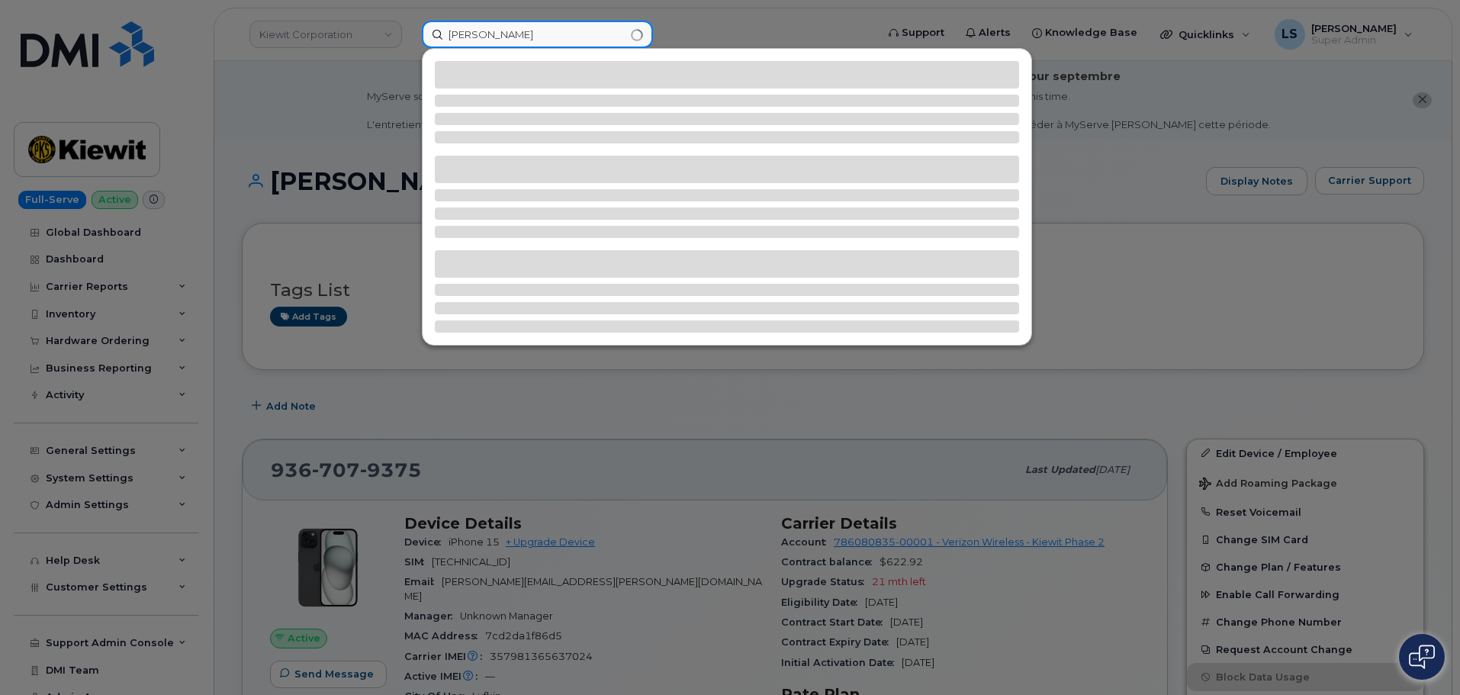
type input "[PERSON_NAME]"
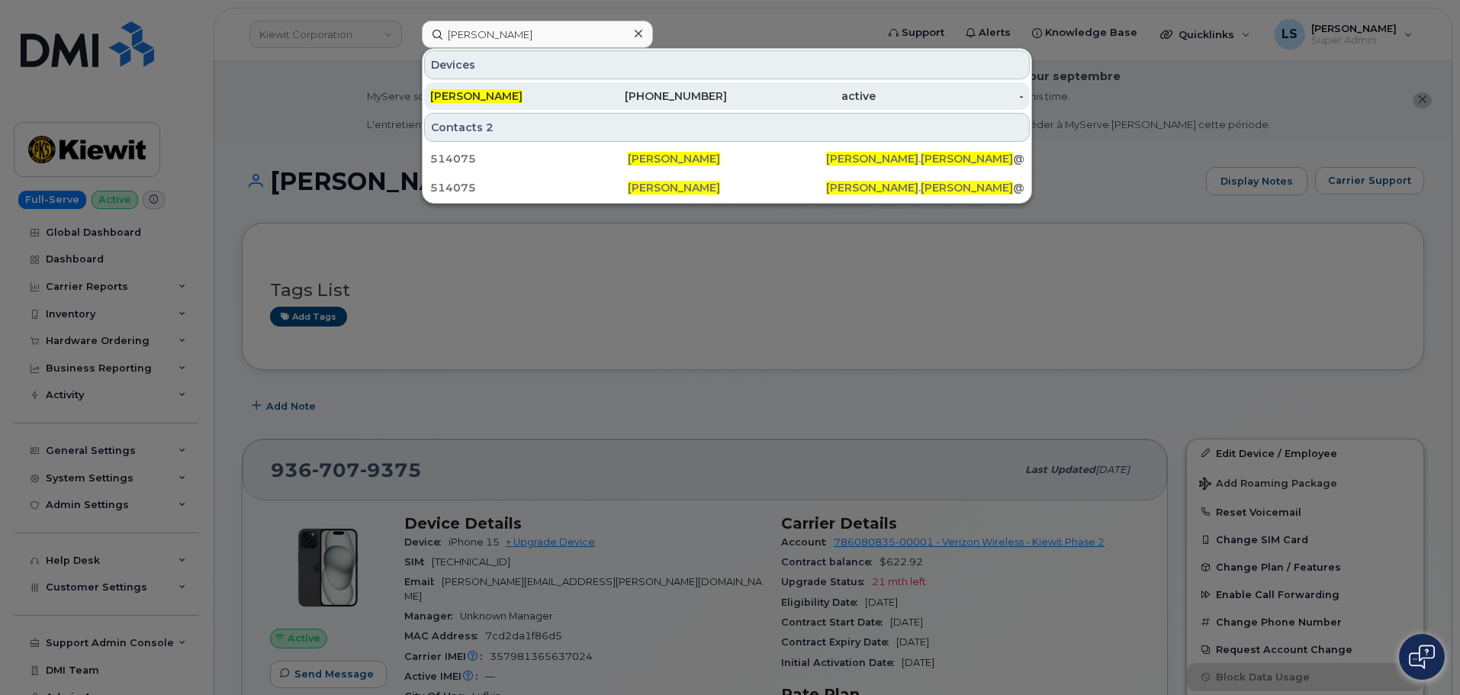
click at [482, 95] on span "[PERSON_NAME]" at bounding box center [476, 96] width 92 height 14
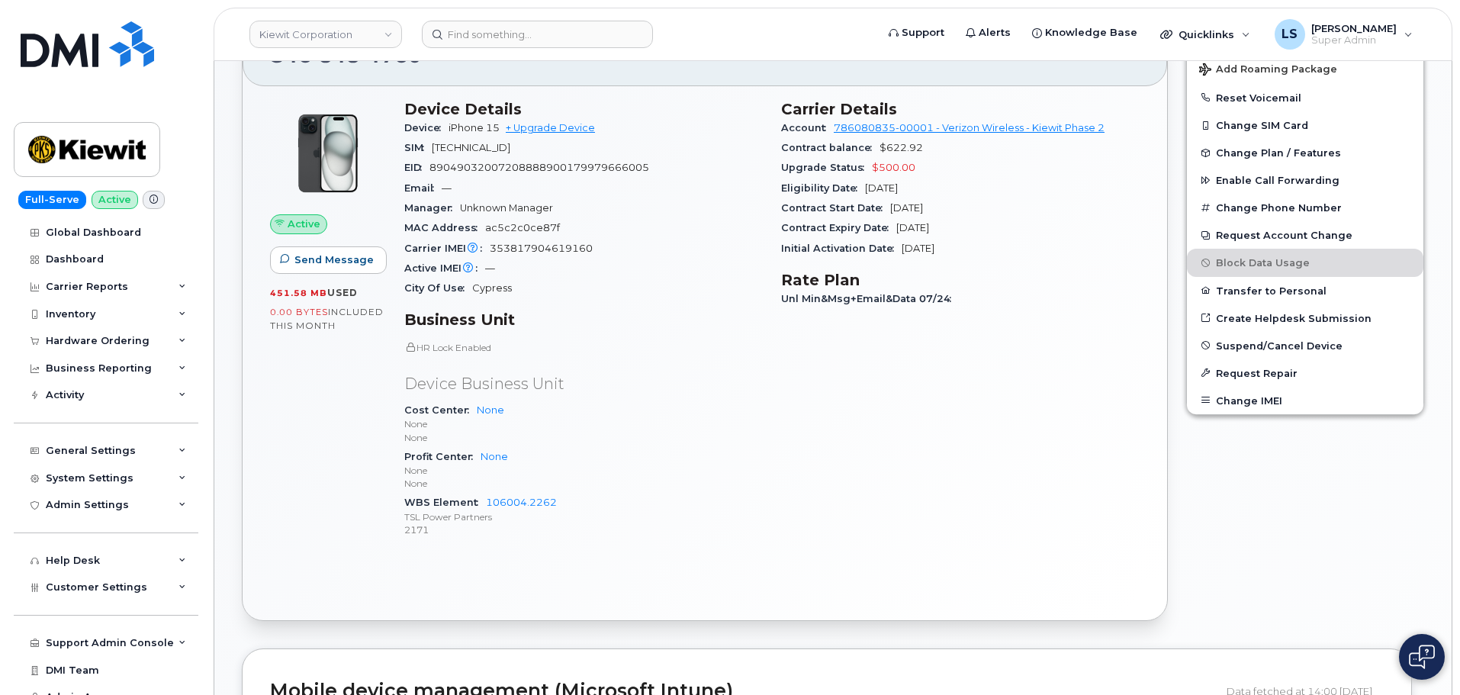
scroll to position [458, 0]
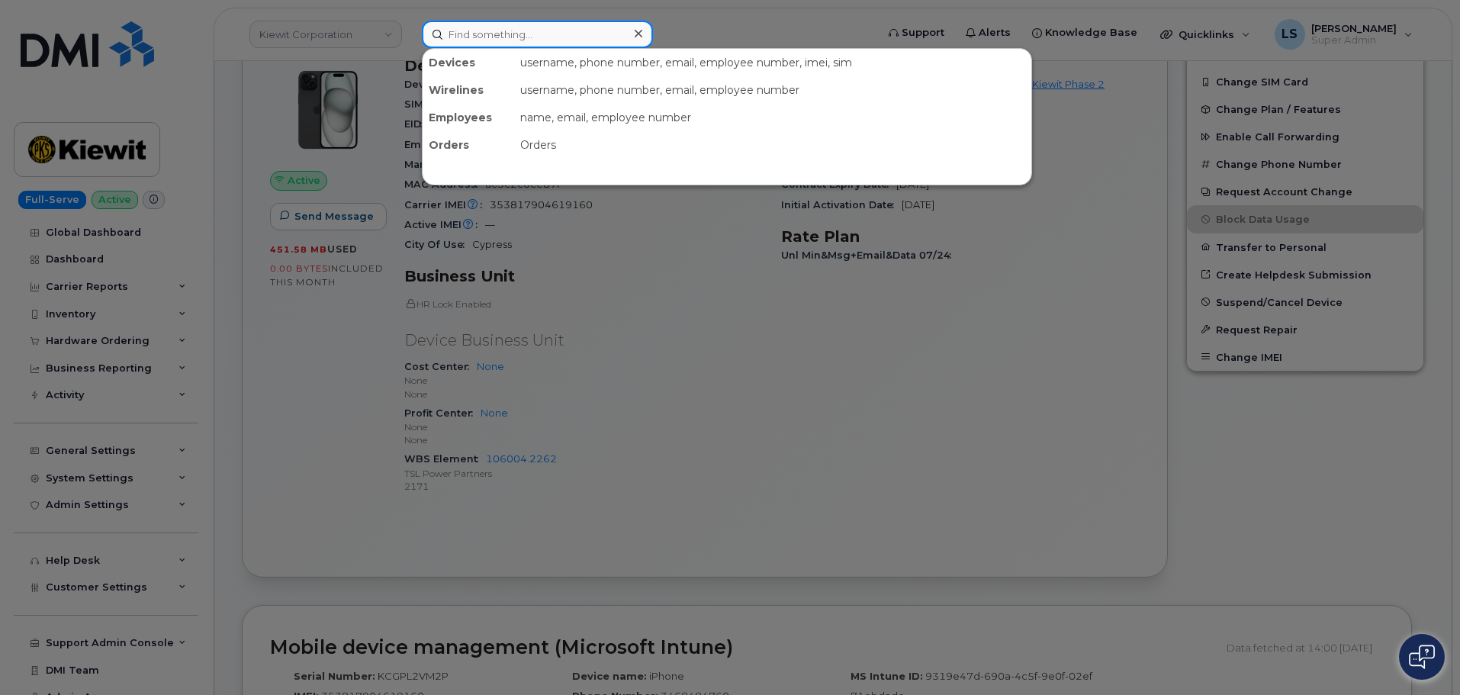
click at [494, 31] on input at bounding box center [537, 34] width 231 height 27
paste input "[PERSON_NAME]"
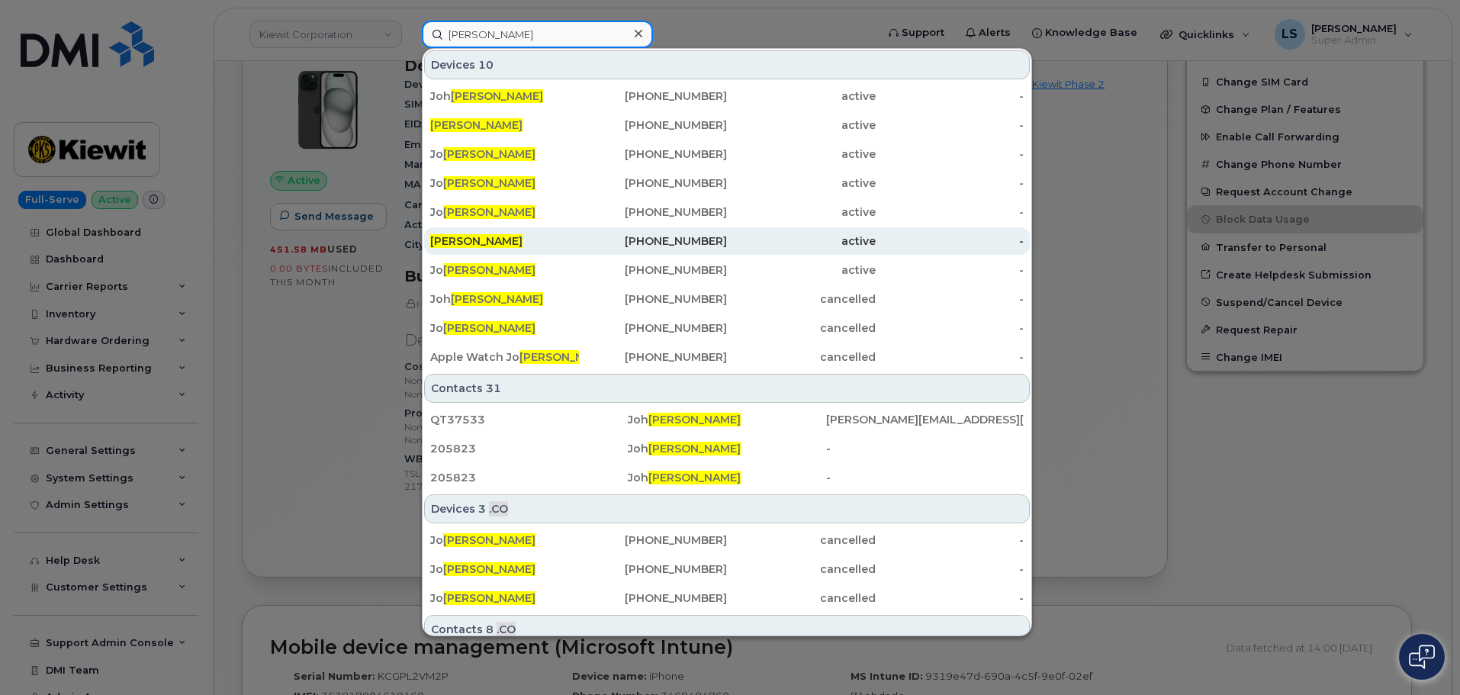
type input "[PERSON_NAME]"
click at [544, 243] on div "[PERSON_NAME]" at bounding box center [504, 240] width 149 height 15
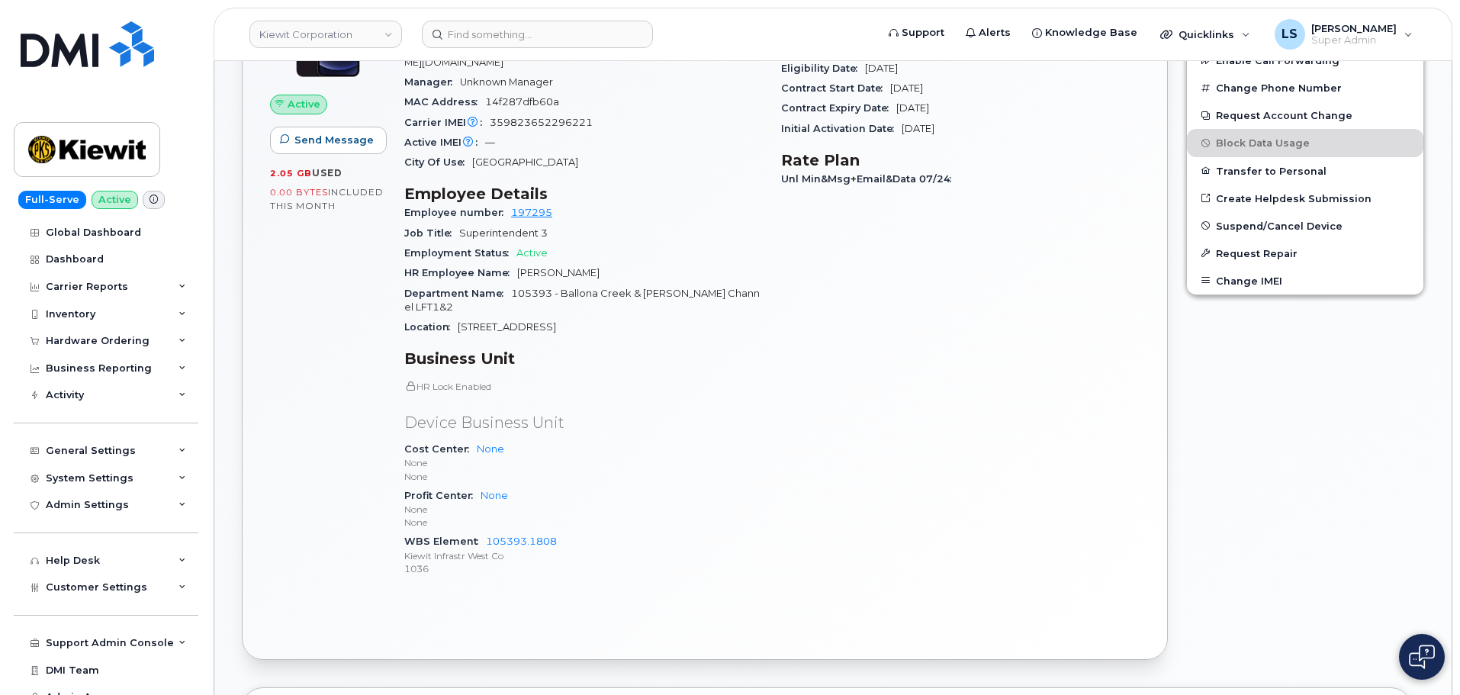
scroll to position [153, 0]
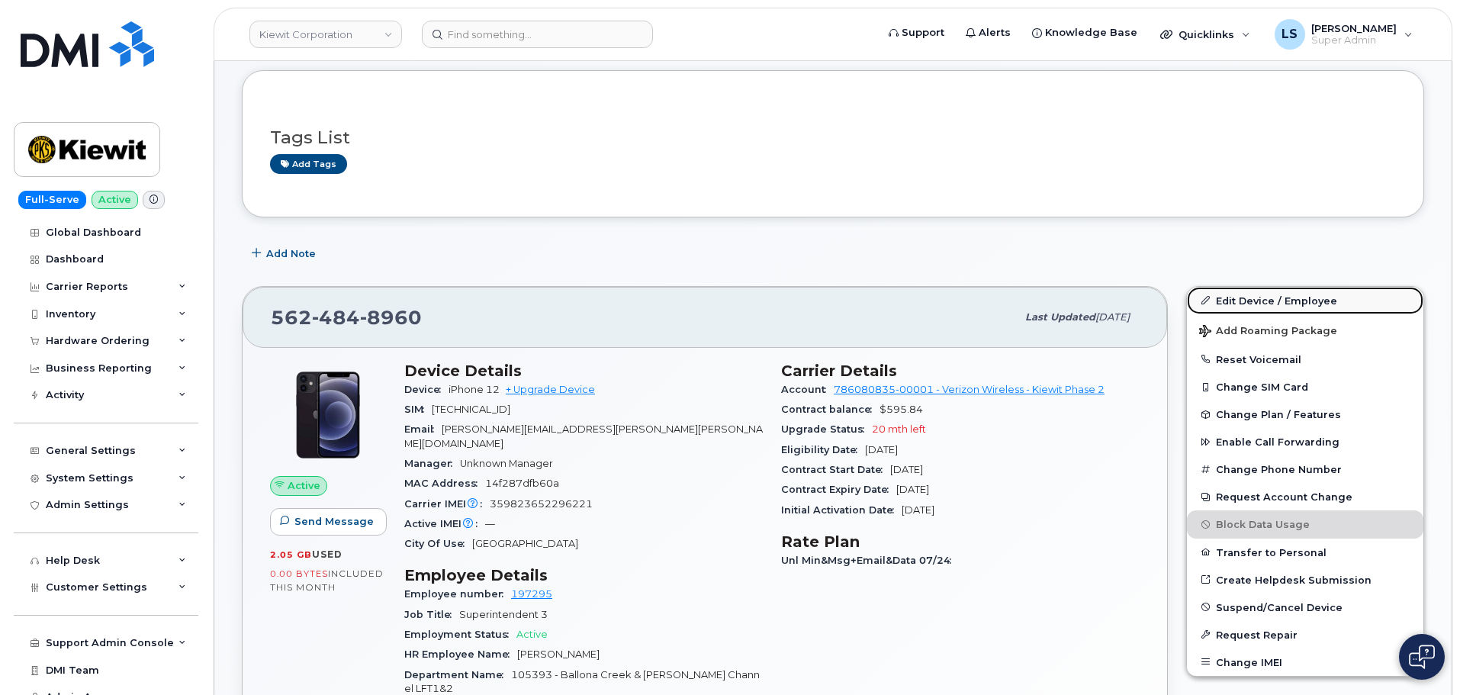
click at [1241, 296] on link "Edit Device / Employee" at bounding box center [1305, 300] width 236 height 27
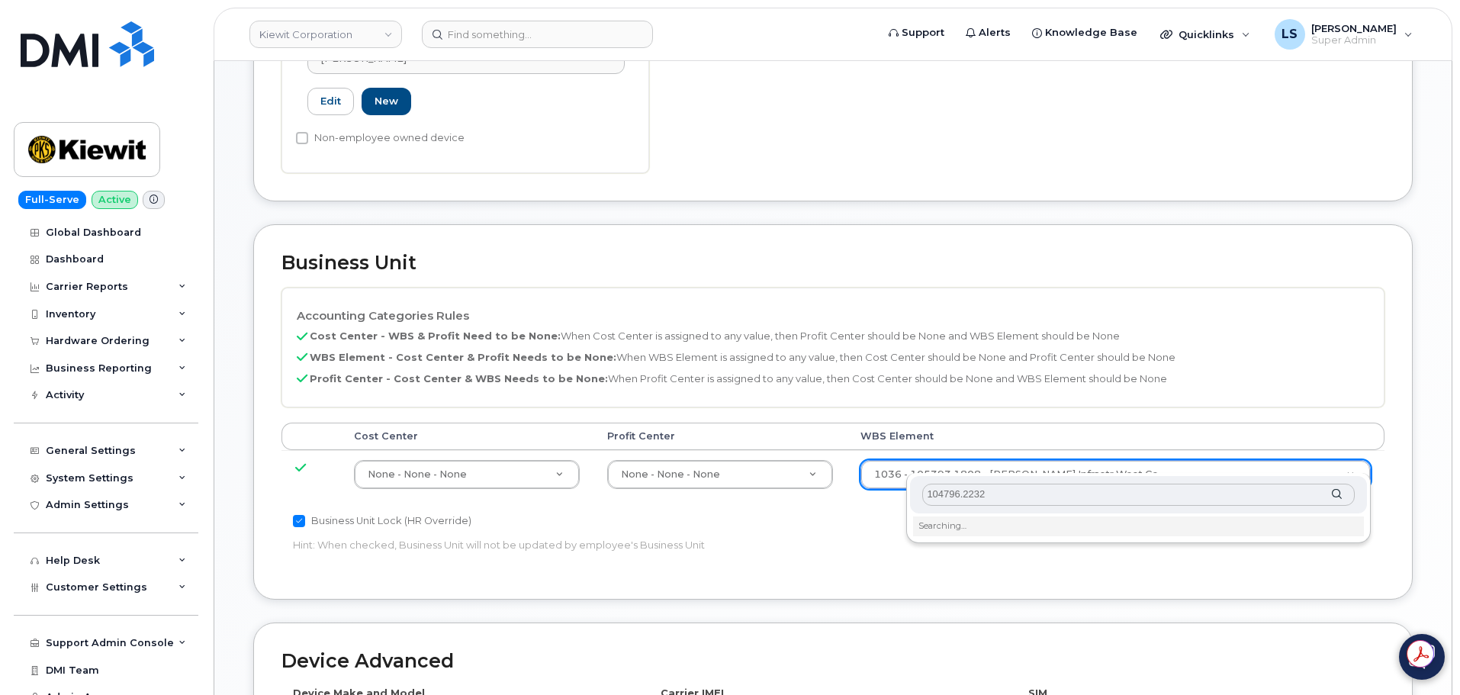
scroll to position [610, 0]
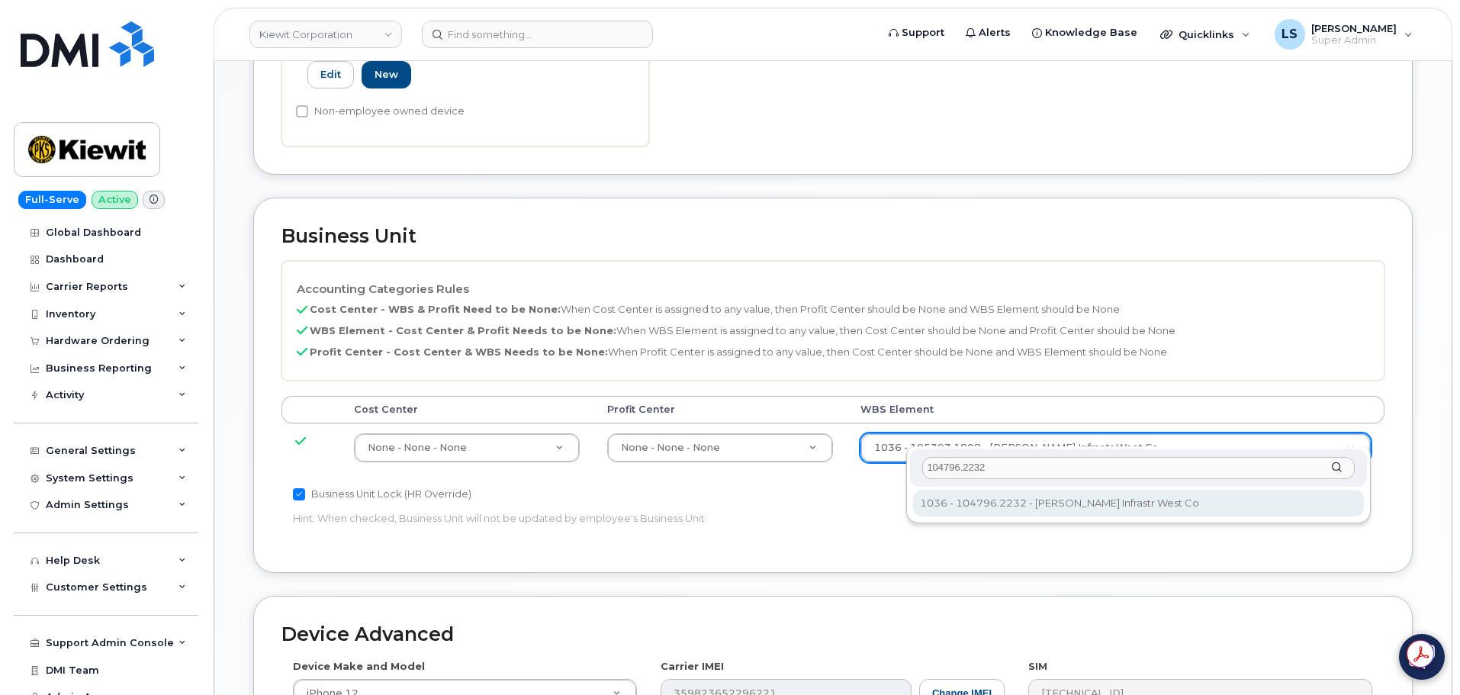
type input "104796.2232"
type input "29849757"
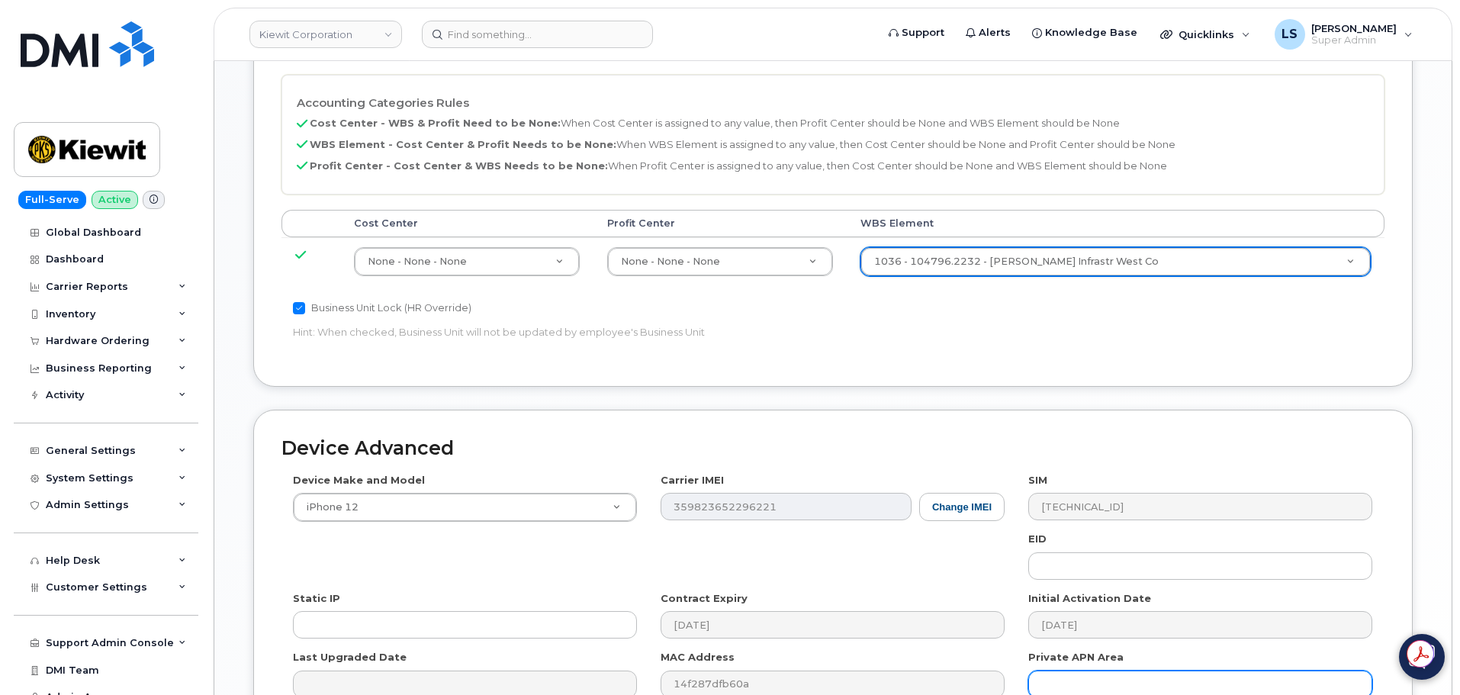
scroll to position [951, 0]
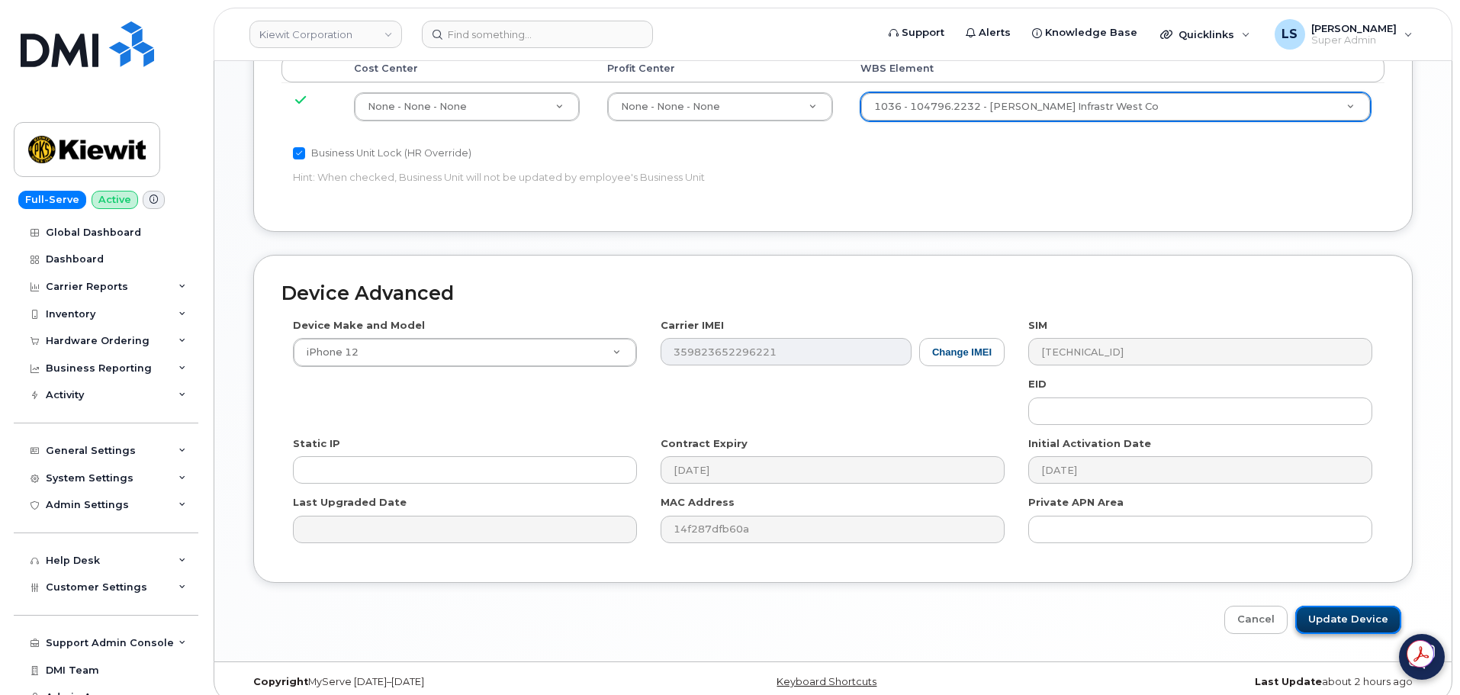
click at [1311, 606] on input "Update Device" at bounding box center [1348, 620] width 106 height 28
type input "Saving..."
